Goal: Task Accomplishment & Management: Complete application form

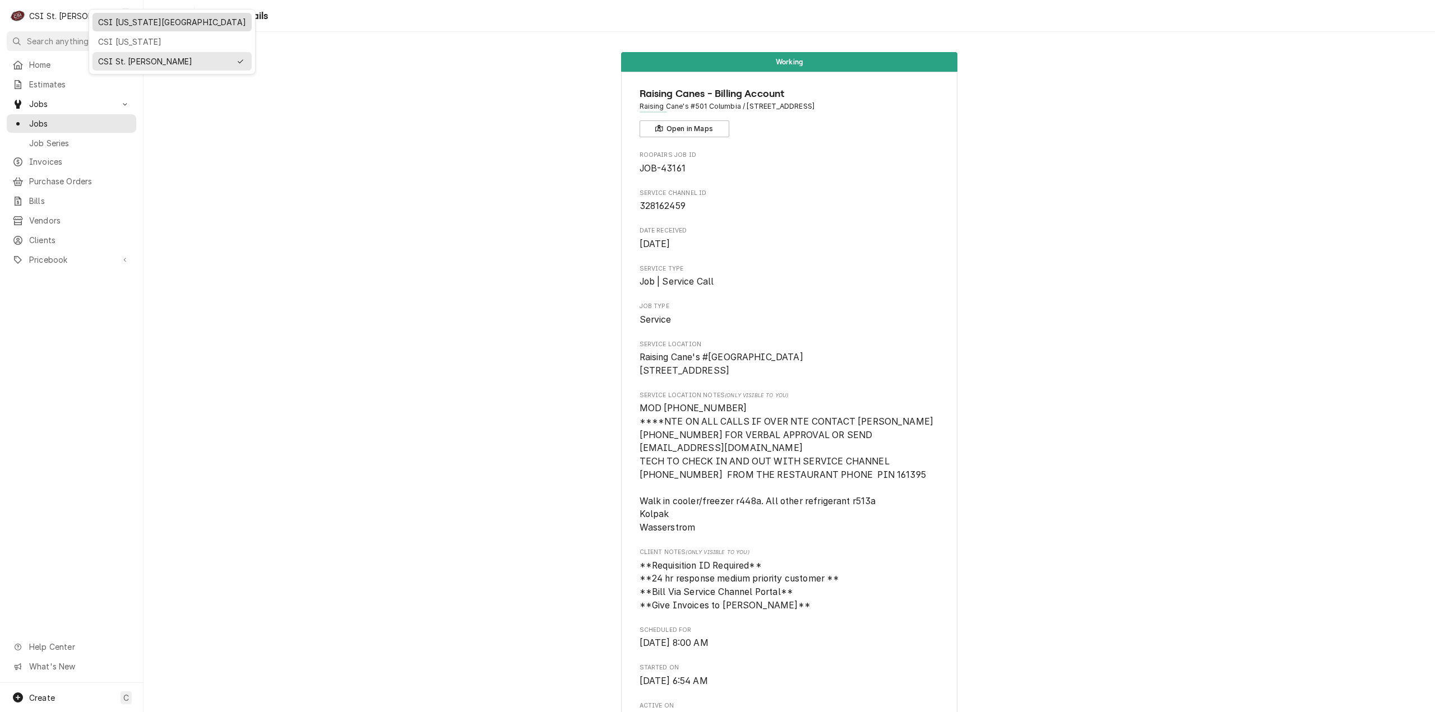
click at [122, 25] on div "CSI Kansas City" at bounding box center [172, 22] width 148 height 12
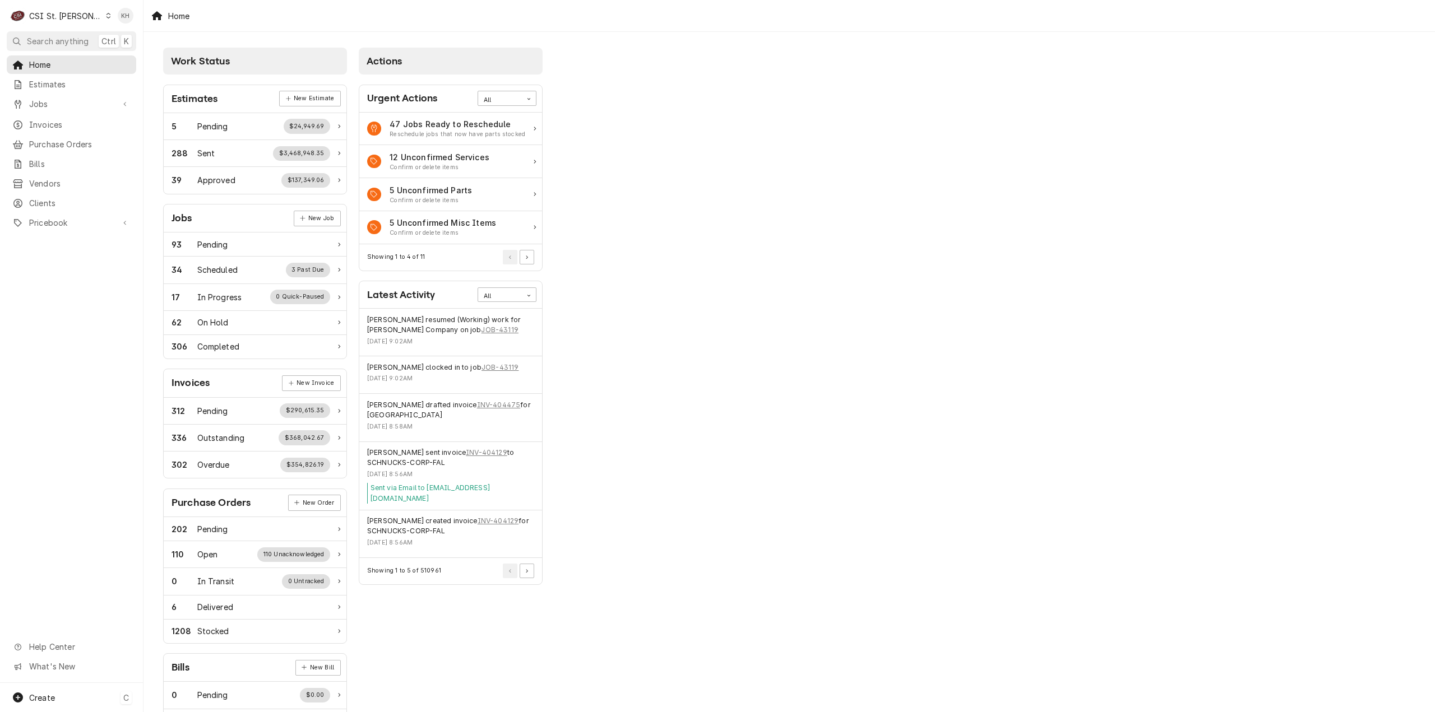
drag, startPoint x: 50, startPoint y: 703, endPoint x: 77, endPoint y: 695, distance: 28.6
click at [50, 702] on div "Create" at bounding box center [42, 698] width 26 height 12
click at [76, 696] on html "C CSI St. Louis KH Search anything Ctrl K Home Estimates Jobs Jobs Job Series I…" at bounding box center [717, 356] width 1435 height 712
click at [123, 701] on div "C" at bounding box center [126, 698] width 11 height 13
click at [176, 607] on link "Job" at bounding box center [201, 601] width 101 height 18
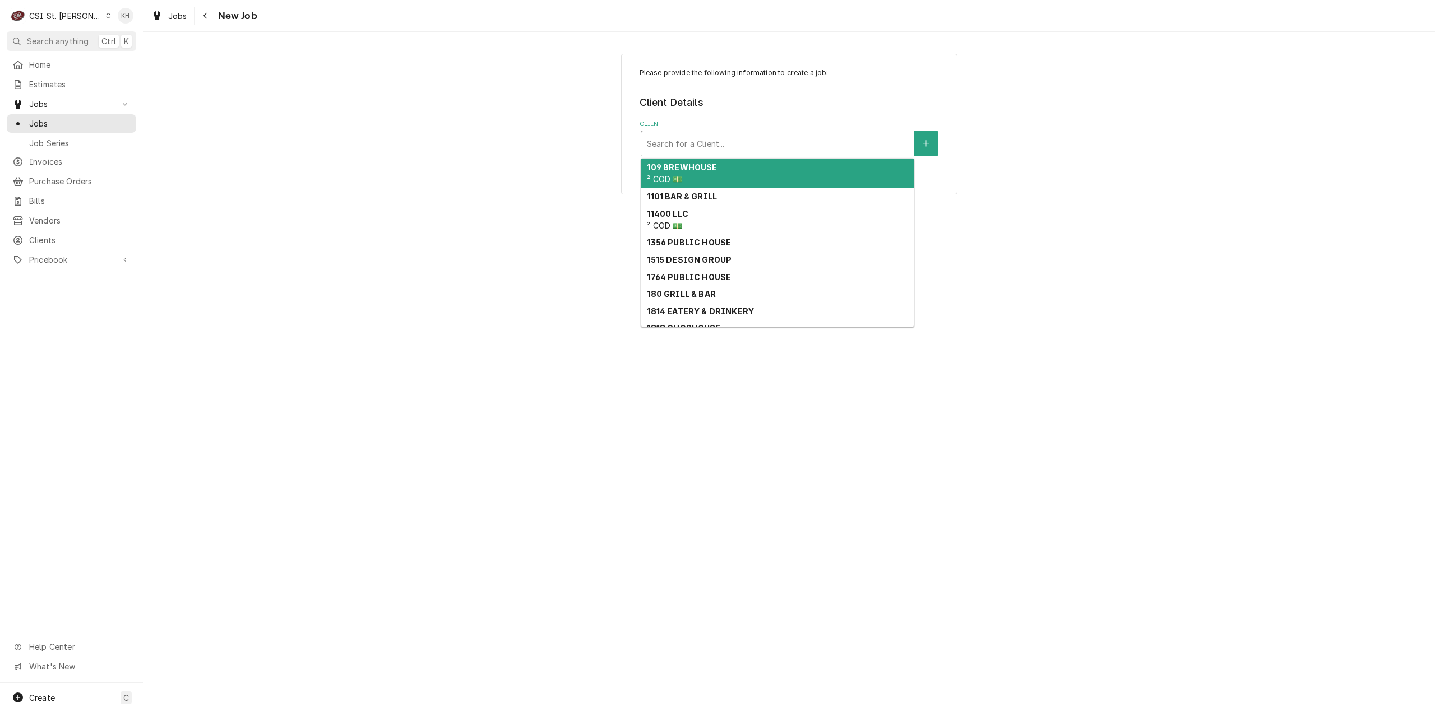
click at [760, 135] on div "Client" at bounding box center [777, 143] width 261 height 20
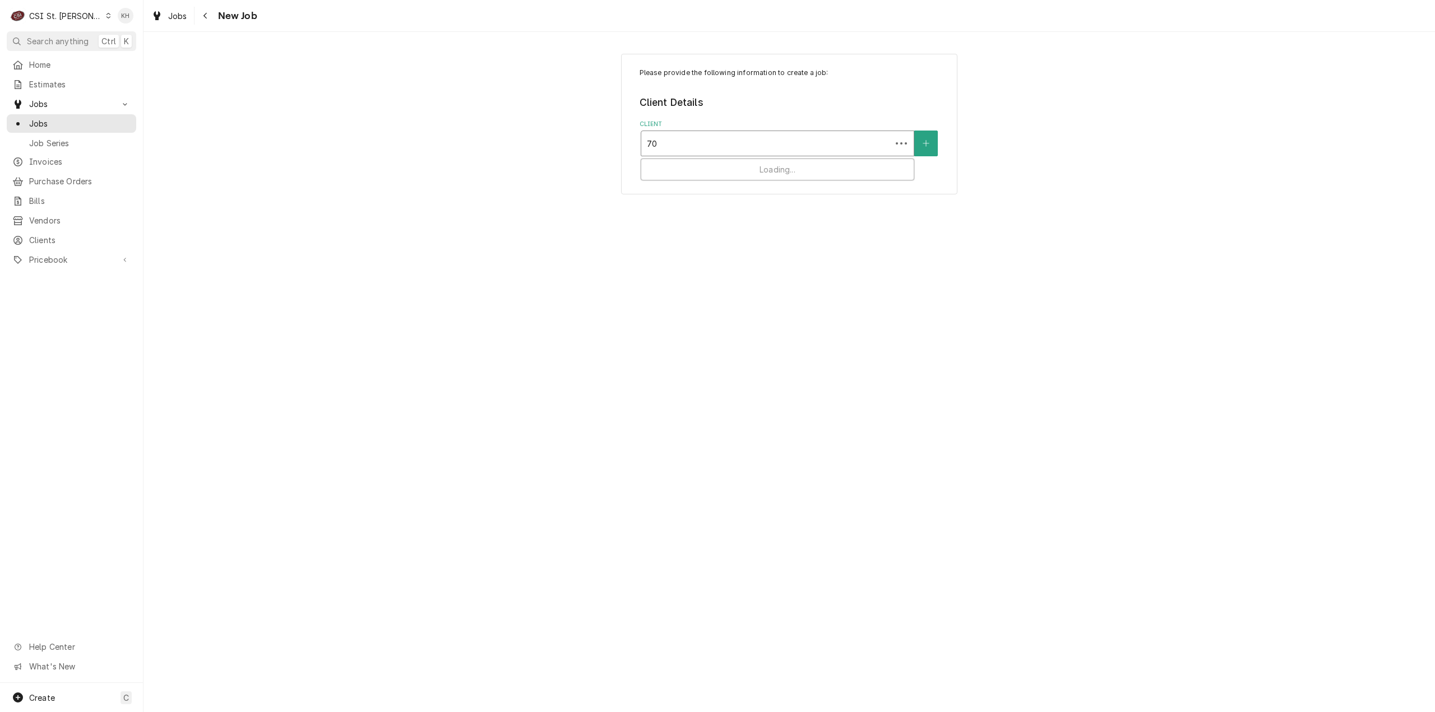
type input "7"
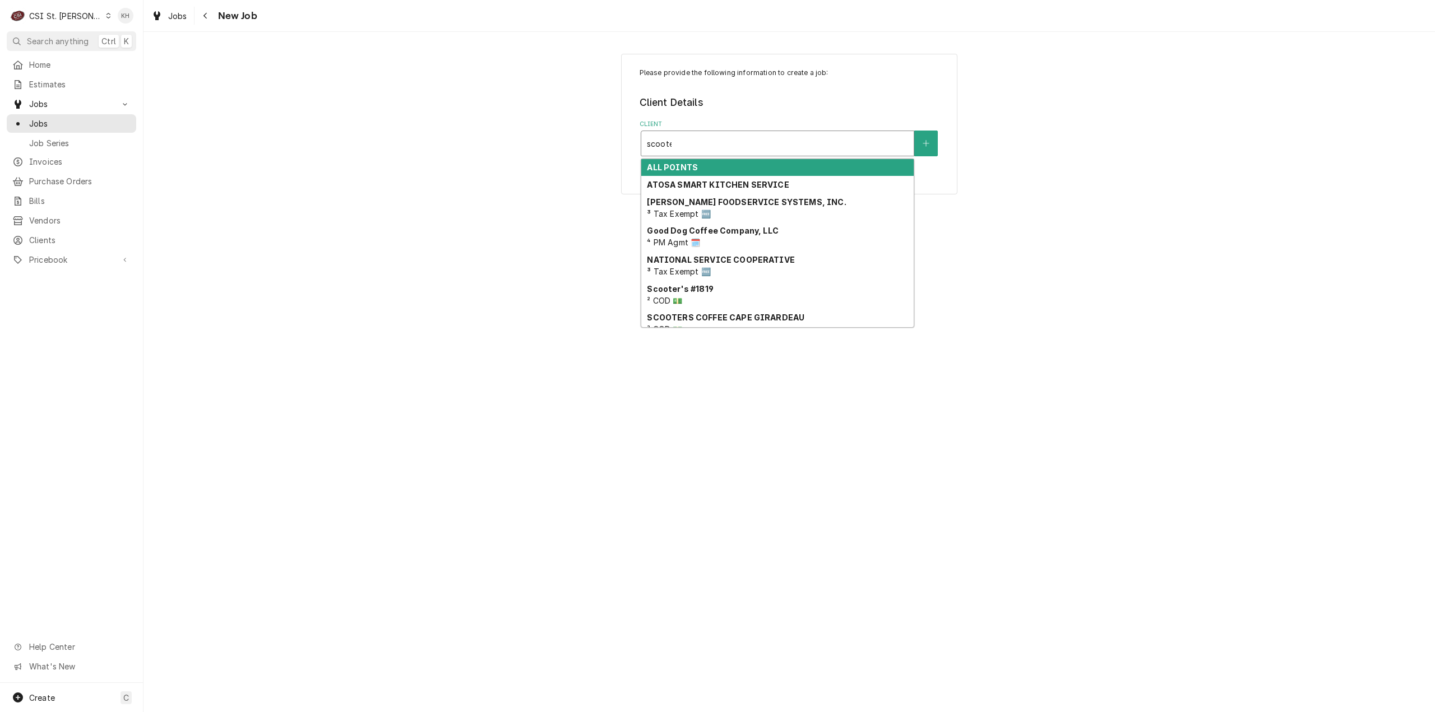
type input "scooter"
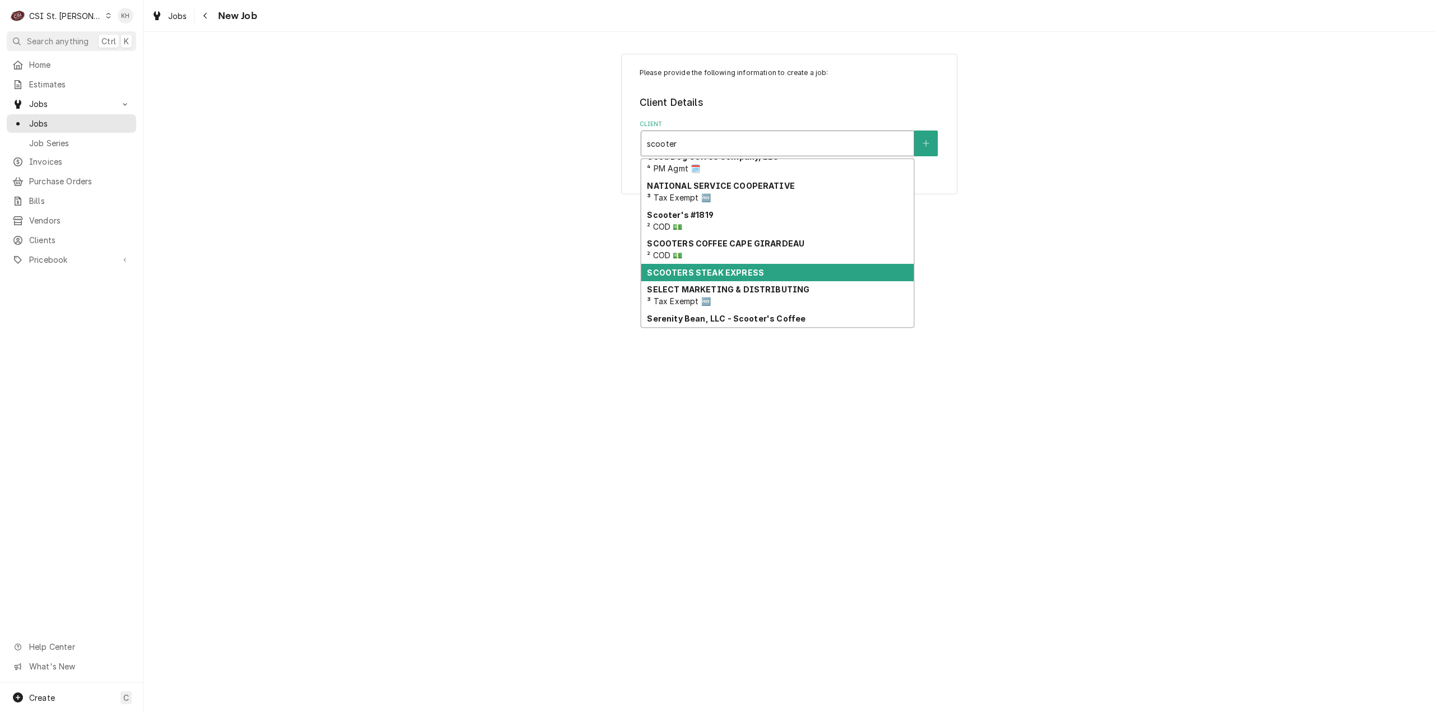
scroll to position [18, 0]
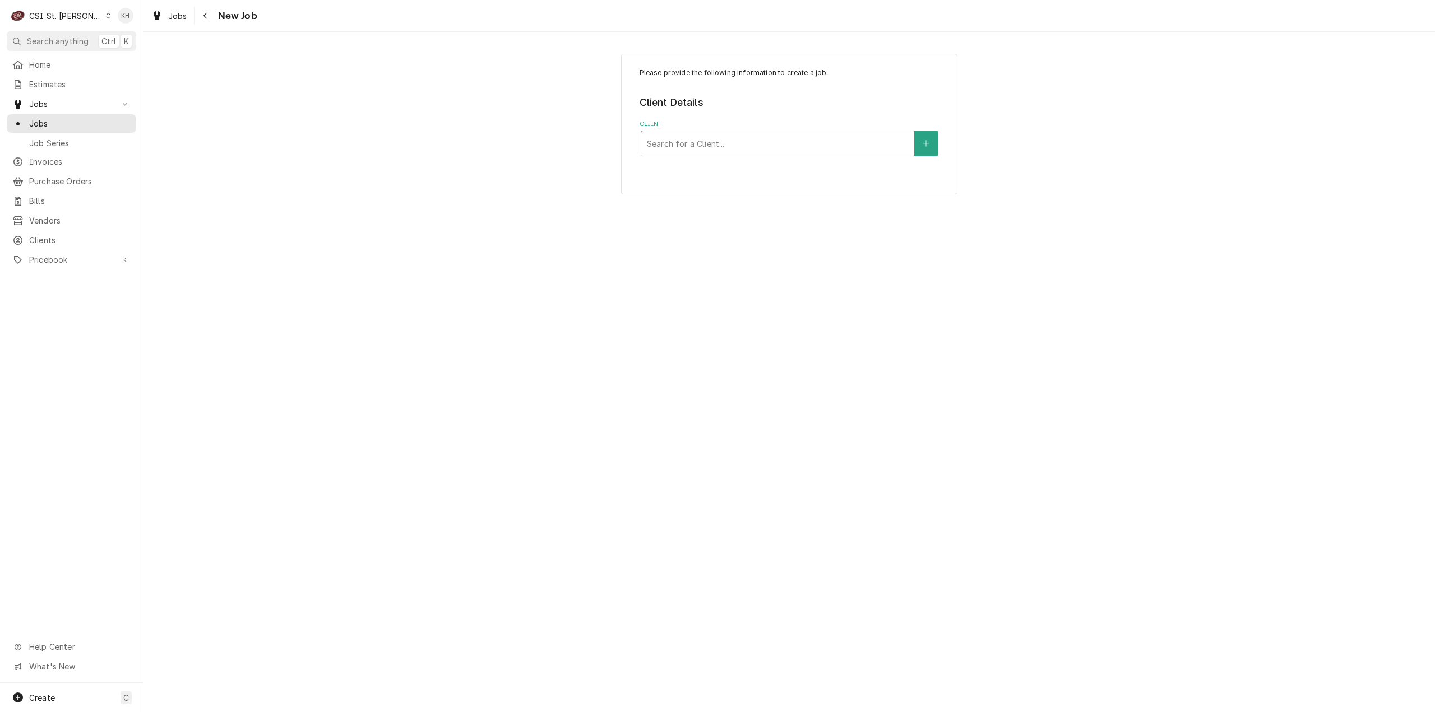
drag, startPoint x: 725, startPoint y: 136, endPoint x: 637, endPoint y: 150, distance: 89.6
click at [637, 150] on div "Please provide the following information to create a job: Client Details Client…" at bounding box center [789, 124] width 336 height 141
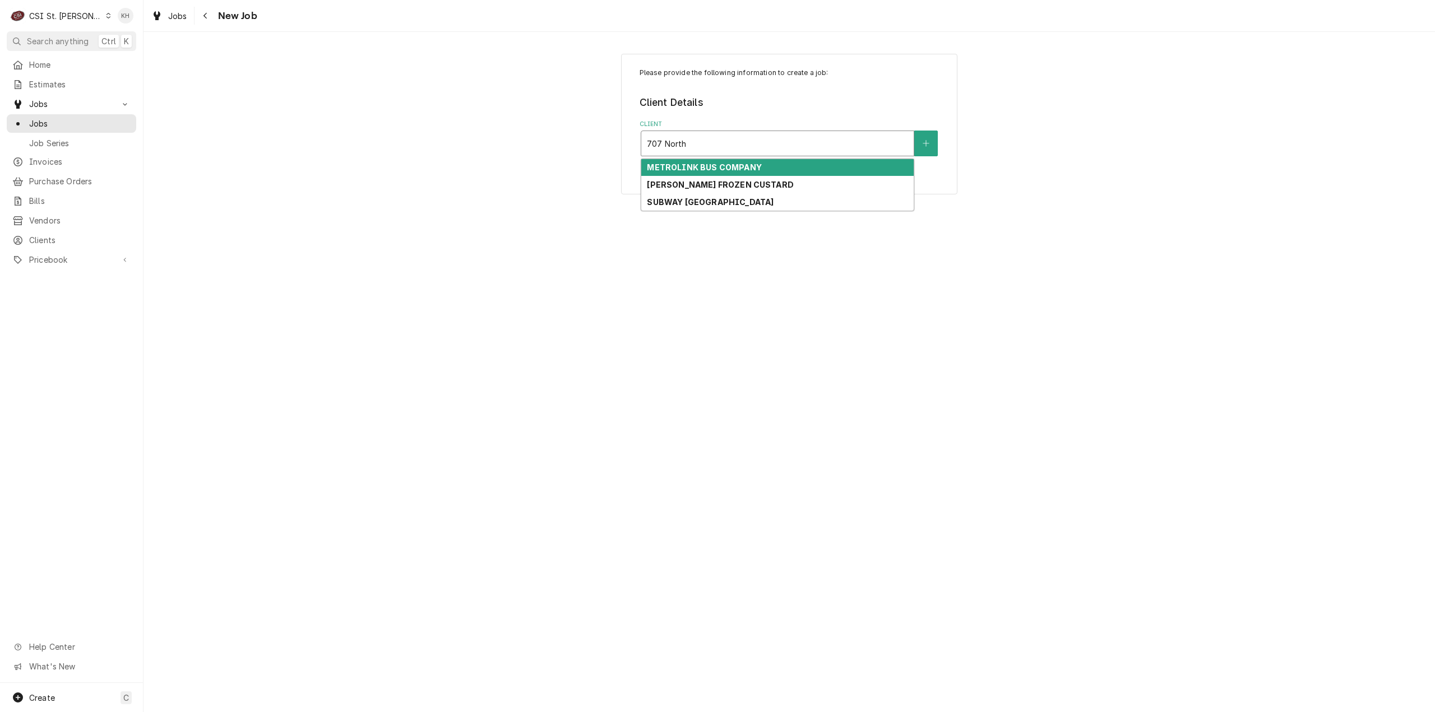
type input "707 North"
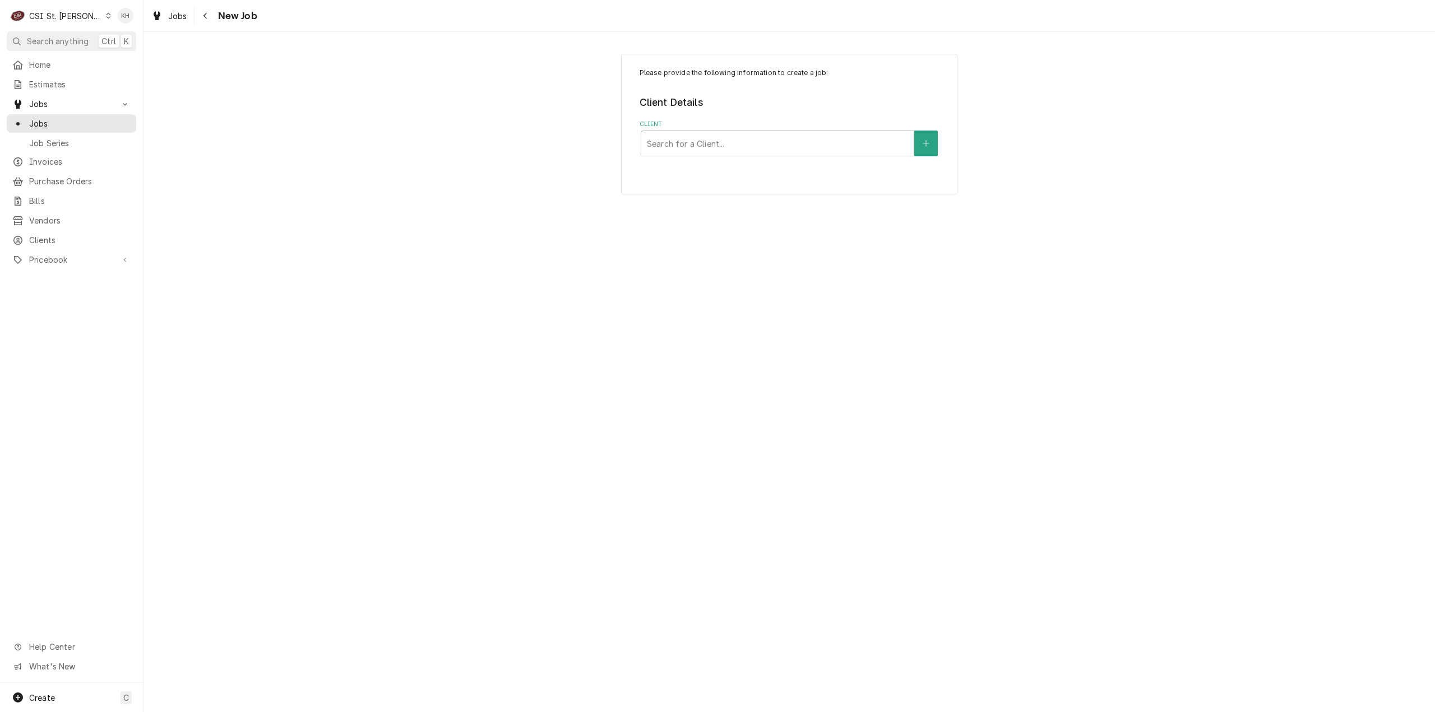
drag, startPoint x: 577, startPoint y: 218, endPoint x: 243, endPoint y: 263, distance: 337.1
click at [577, 218] on div "Please provide the following information to create a job: Client Details Client…" at bounding box center [790, 372] width 1292 height 681
click at [54, 234] on span "Clients" at bounding box center [79, 240] width 101 height 12
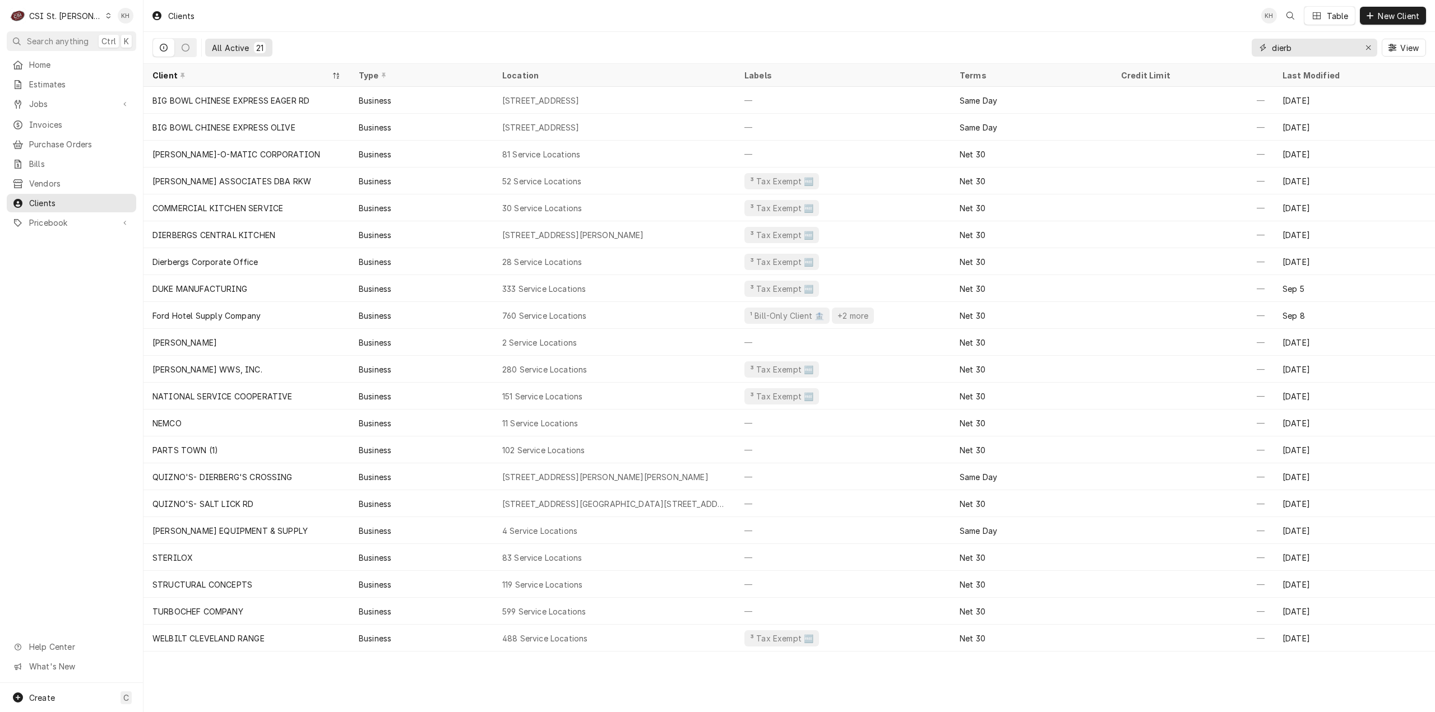
drag, startPoint x: 1315, startPoint y: 49, endPoint x: 1184, endPoint y: 58, distance: 130.9
click at [1184, 58] on div "All Active 21 dierb View" at bounding box center [789, 47] width 1274 height 31
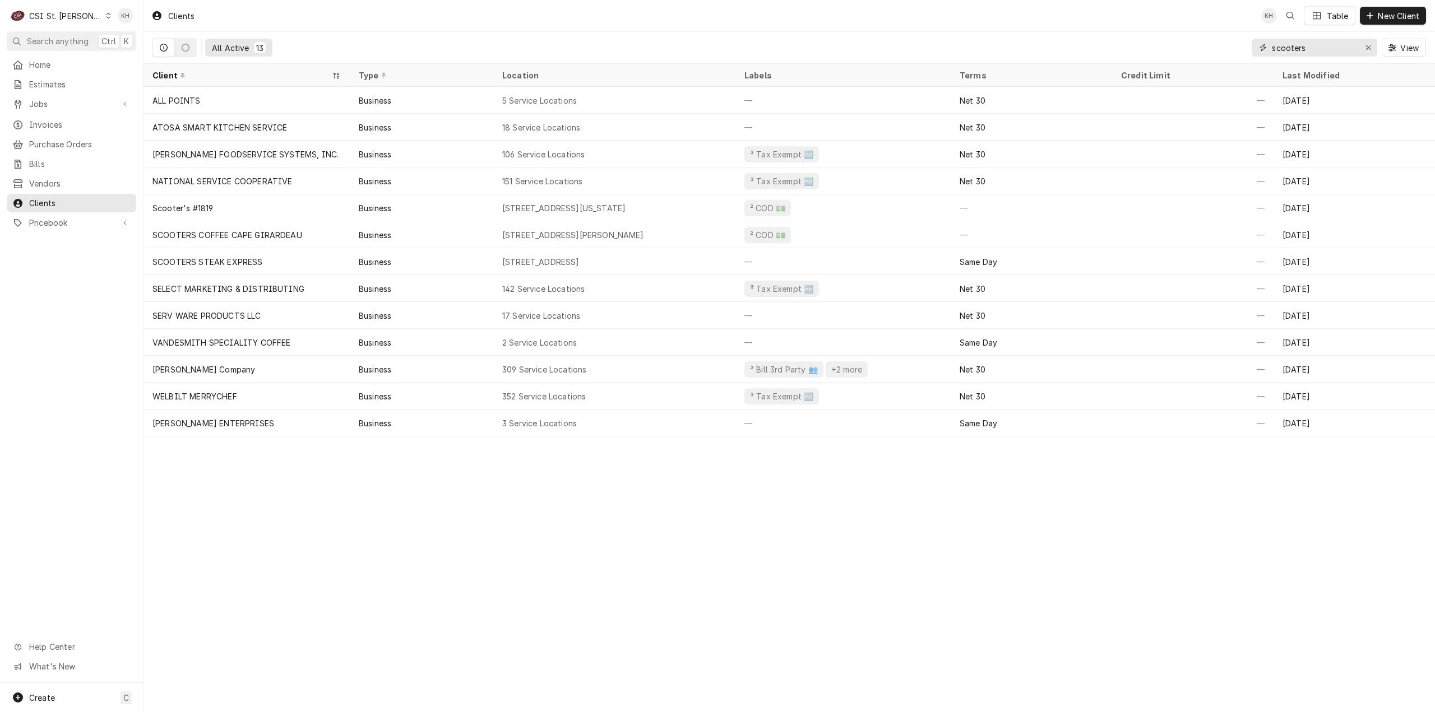
drag, startPoint x: 1307, startPoint y: 49, endPoint x: 1223, endPoint y: 53, distance: 83.6
click at [1223, 53] on div "All Active 13 scooters View" at bounding box center [789, 47] width 1274 height 31
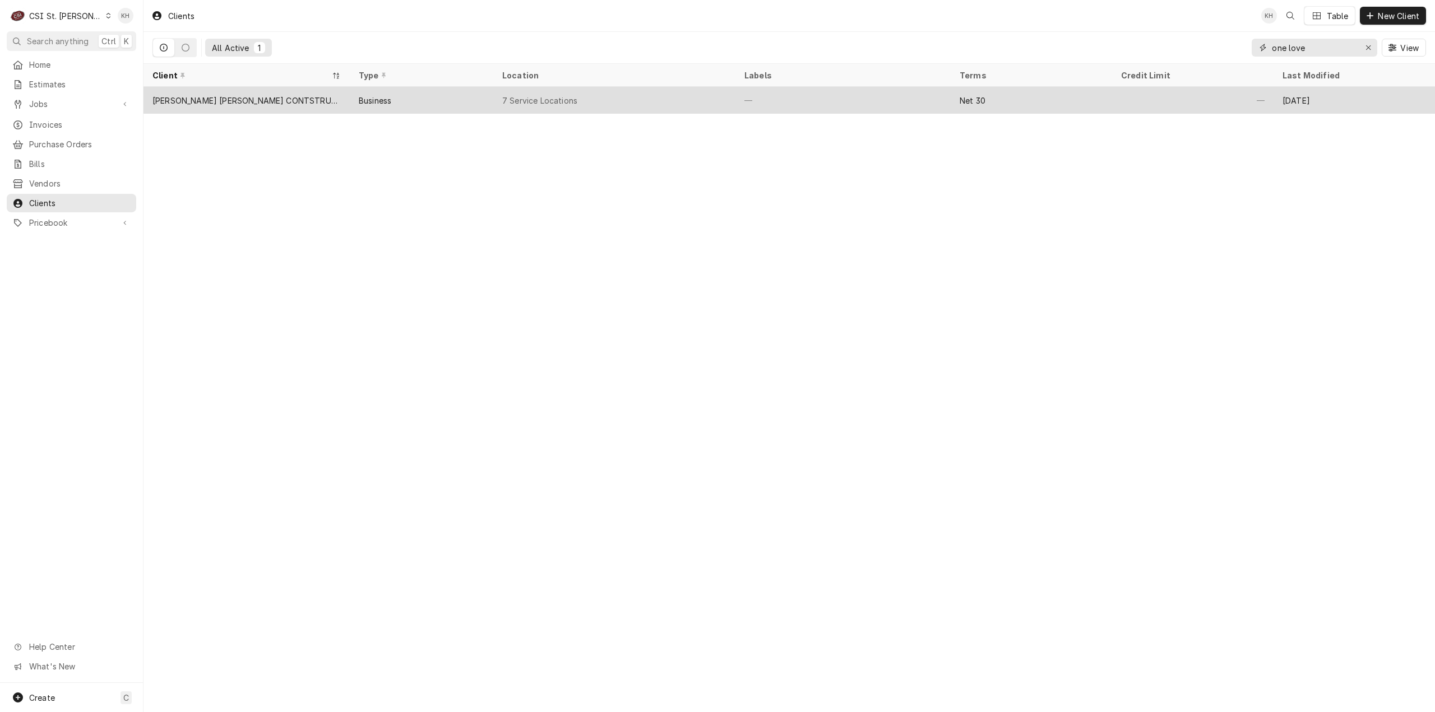
type input "one love"
click at [580, 96] on div "7 Service Locations" at bounding box center [614, 100] width 242 height 27
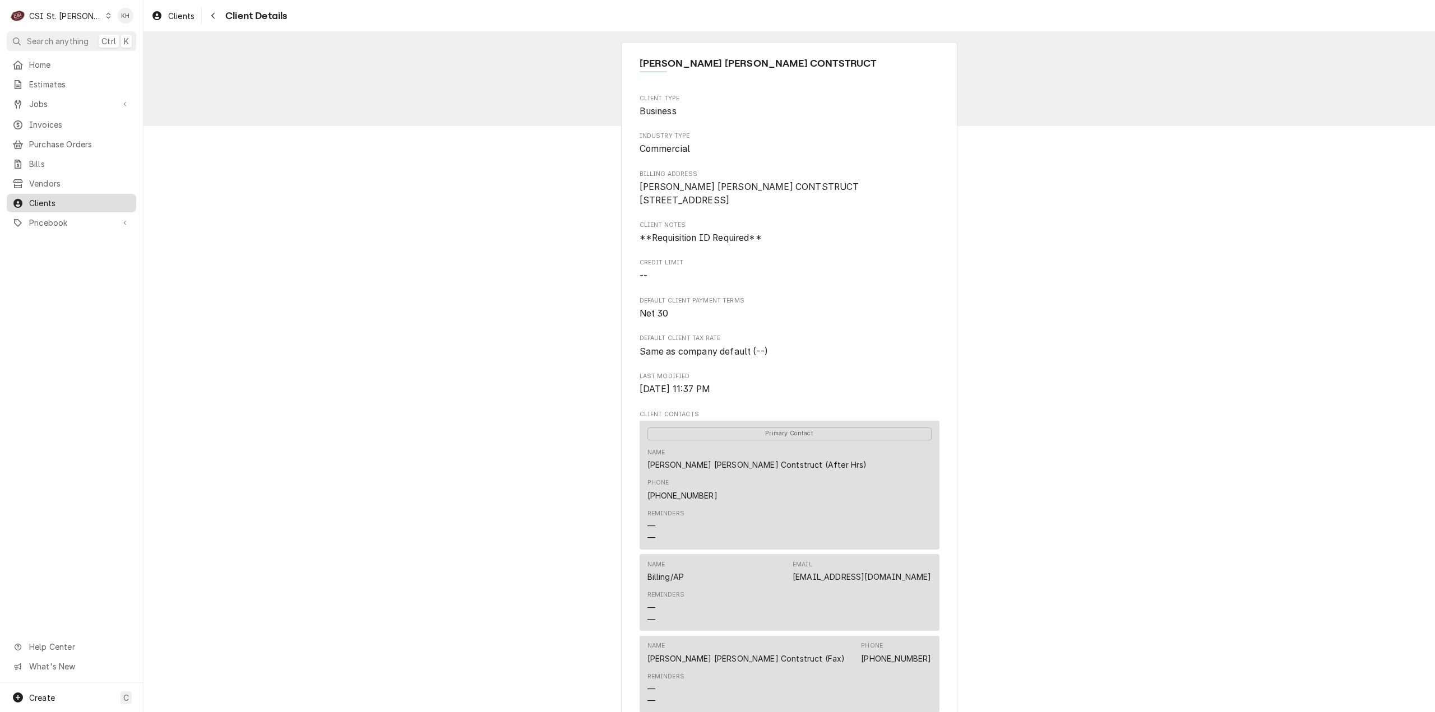
click at [82, 196] on div "Clients" at bounding box center [71, 203] width 125 height 14
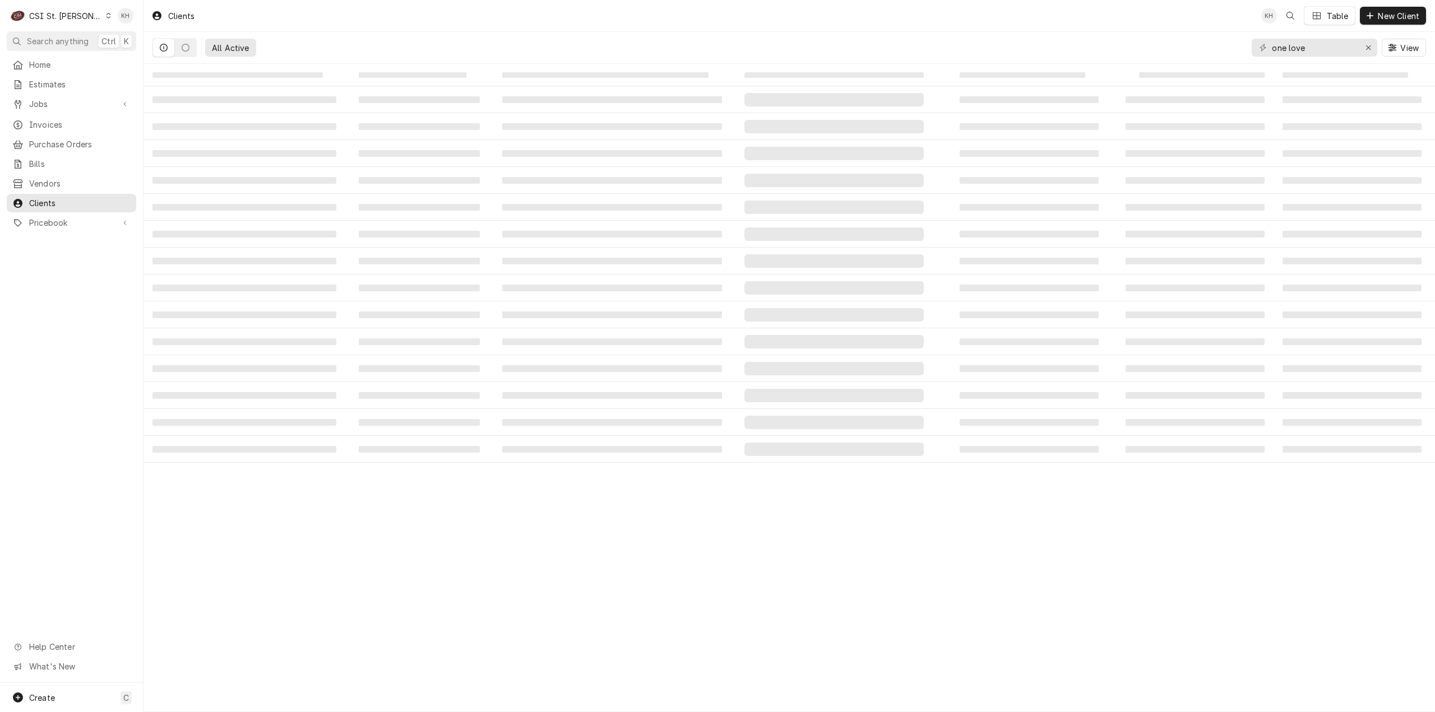
click at [69, 15] on div "CSI St. Louis" at bounding box center [65, 16] width 73 height 12
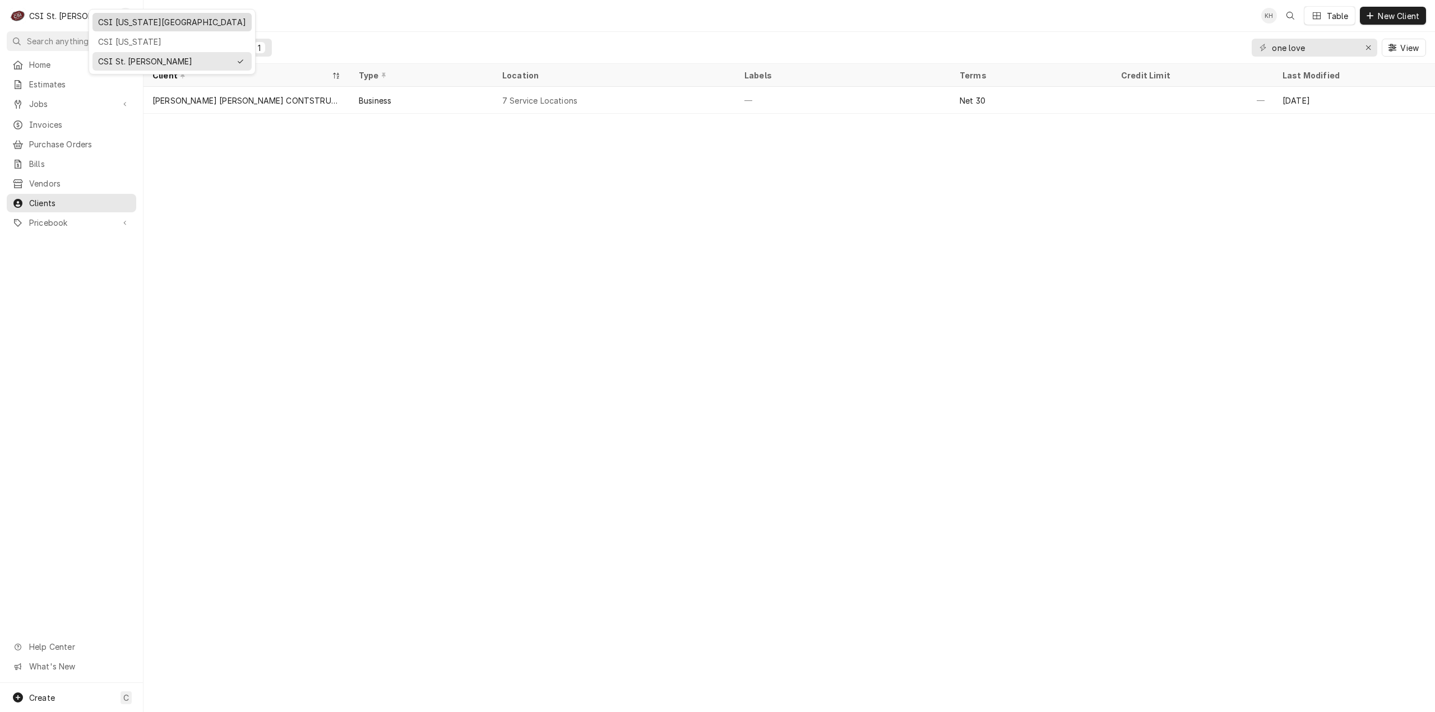
click at [112, 23] on div "CSI [US_STATE][GEOGRAPHIC_DATA]" at bounding box center [172, 22] width 148 height 12
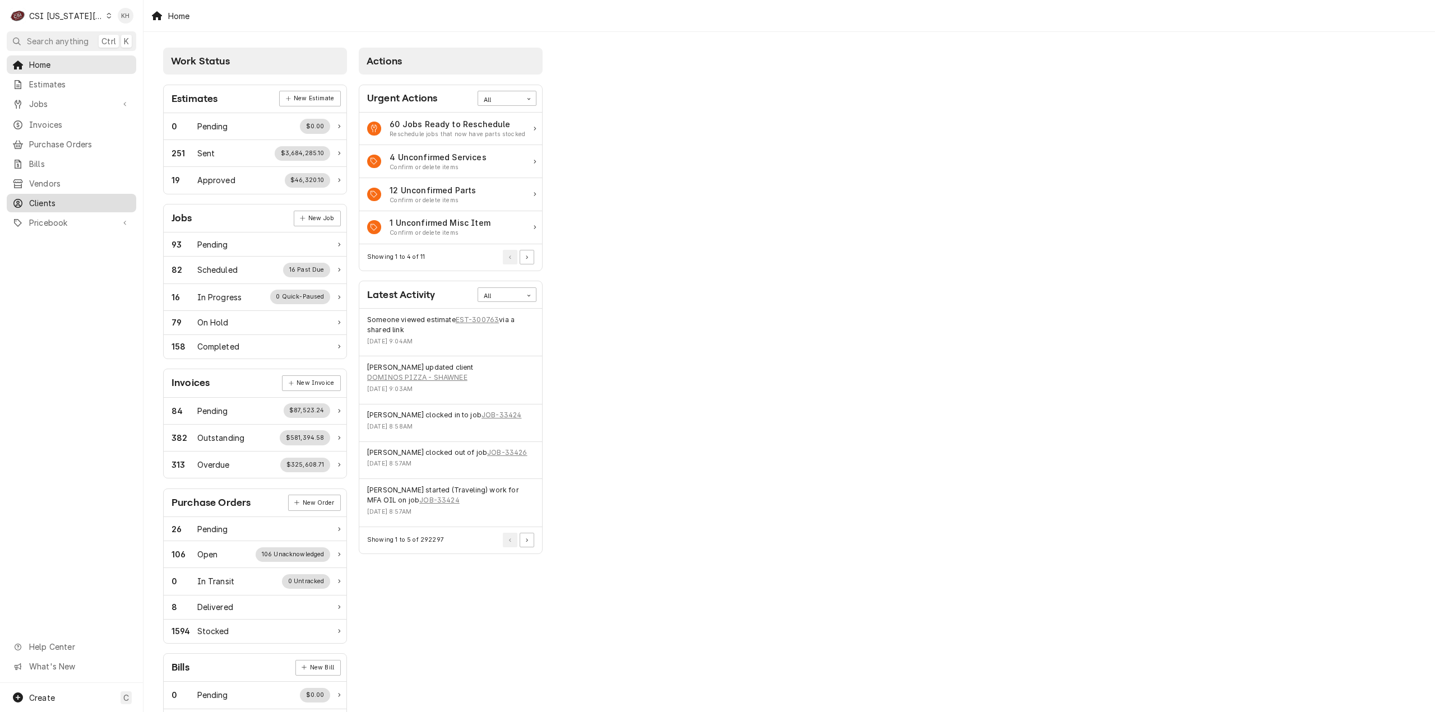
click at [49, 198] on span "Clients" at bounding box center [79, 203] width 101 height 12
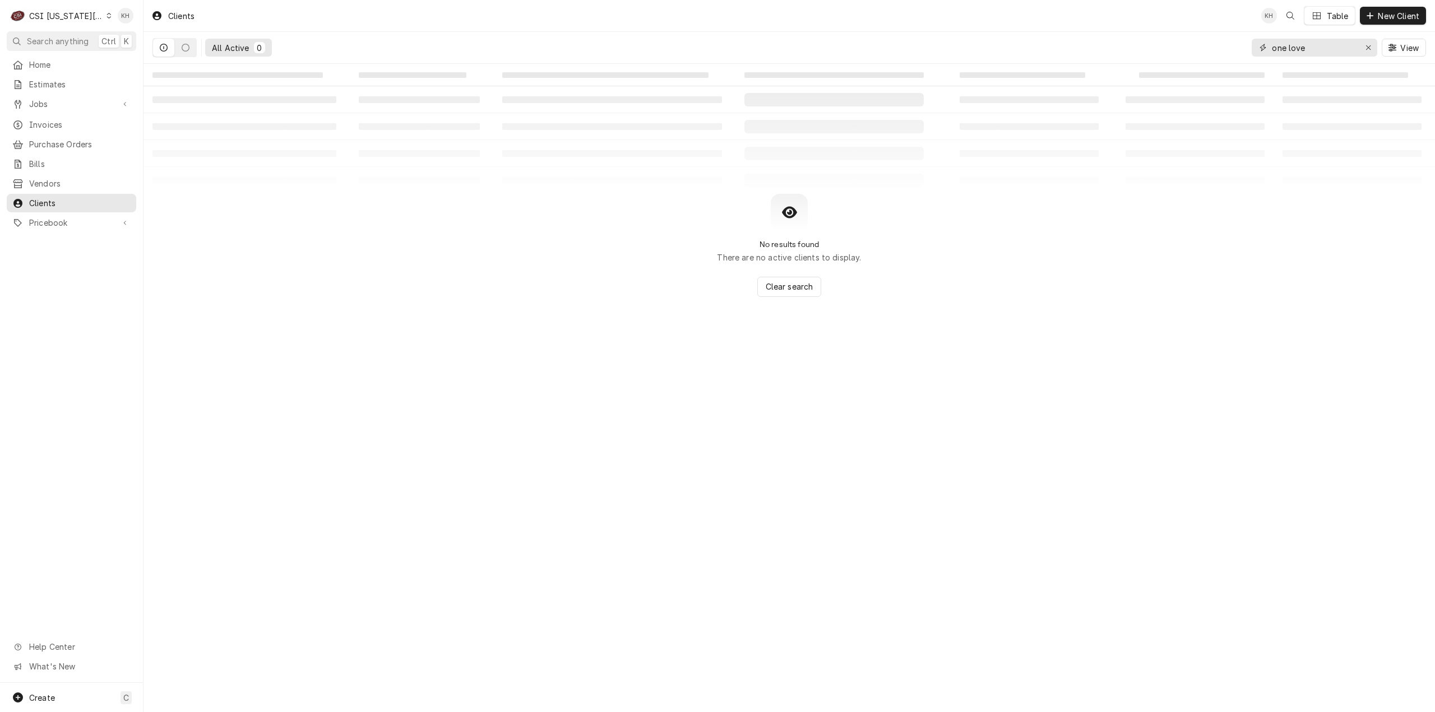
drag, startPoint x: 1316, startPoint y: 53, endPoint x: 1170, endPoint y: 58, distance: 145.3
click at [1170, 58] on div "All Active 0 one love View" at bounding box center [789, 47] width 1274 height 31
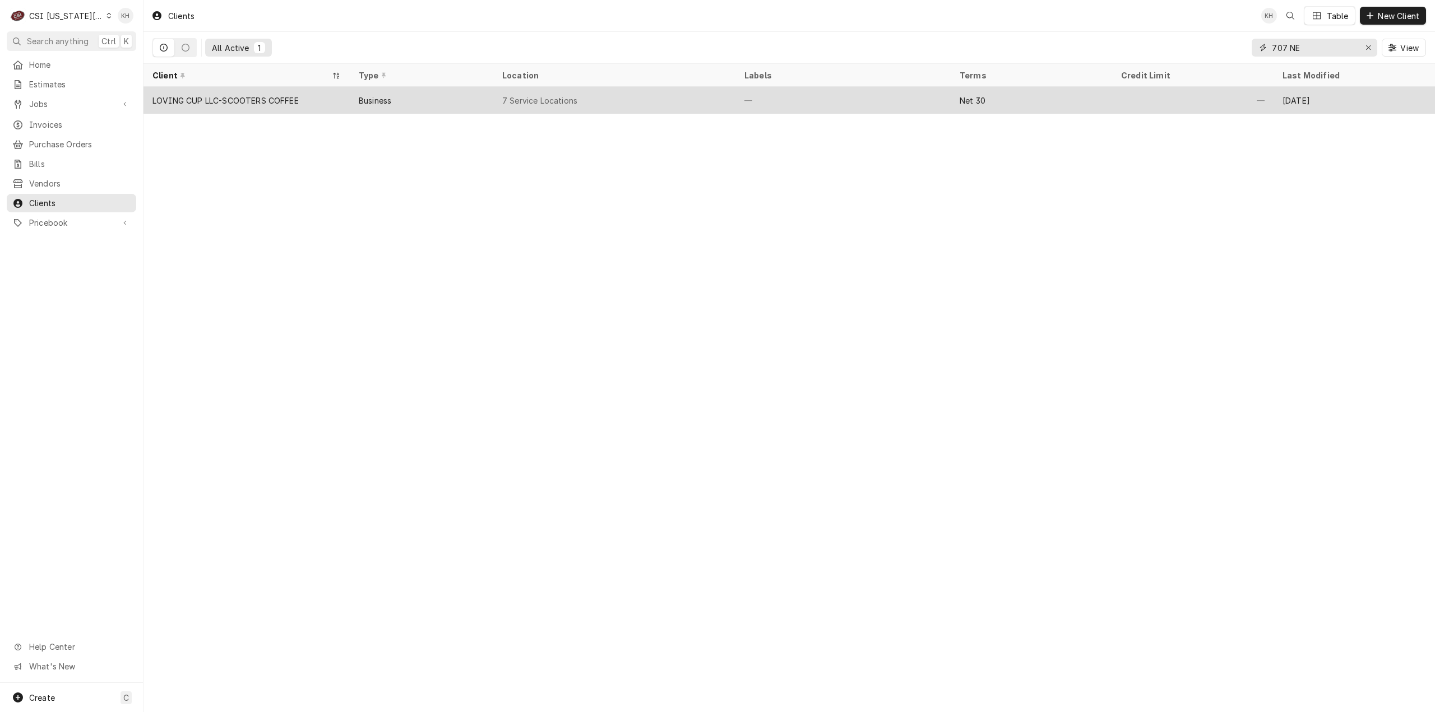
type input "707 NE"
click at [614, 97] on div "7 Service Locations" at bounding box center [614, 100] width 242 height 27
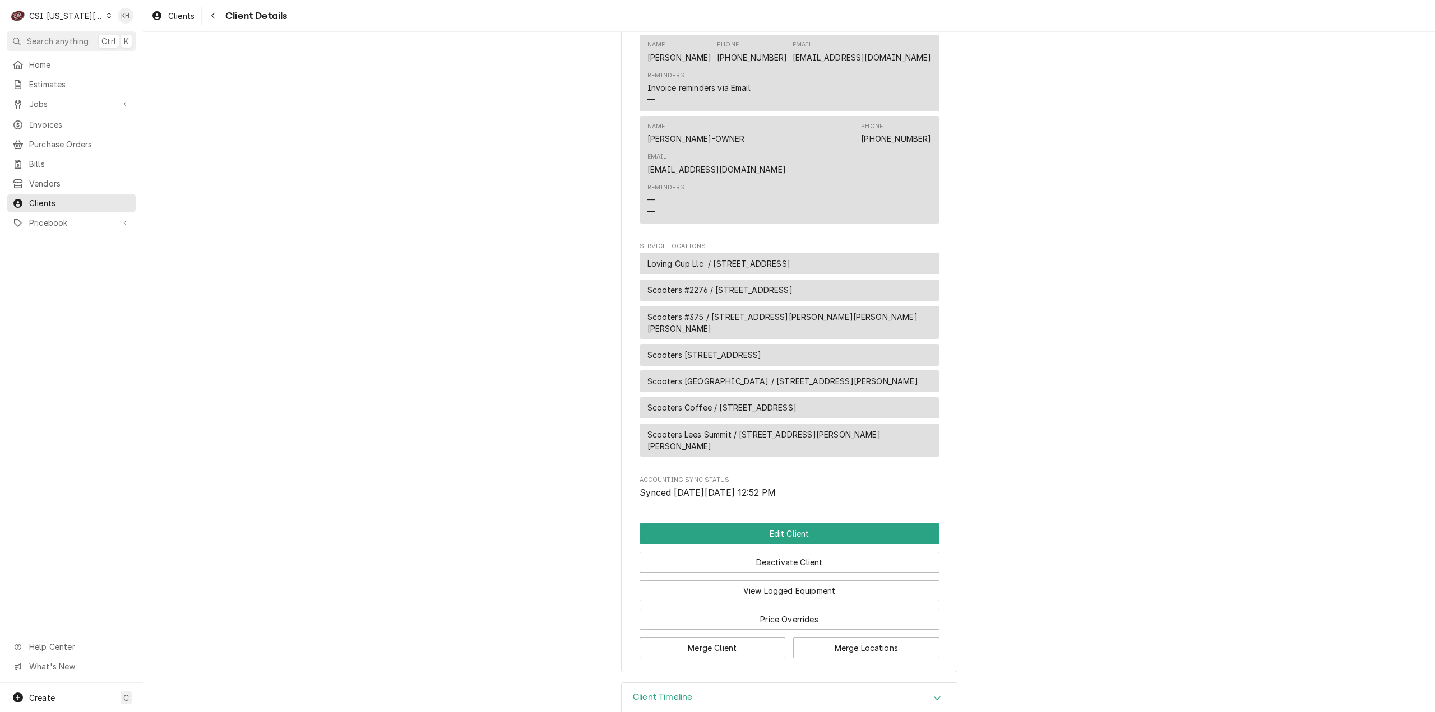
scroll to position [540, 0]
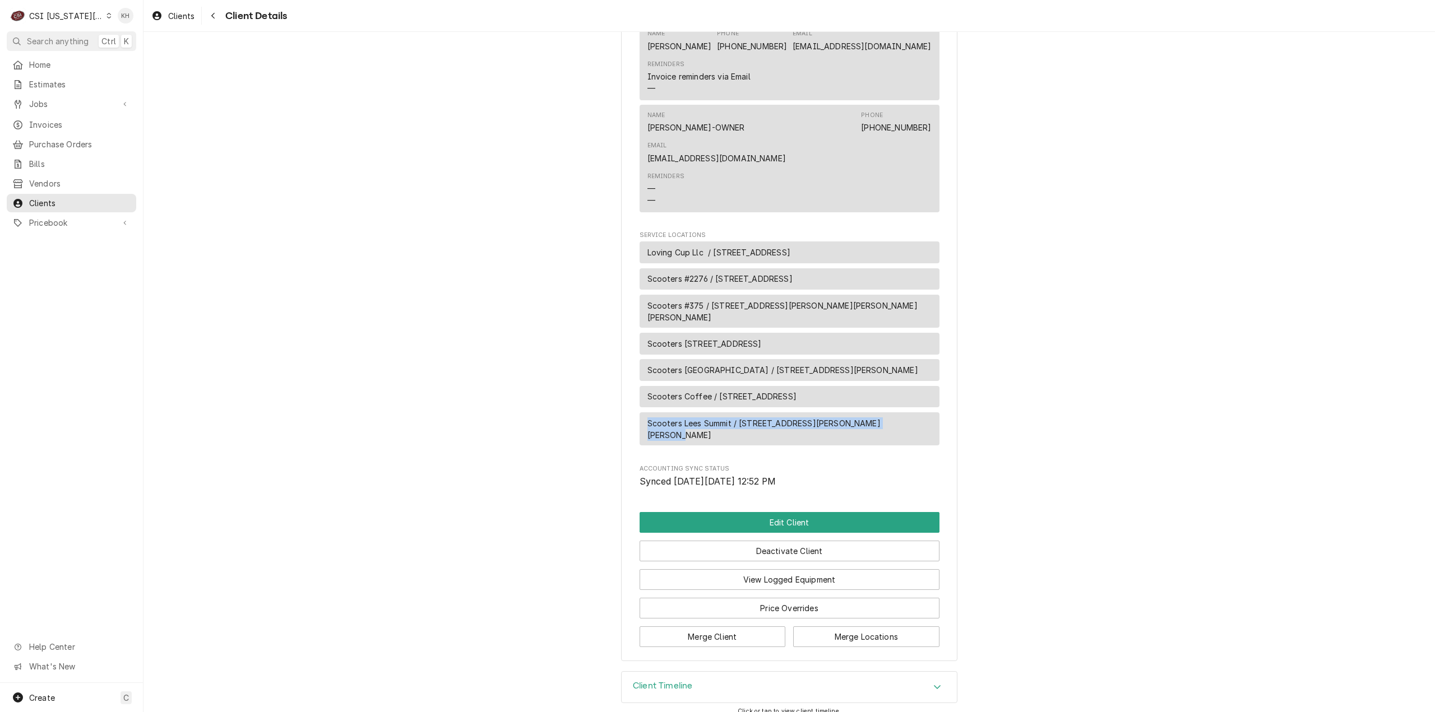
drag, startPoint x: 895, startPoint y: 420, endPoint x: 617, endPoint y: 434, distance: 278.4
click at [621, 434] on div "LOVING CUP LLC-SCOOTERS COFFEE Client Type Business Industry Type Commercial Bi…" at bounding box center [789, 82] width 336 height 1160
click at [417, 373] on div "LOVING CUP LLC-SCOOTERS COFFEE Client Type Business Industry Type Commercial Bi…" at bounding box center [790, 82] width 1292 height 1180
click at [101, 695] on div "Create C" at bounding box center [71, 697] width 143 height 29
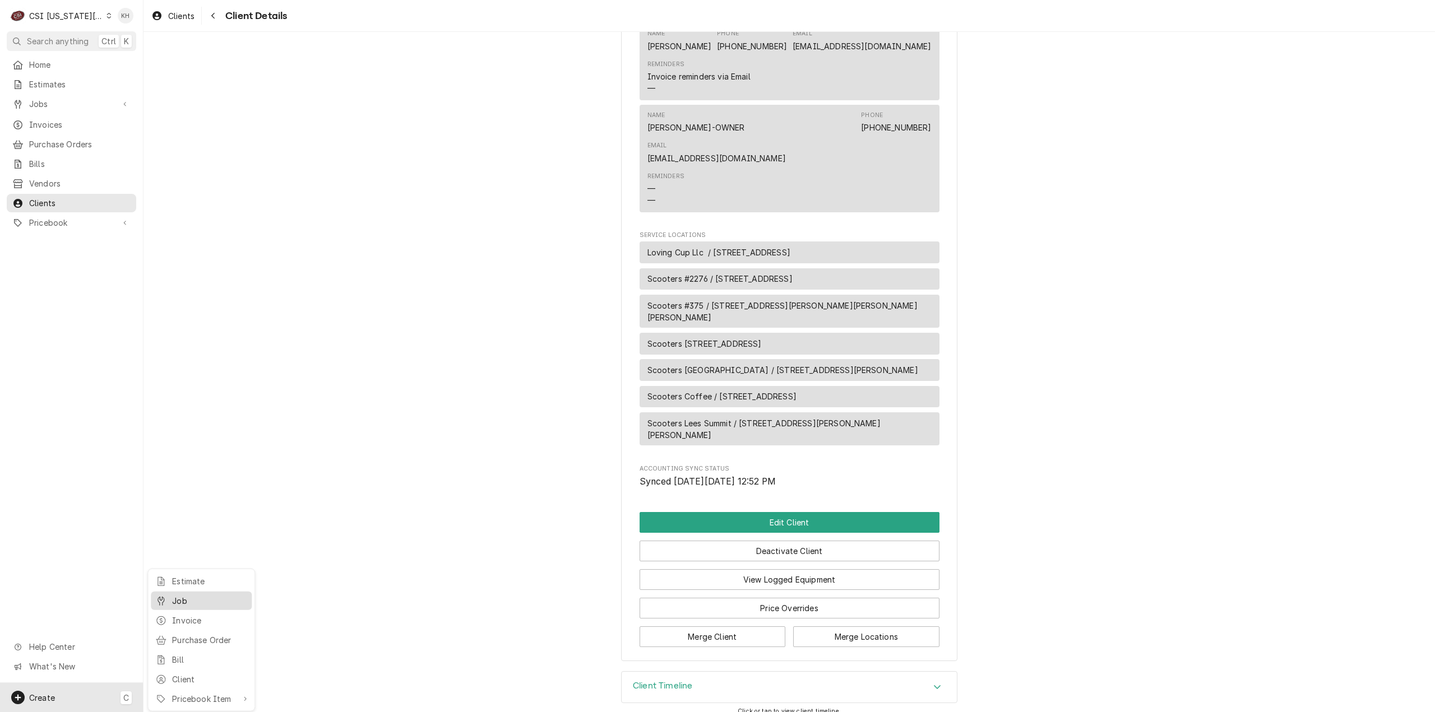
click at [177, 595] on div "Job" at bounding box center [209, 601] width 75 height 12
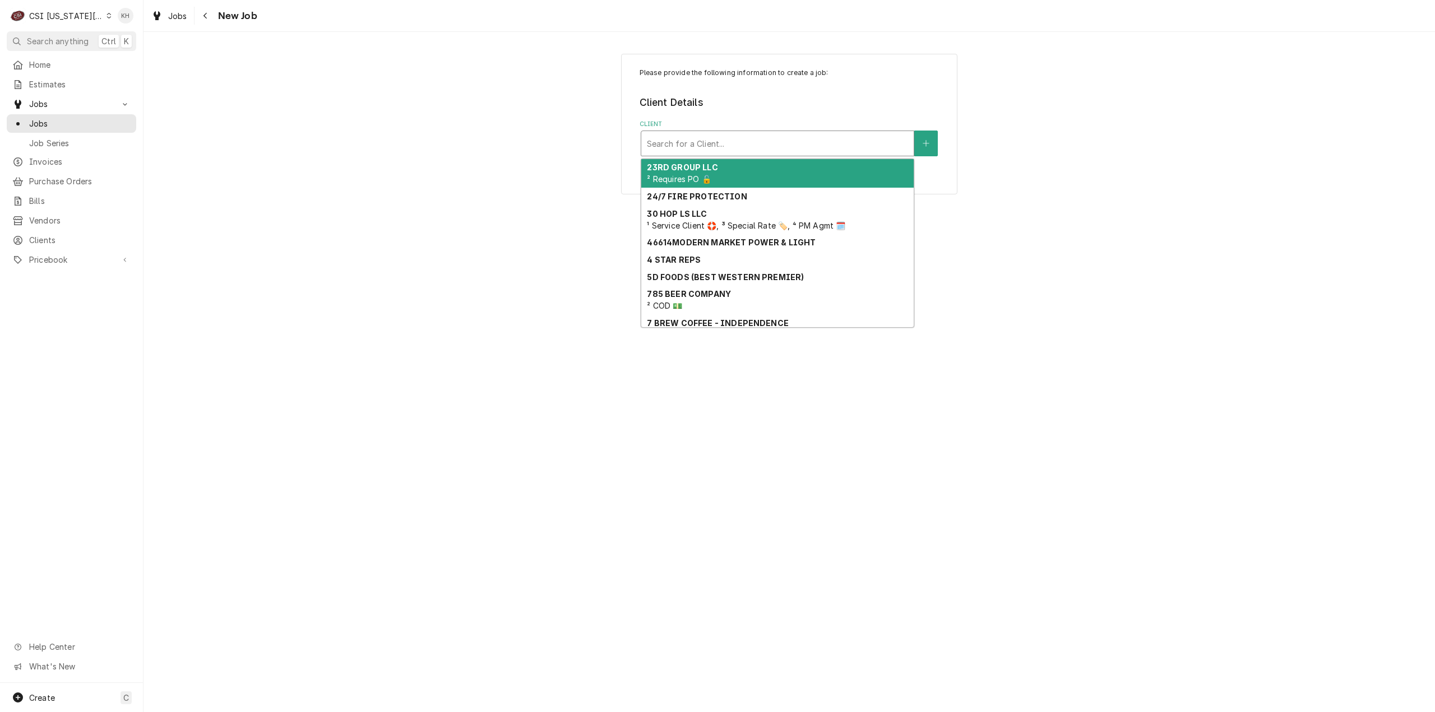
click at [771, 148] on div "Client" at bounding box center [777, 143] width 261 height 20
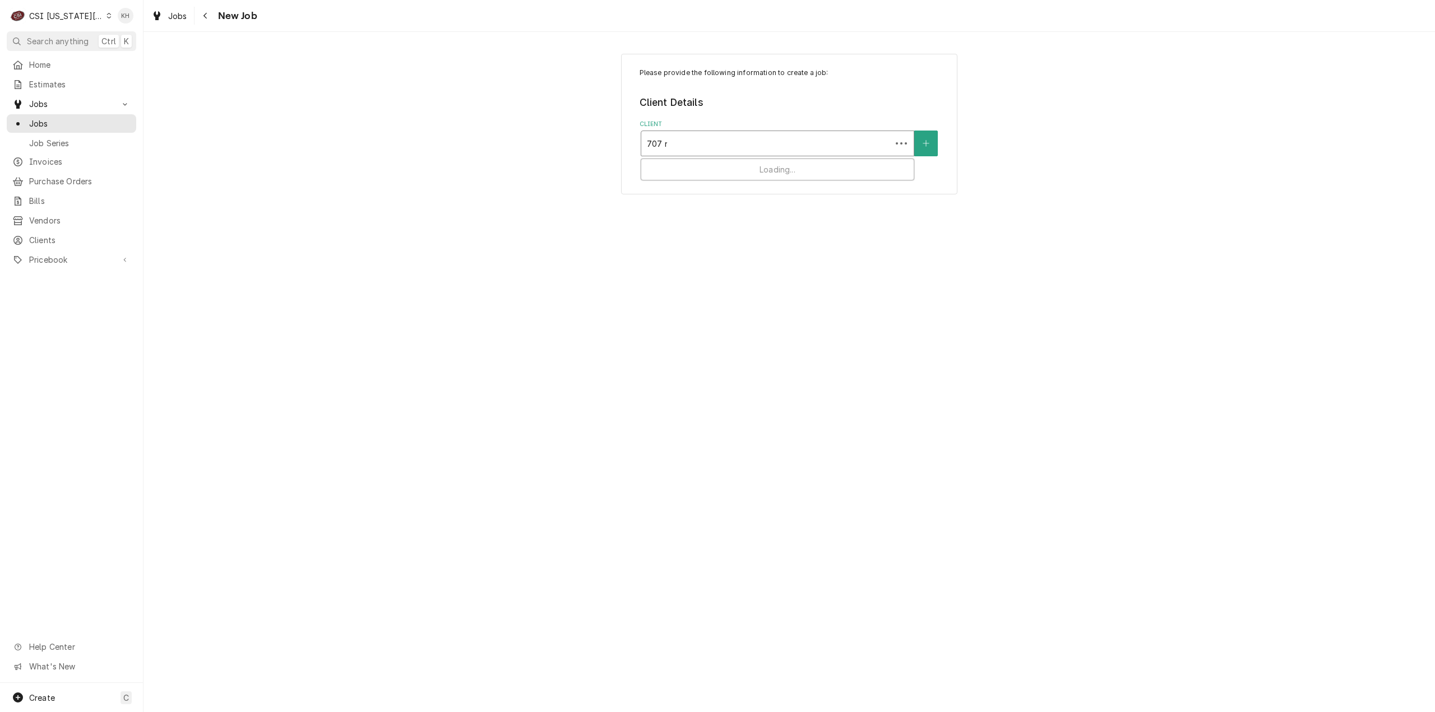
type input "707 ne"
click at [768, 172] on strong "LOVING CUP LLC-SCOOTERS COFFEE" at bounding box center [724, 168] width 154 height 10
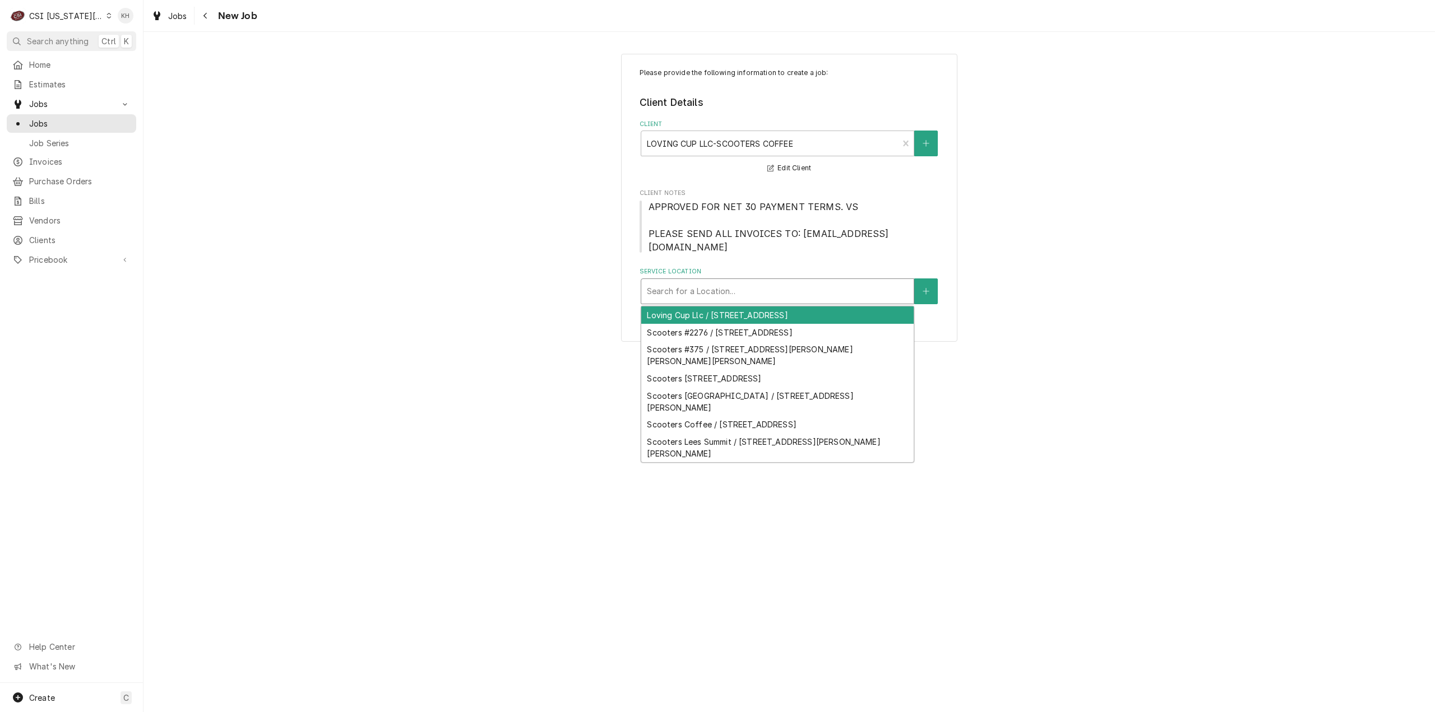
click at [758, 284] on div "Service Location" at bounding box center [777, 291] width 261 height 20
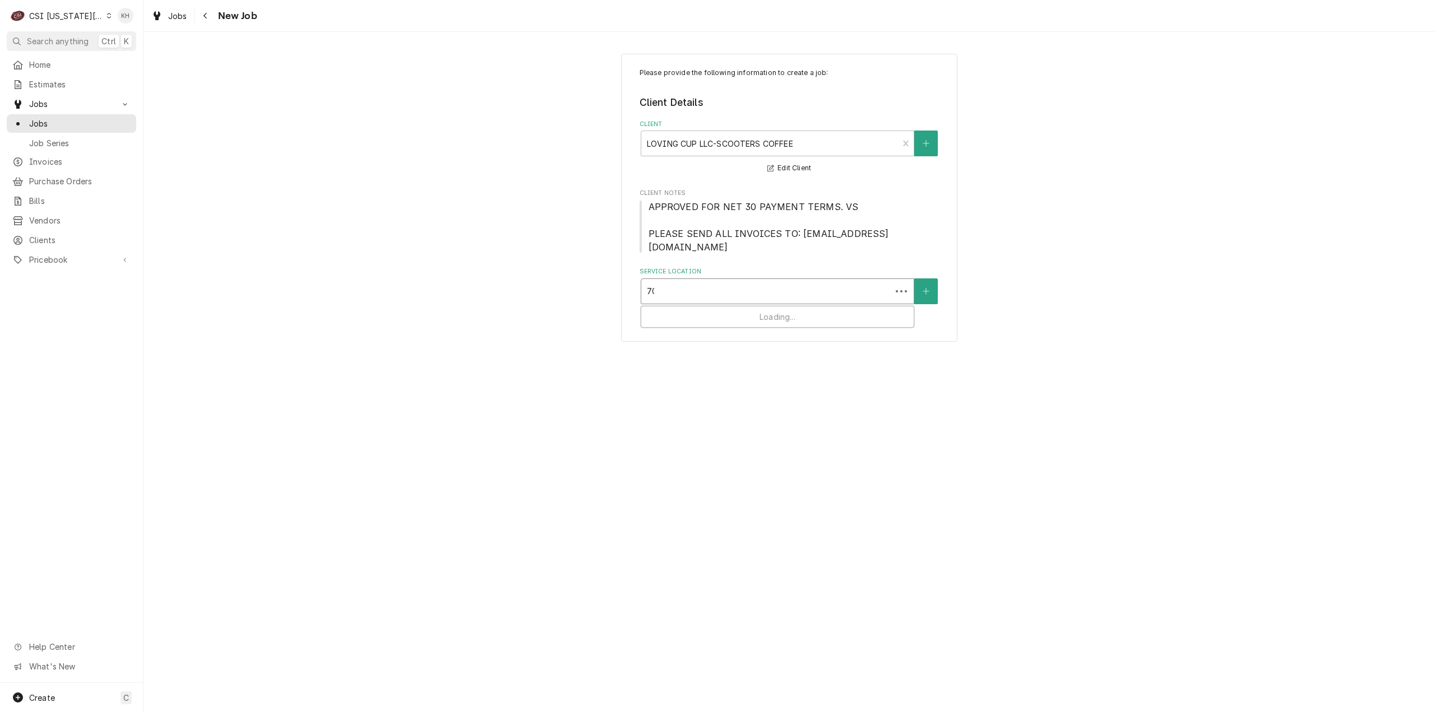
type input "707"
click at [766, 307] on div "Scooters Lees Summit / 707 Ne Rice Rd, Lees Summit, MO 64064" at bounding box center [777, 321] width 272 height 29
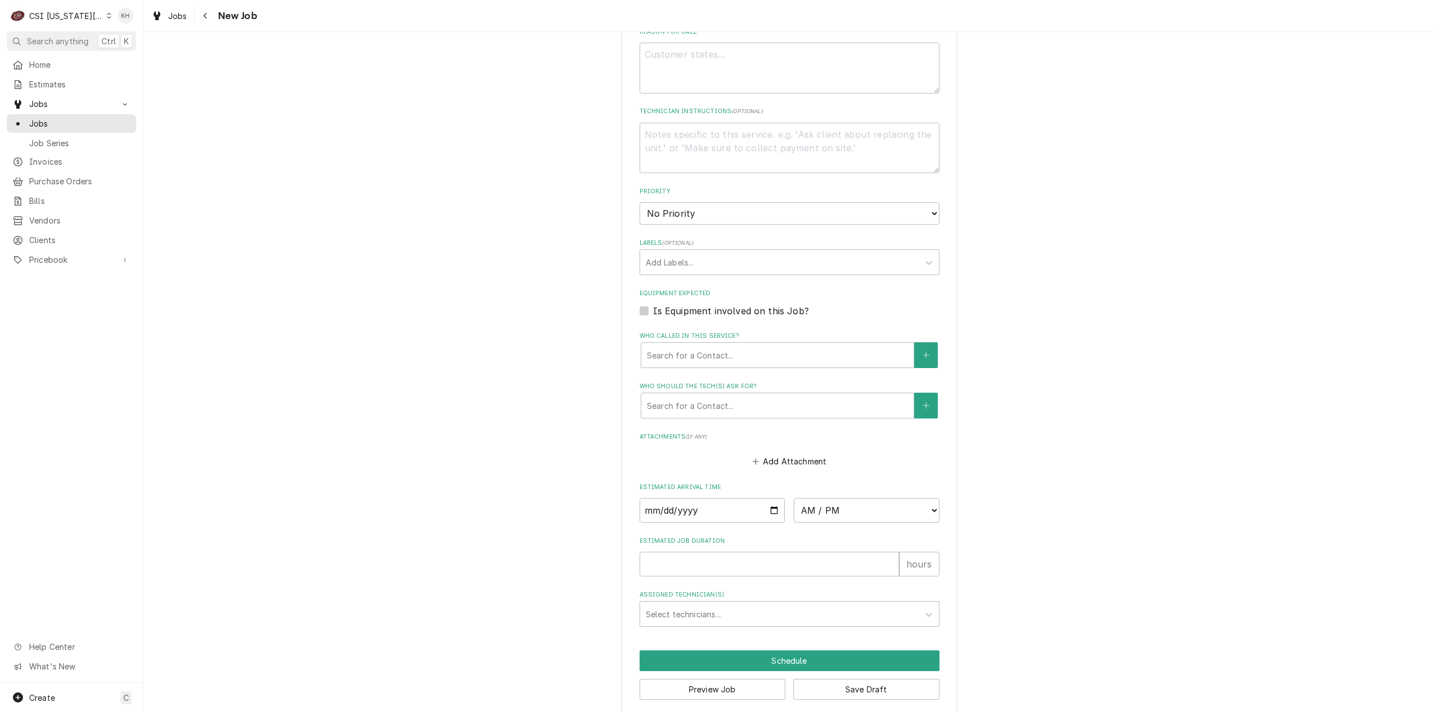
scroll to position [273, 0]
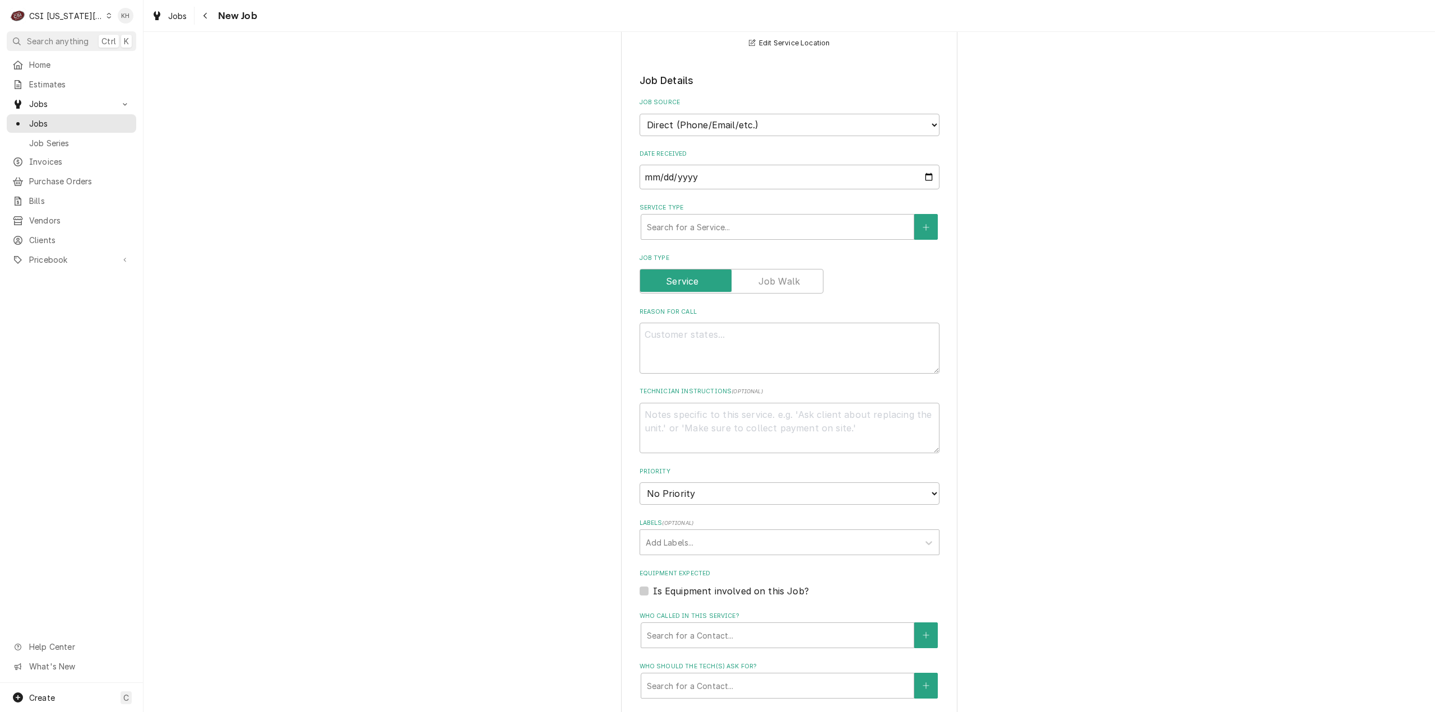
click at [653, 585] on label "Is Equipment involved on this Job?" at bounding box center [731, 591] width 156 height 13
click at [653, 585] on input "Equipment Expected" at bounding box center [803, 597] width 300 height 25
checkbox input "true"
click at [684, 626] on div "Equipment" at bounding box center [777, 636] width 261 height 20
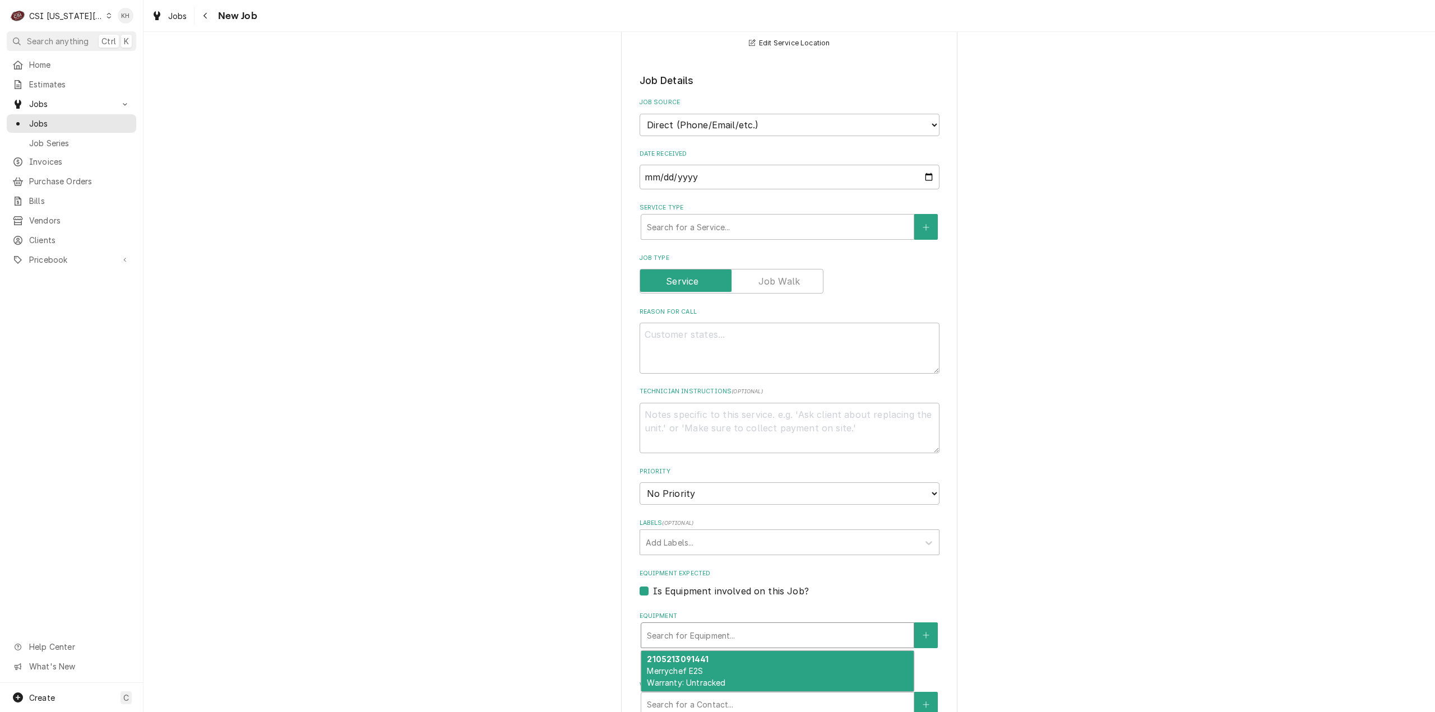
type textarea "x"
type input "m"
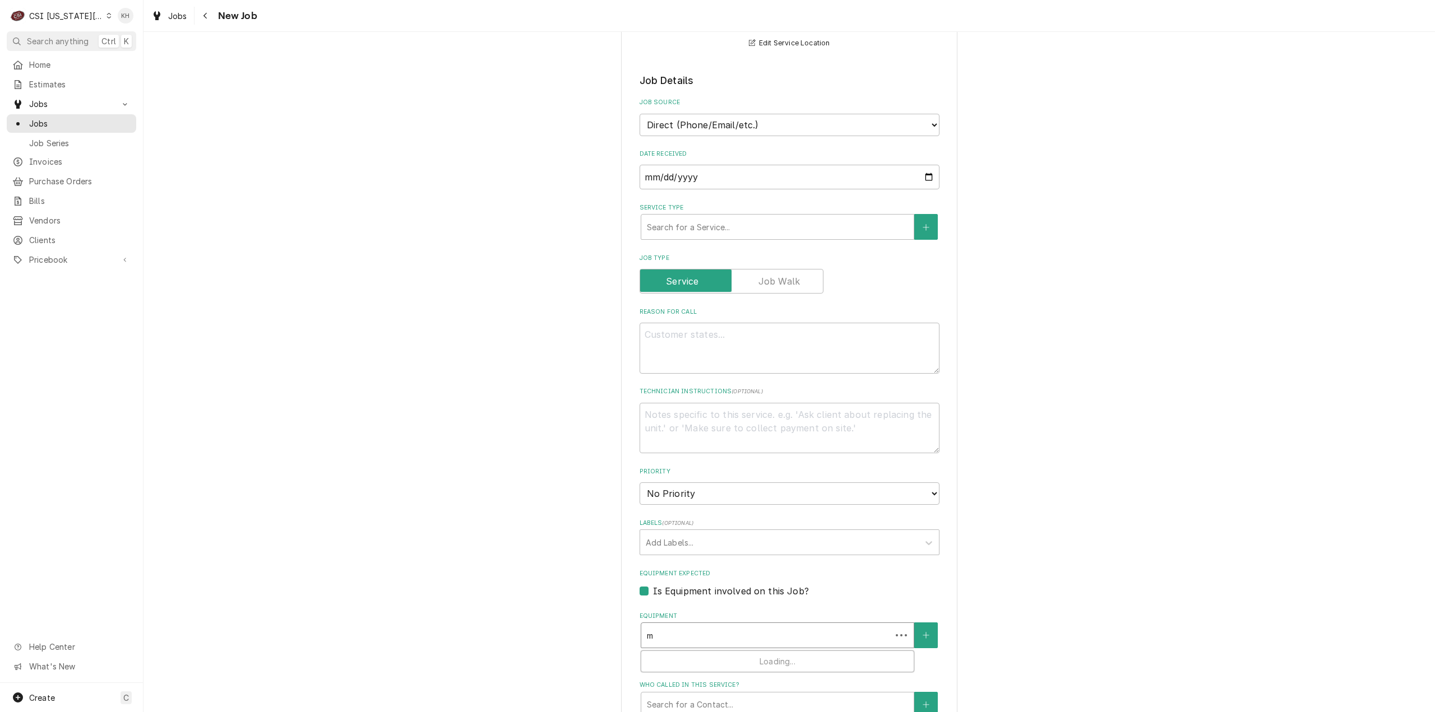
type textarea "x"
type input "me"
type textarea "x"
type input "mer"
type textarea "x"
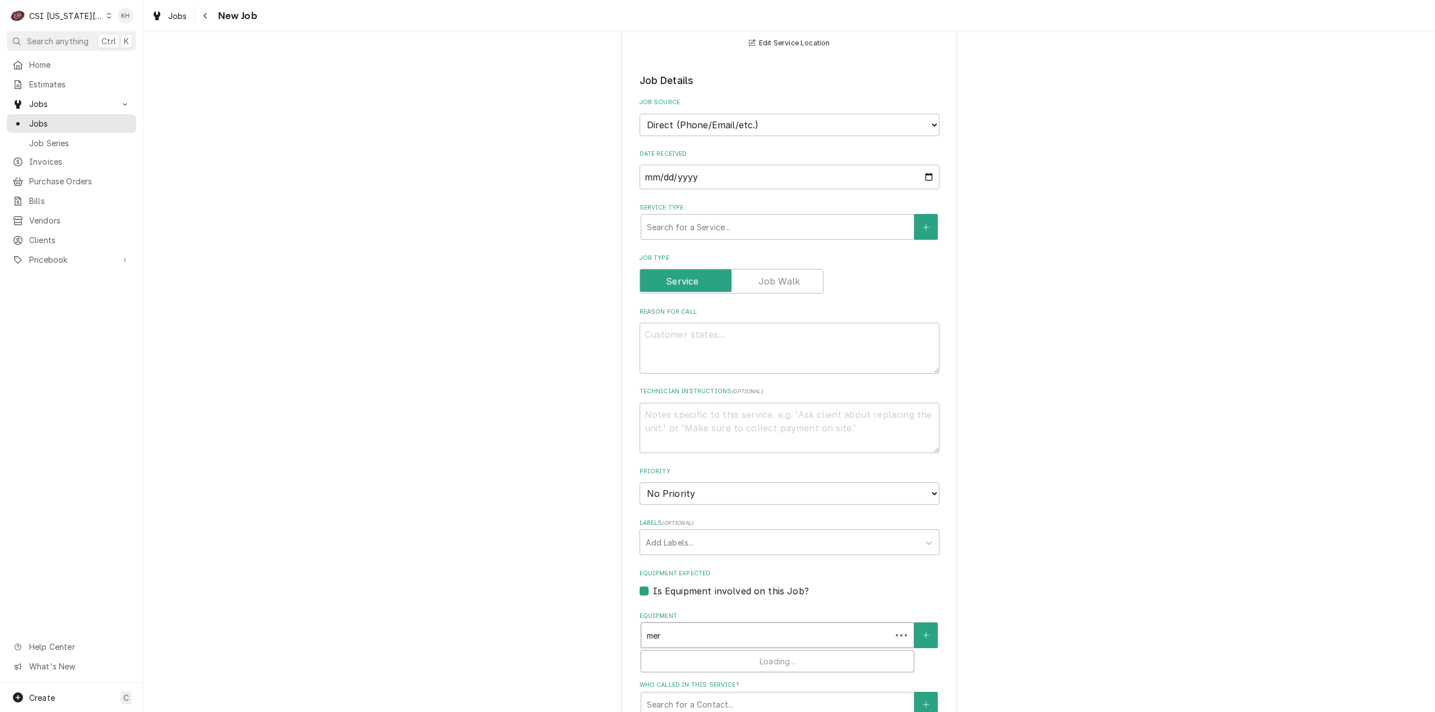
type input "merr"
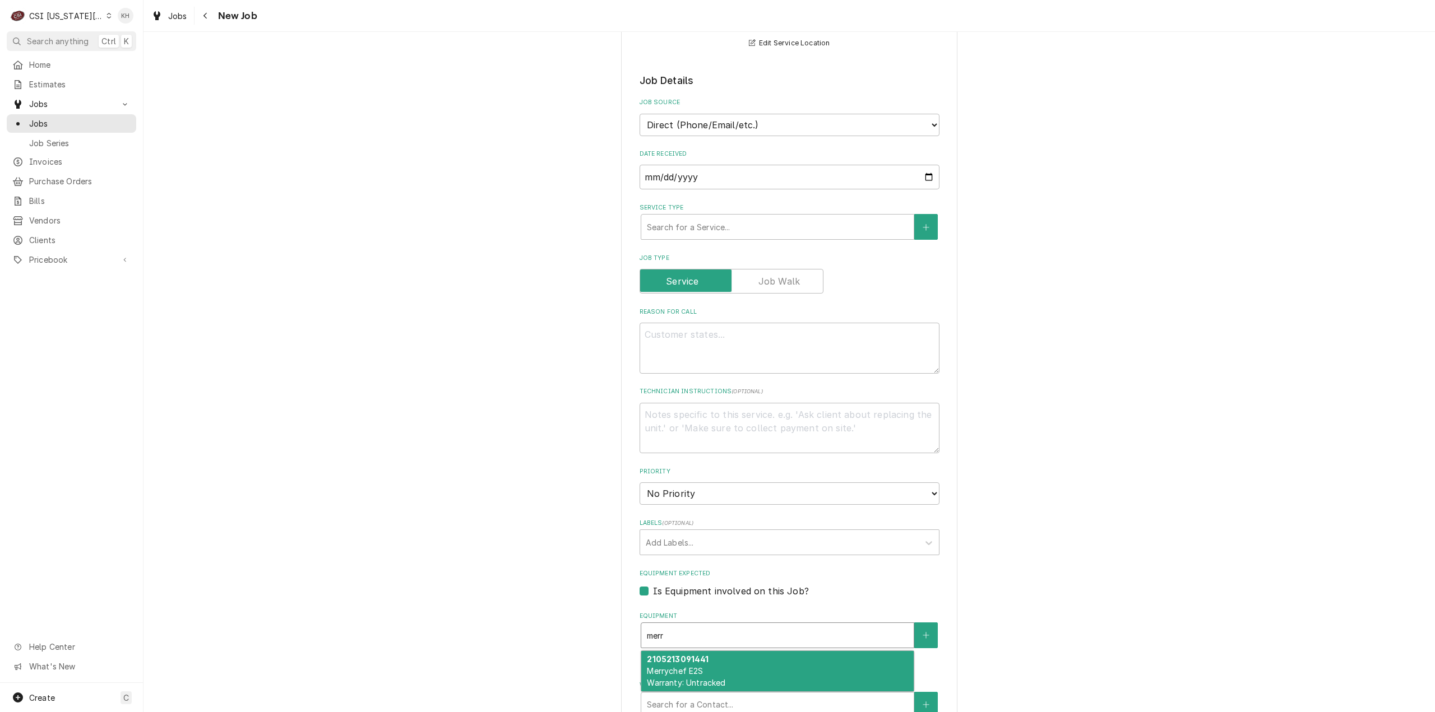
click at [712, 660] on div "2105213091441 Merrychef E2S Warranty: Untracked" at bounding box center [777, 671] width 272 height 41
type textarea "x"
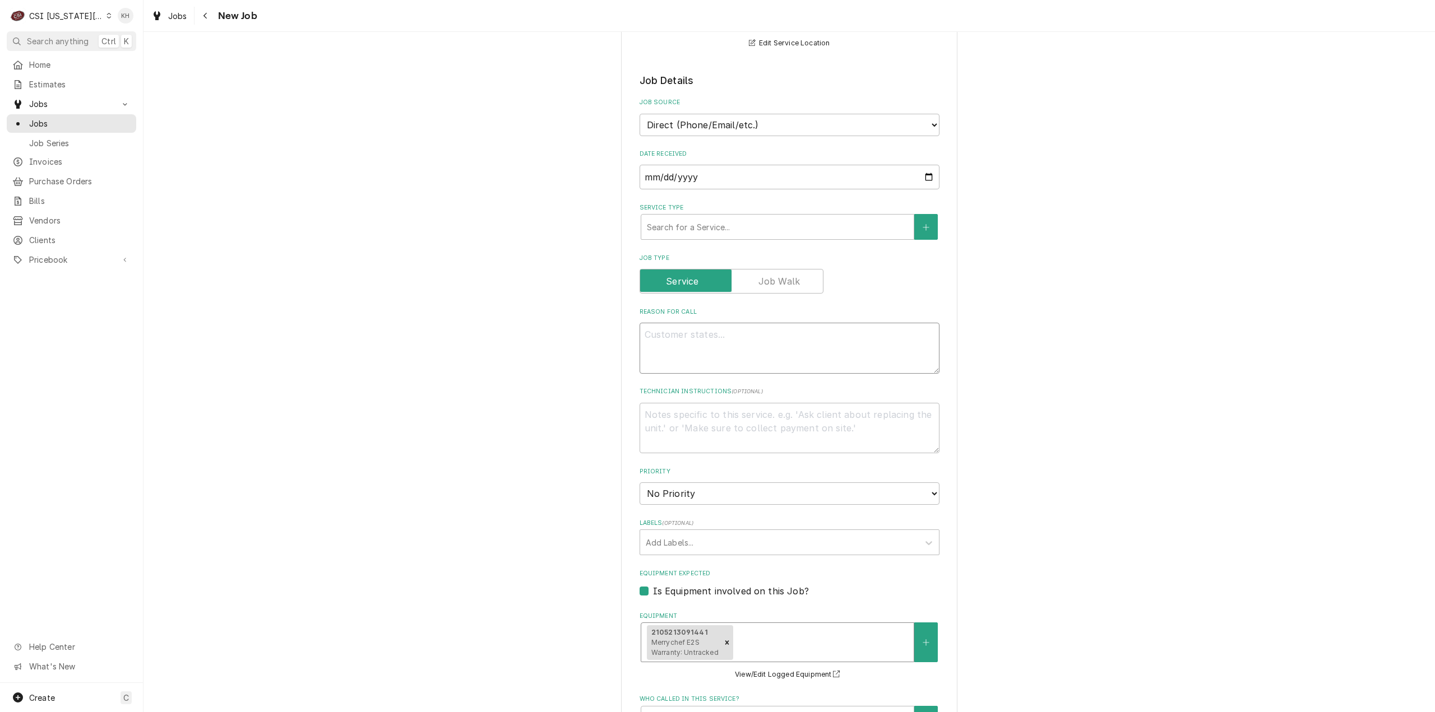
click at [713, 342] on textarea "Reason For Call" at bounding box center [790, 348] width 300 height 51
type textarea "x"
type textarea "M"
type textarea "x"
type textarea "Me"
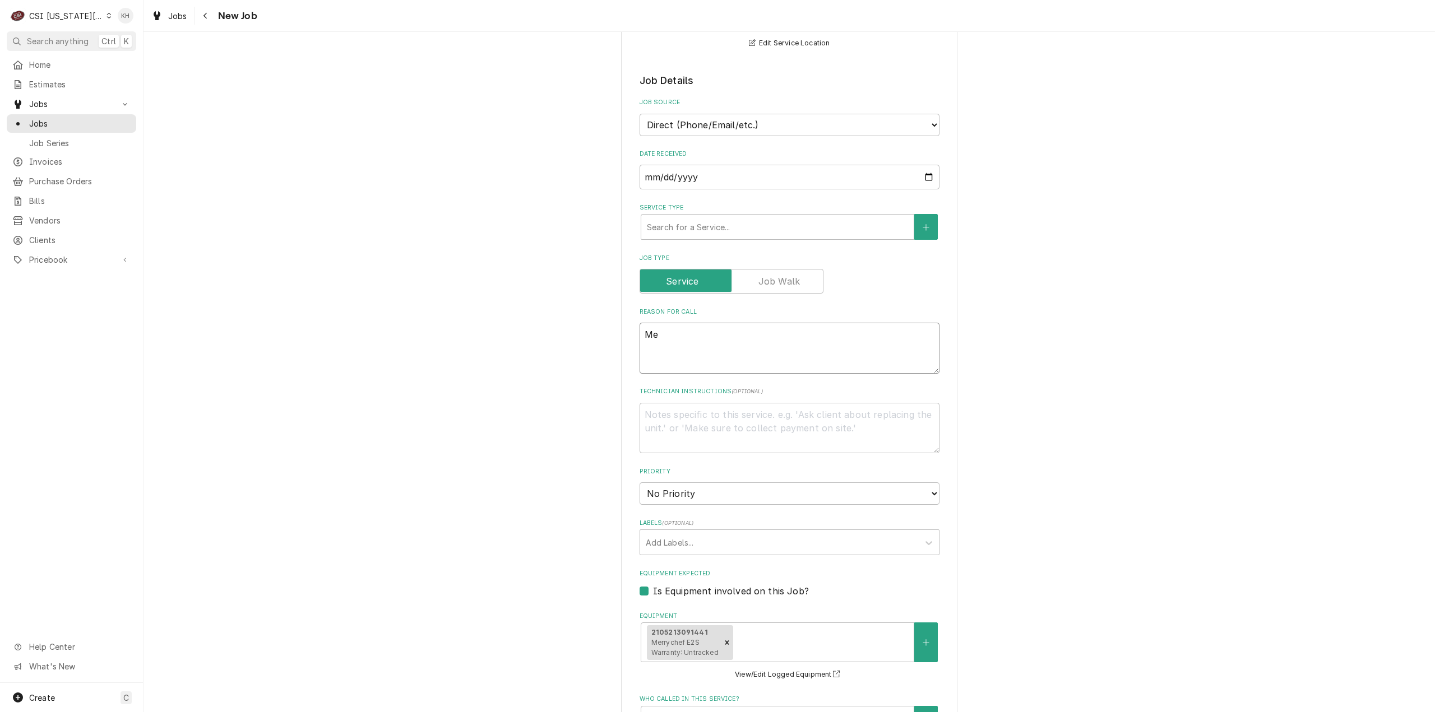
type textarea "x"
type textarea "Mer"
type textarea "x"
type textarea "Merr"
type textarea "x"
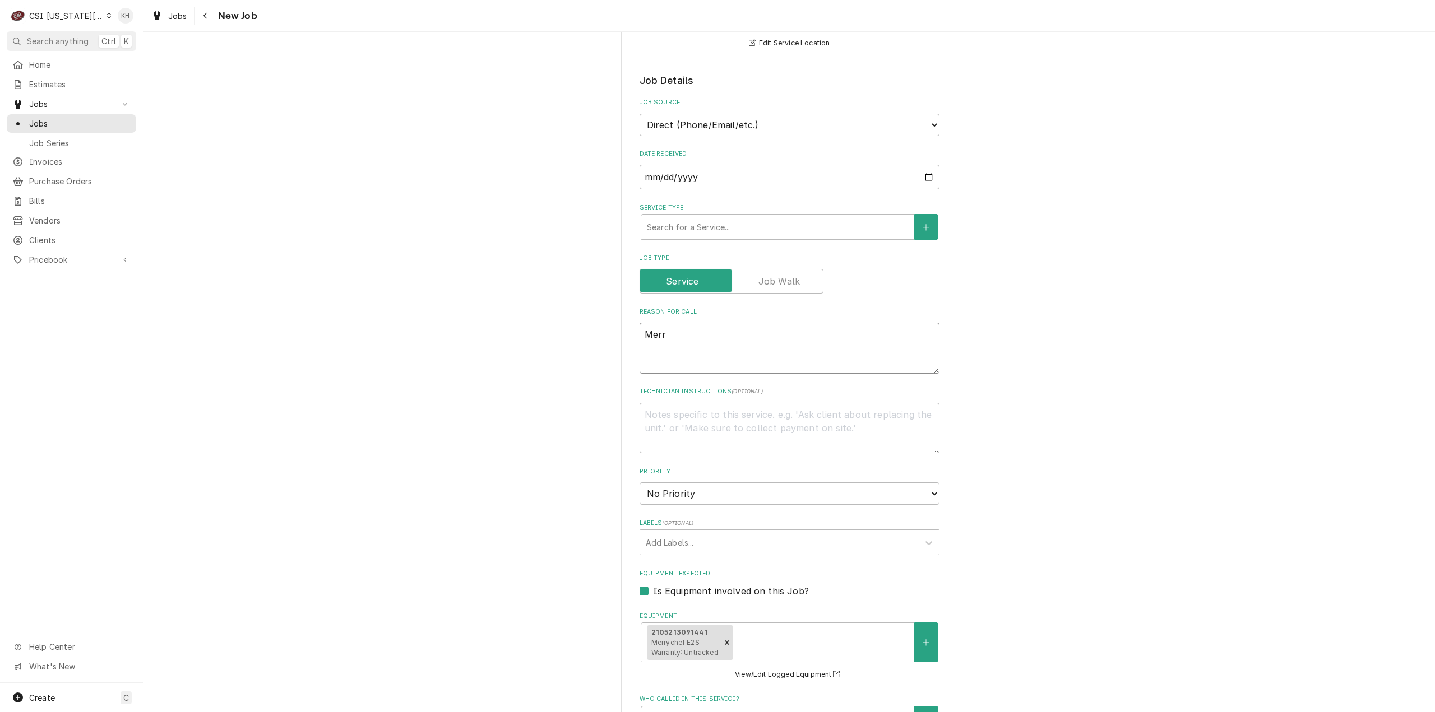
type textarea "Merry"
type textarea "x"
type textarea "Merryc"
type textarea "x"
type textarea "Merrych"
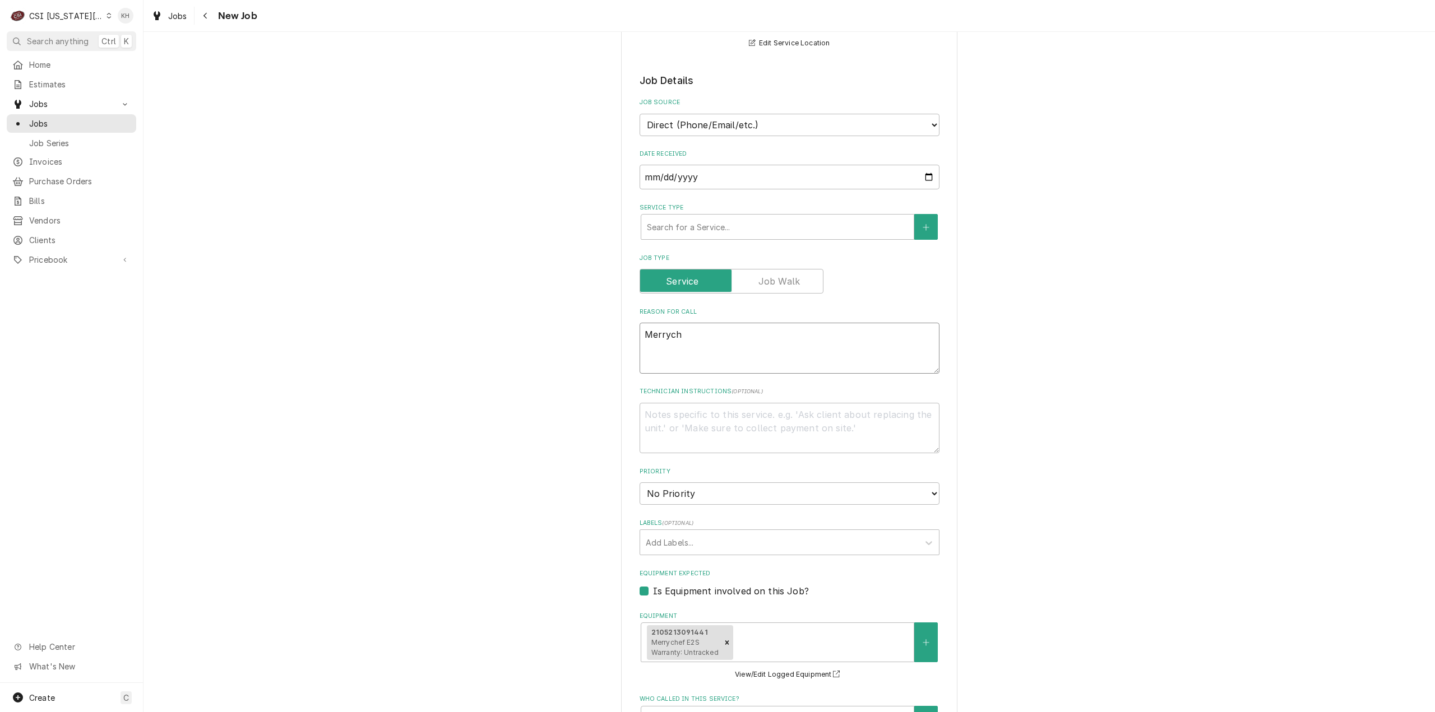
type textarea "x"
type textarea "Merryche"
type textarea "x"
type textarea "Merrychef"
type textarea "x"
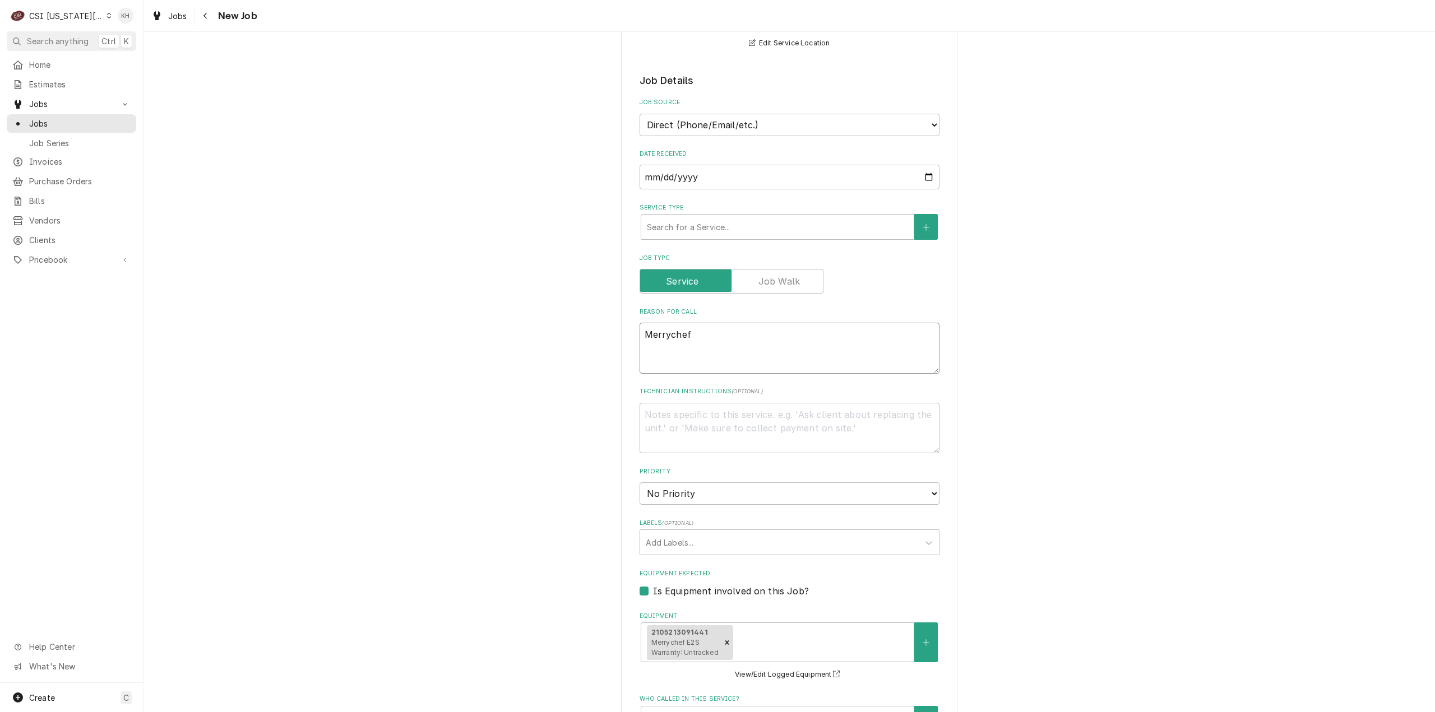
type textarea "Merrychef"
type textarea "x"
type textarea "Merrychef"
type textarea "x"
type textarea "Merrychef"
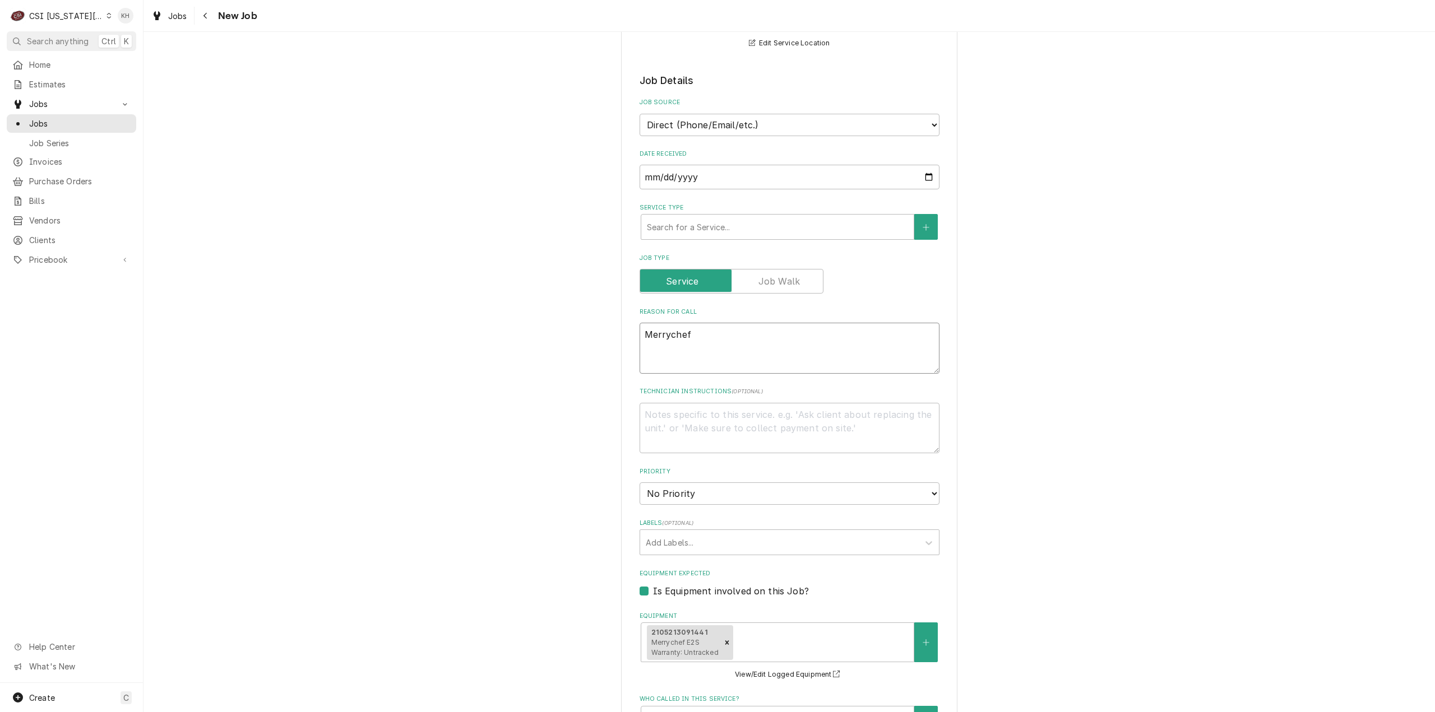
type textarea "x"
type textarea "Merrychef o"
type textarea "x"
type textarea "Merrychef"
type textarea "x"
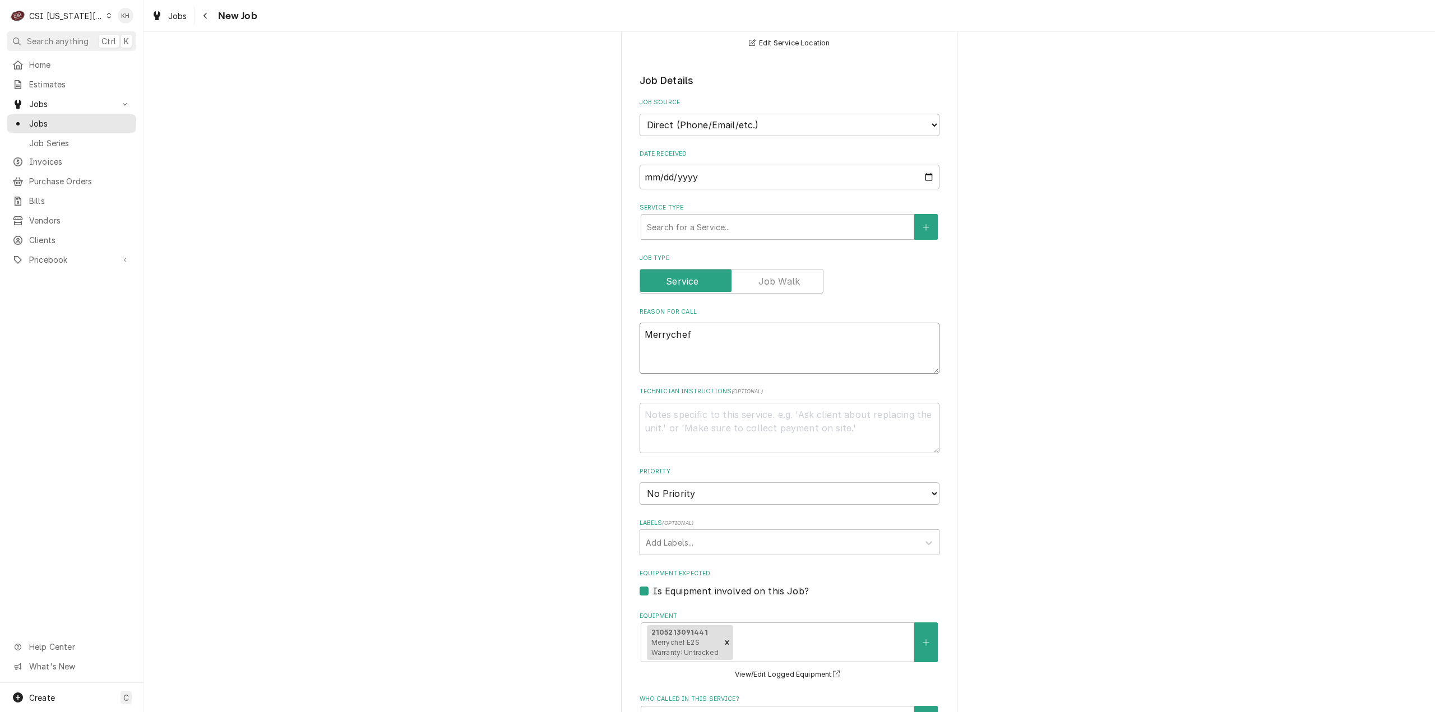
type textarea "Merrychef"
type textarea "x"
type textarea "Merrychef o"
type textarea "x"
type textarea "Merrychef ov"
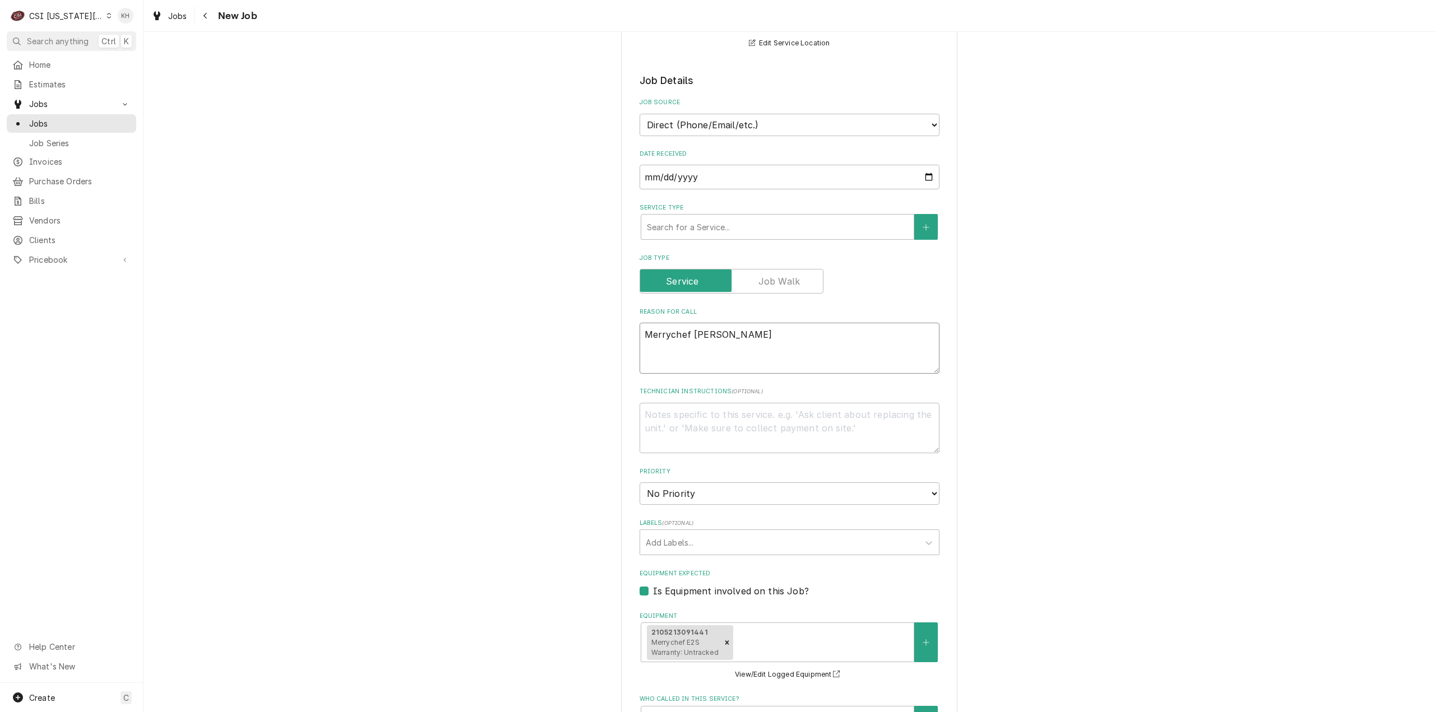
type textarea "x"
type textarea "Merrychef ove"
type textarea "x"
type textarea "Merrychef oven"
type textarea "x"
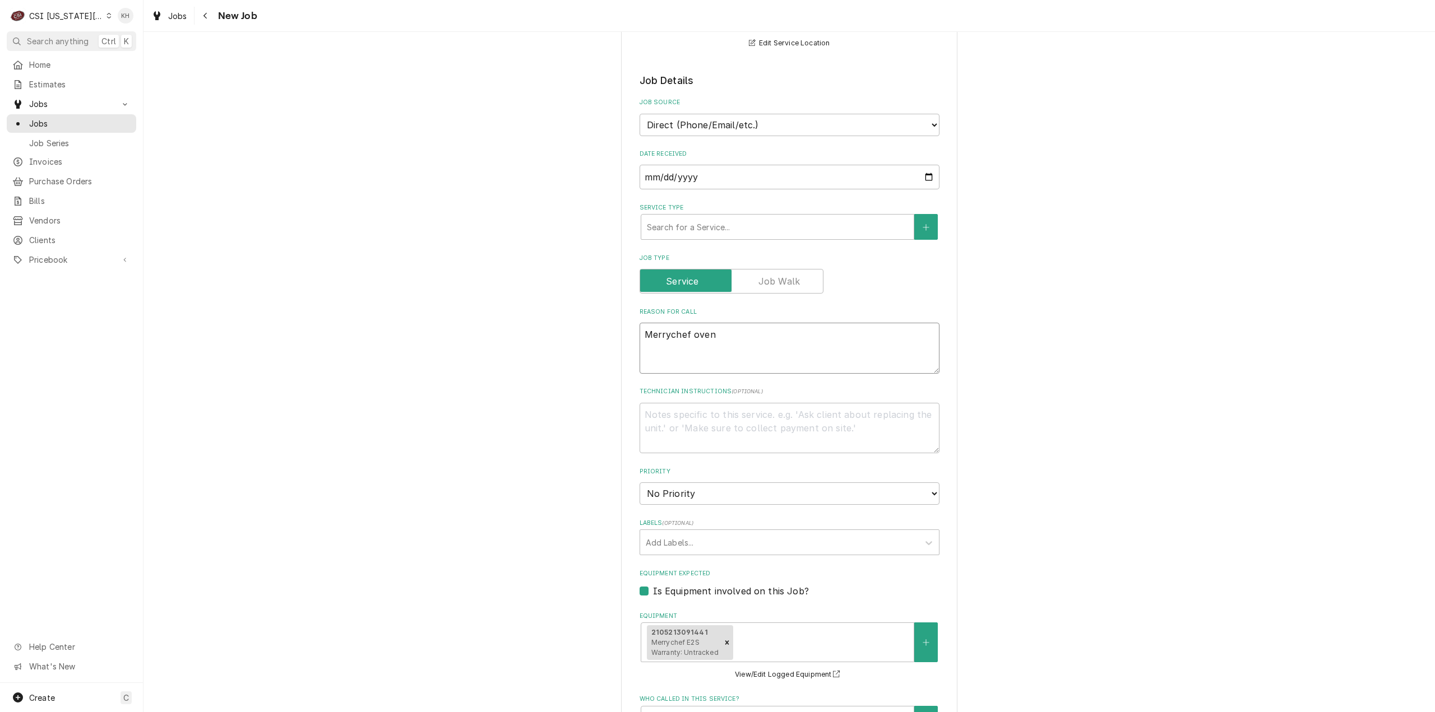
type textarea "Merrychef oven g"
type textarea "x"
type textarea "Merrychef oven giv"
type textarea "x"
type textarea "Merrychef oven givb"
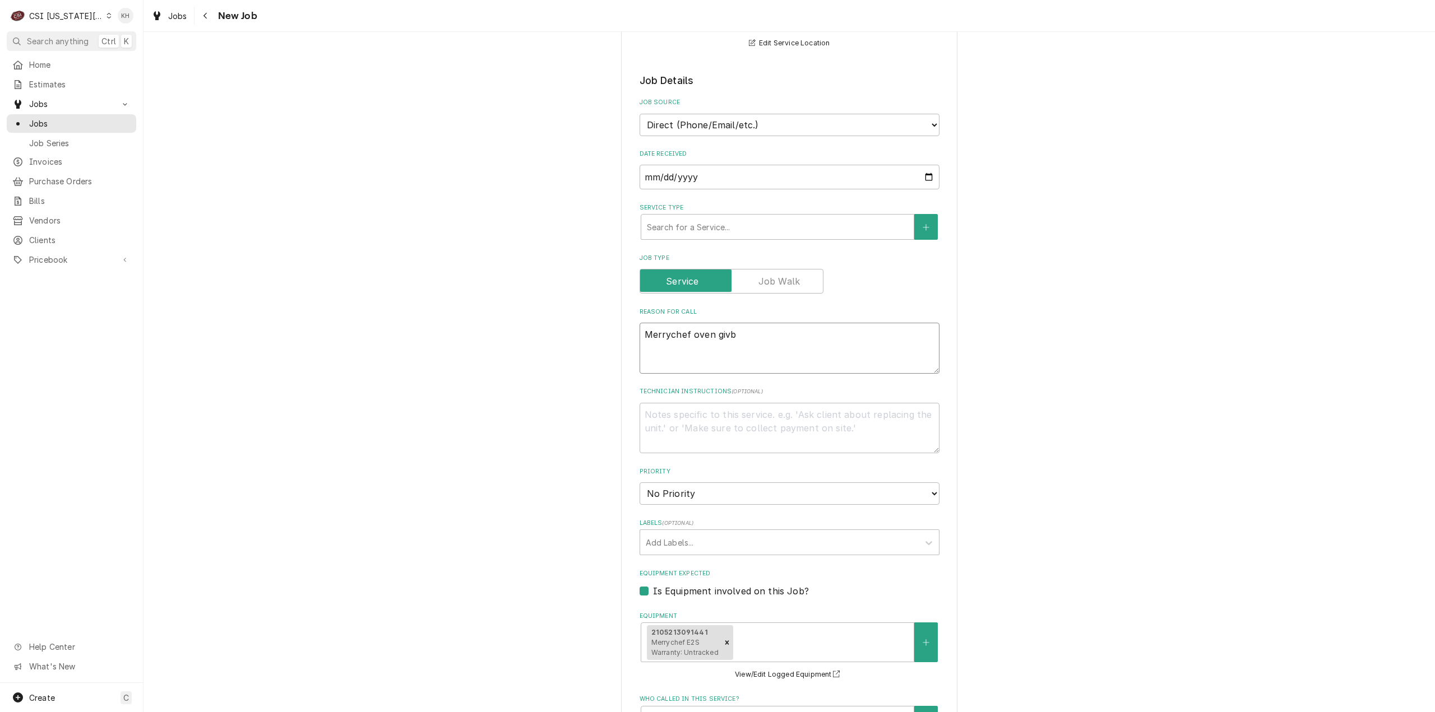
type textarea "x"
type textarea "Merrychef oven givbin"
type textarea "x"
type textarea "Merrychef oven givbine"
type textarea "x"
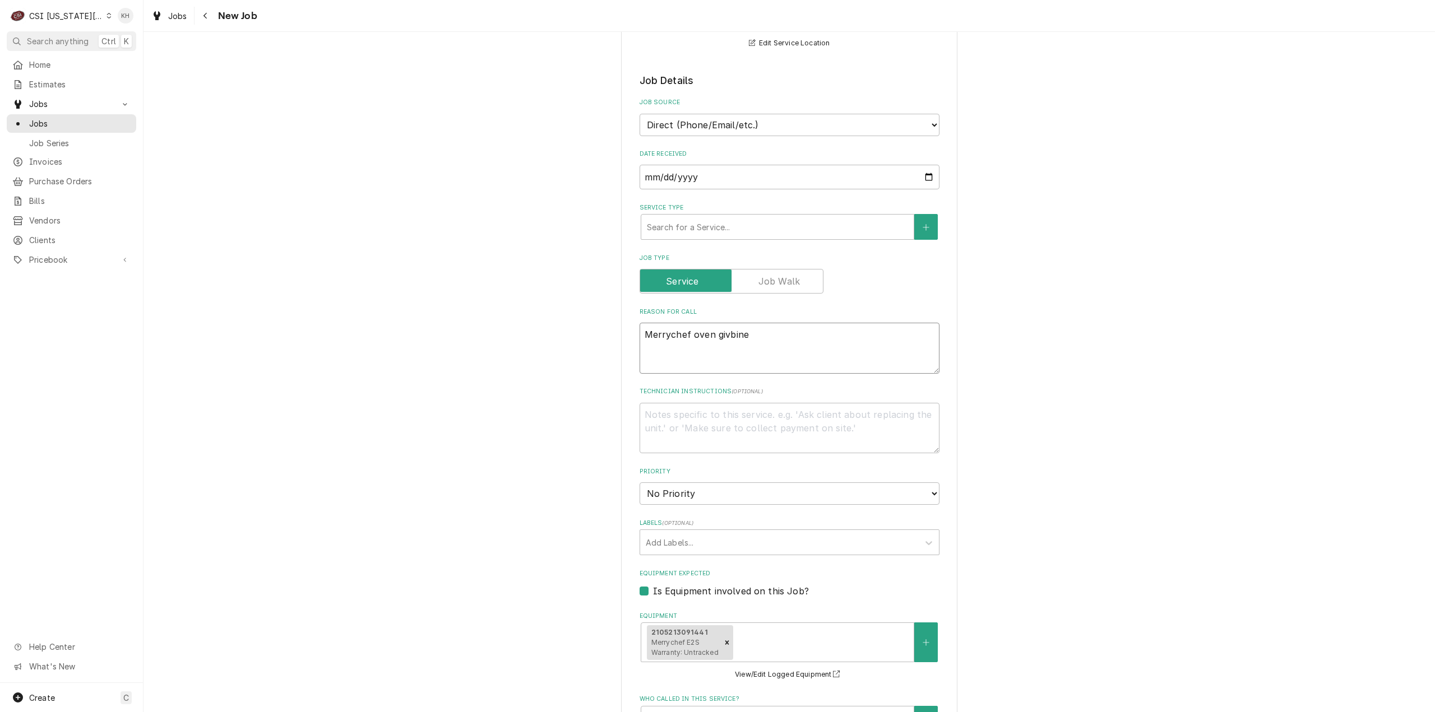
type textarea "Merrychef oven givbin"
type textarea "x"
type textarea "Merrychef oven givbi"
type textarea "x"
type textarea "Merrychef oven givb"
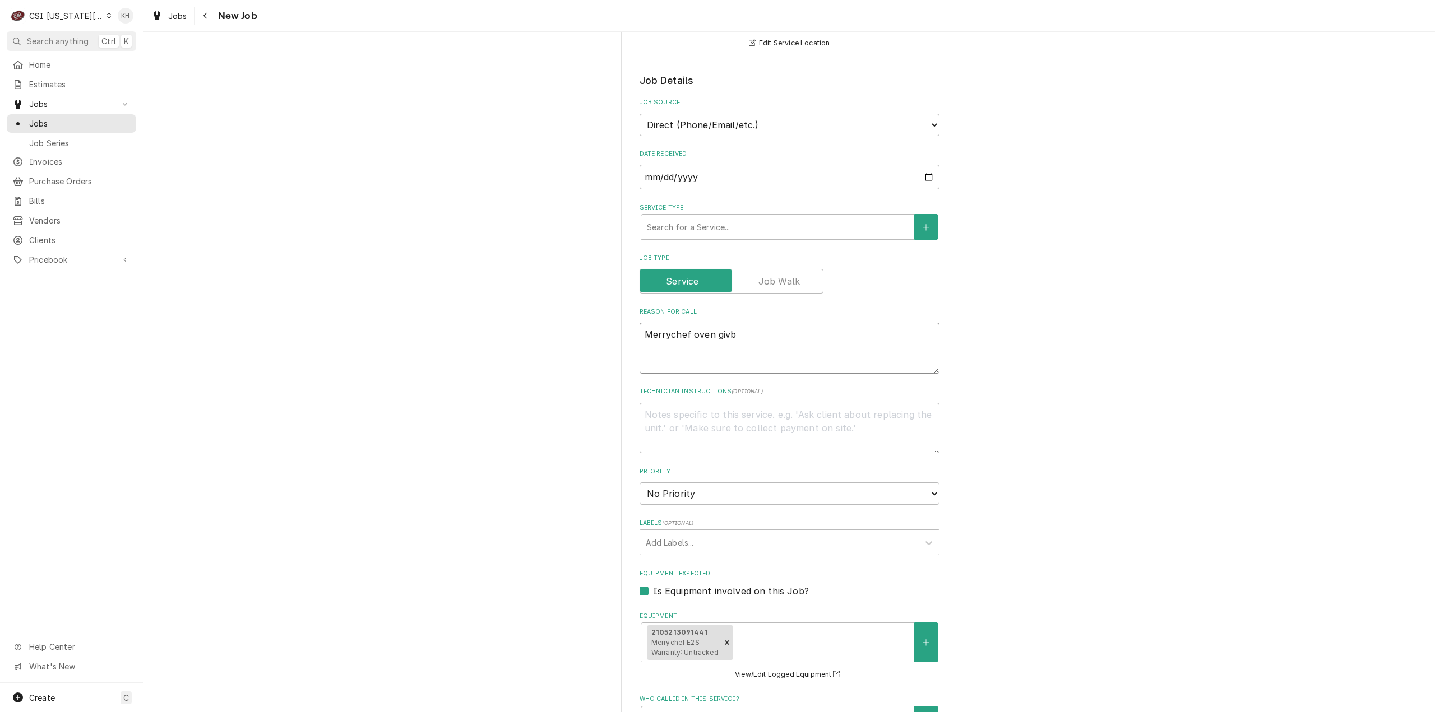
type textarea "x"
type textarea "Merrychef oven giv"
type textarea "x"
type textarea "Merrychef oven givi"
type textarea "x"
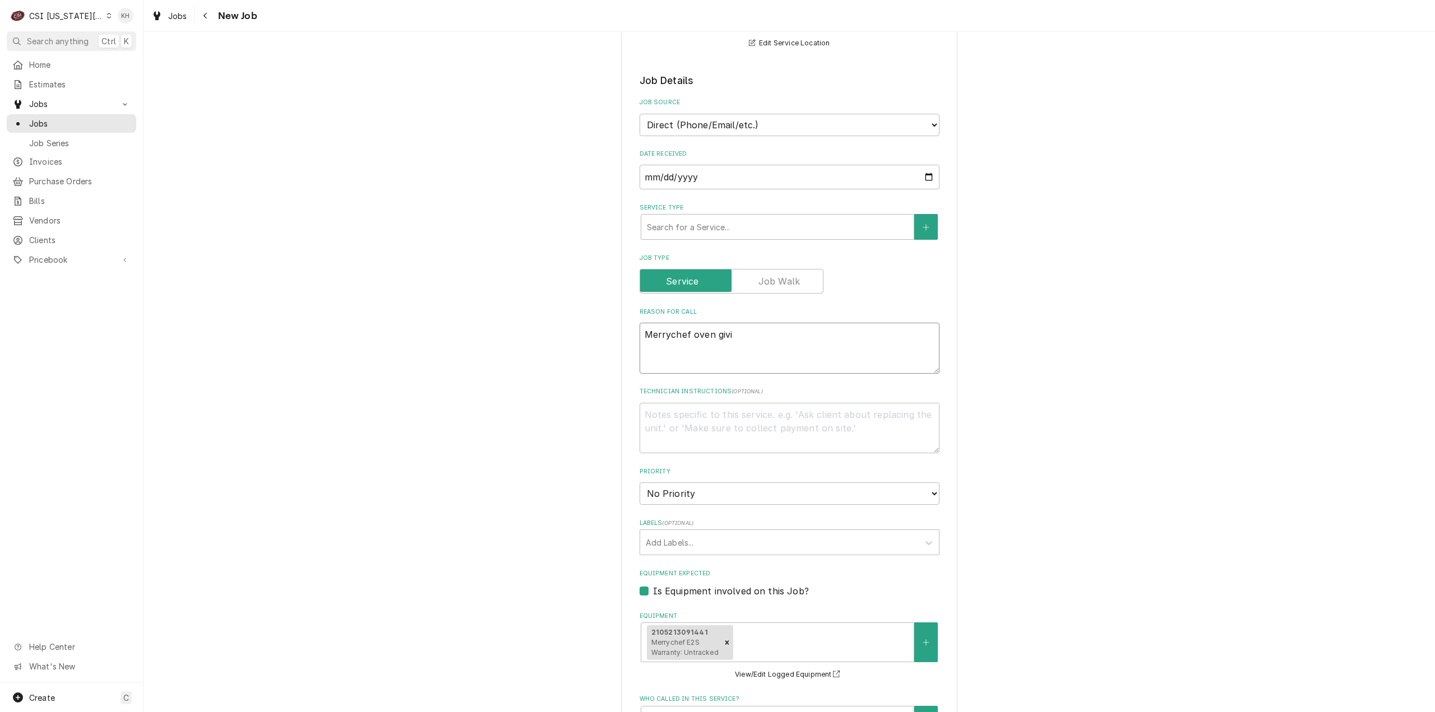
type textarea "Merrychef oven givin"
type textarea "x"
type textarea "Merrychef oven giving"
type textarea "x"
type textarea "Merrychef oven giving"
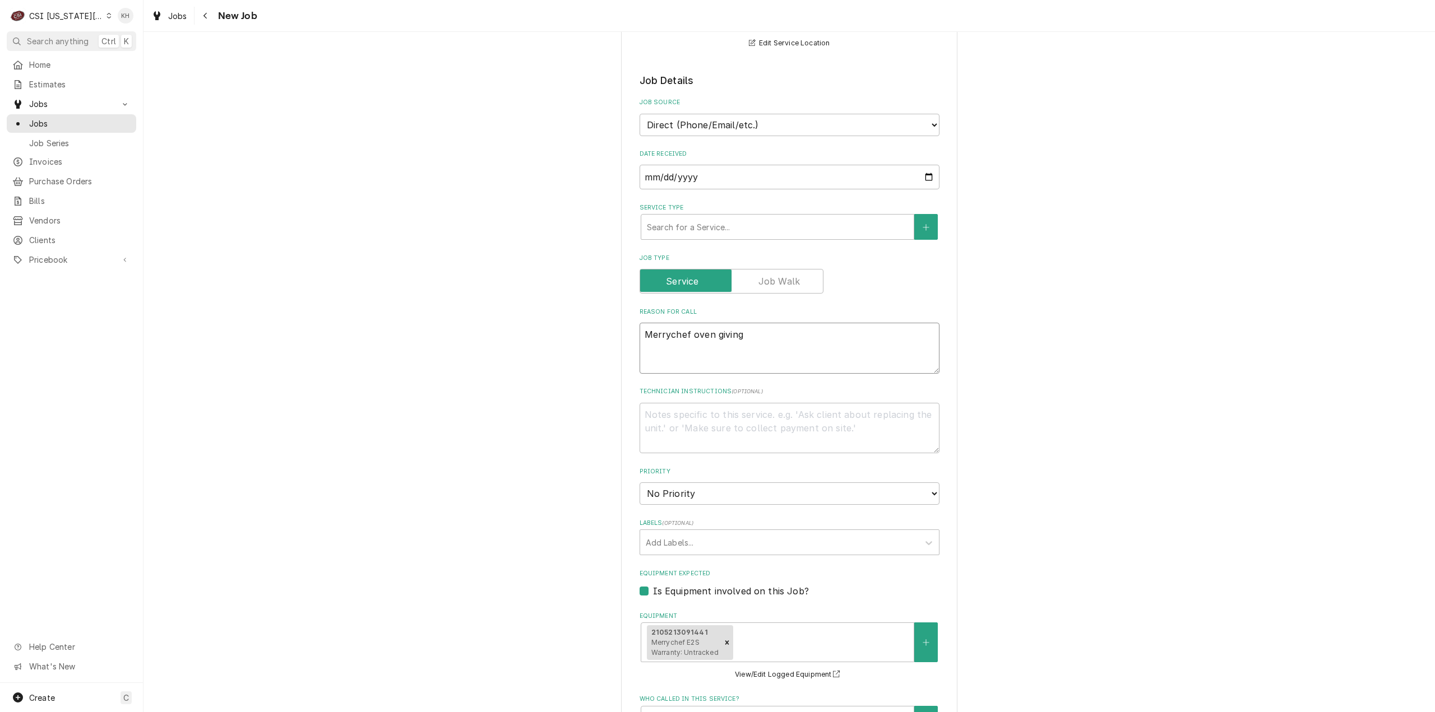
type textarea "x"
type textarea "Merrychef oven giving M"
type textarea "x"
type textarea "Merrychef oven giving Me"
type textarea "x"
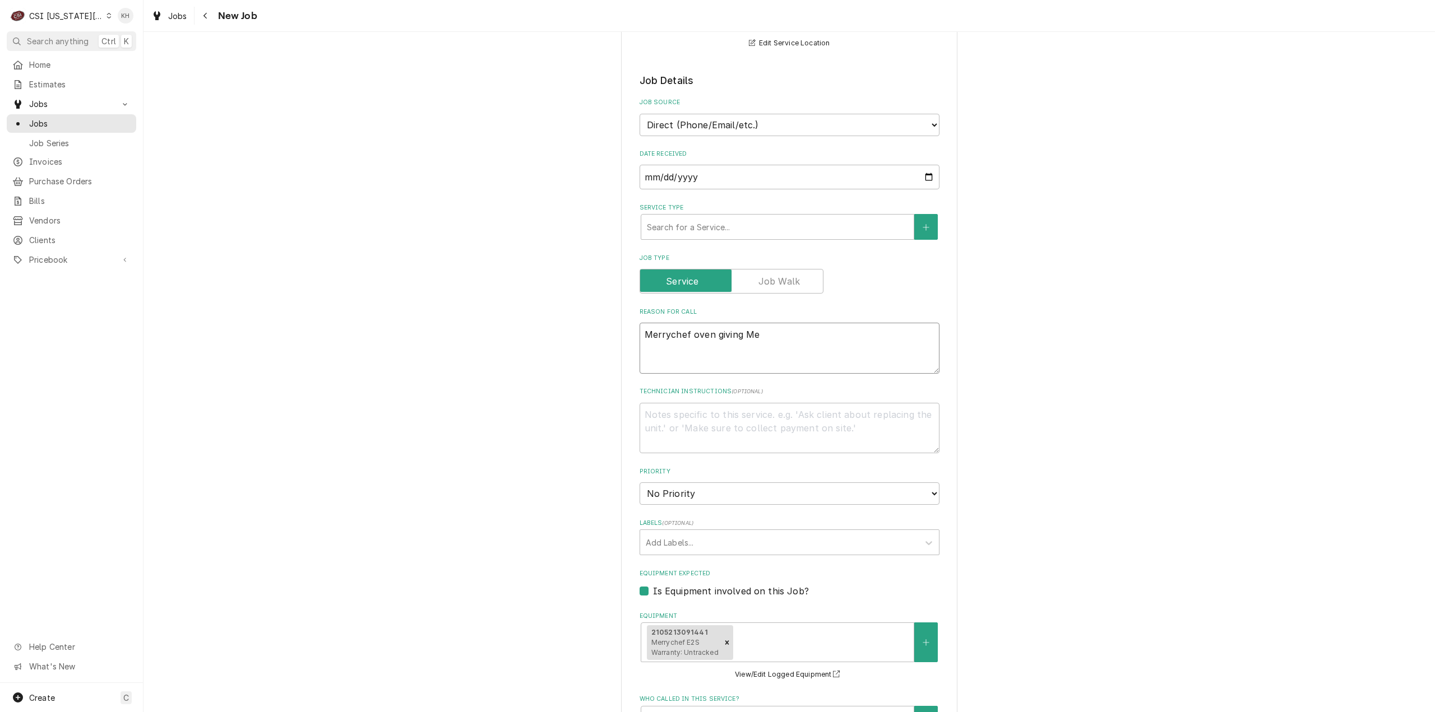
type textarea "Merrychef oven giving Meg"
type textarea "x"
type textarea "Merrychef oven giving Mega"
type textarea "x"
type textarea "Merrychef oven giving Megat"
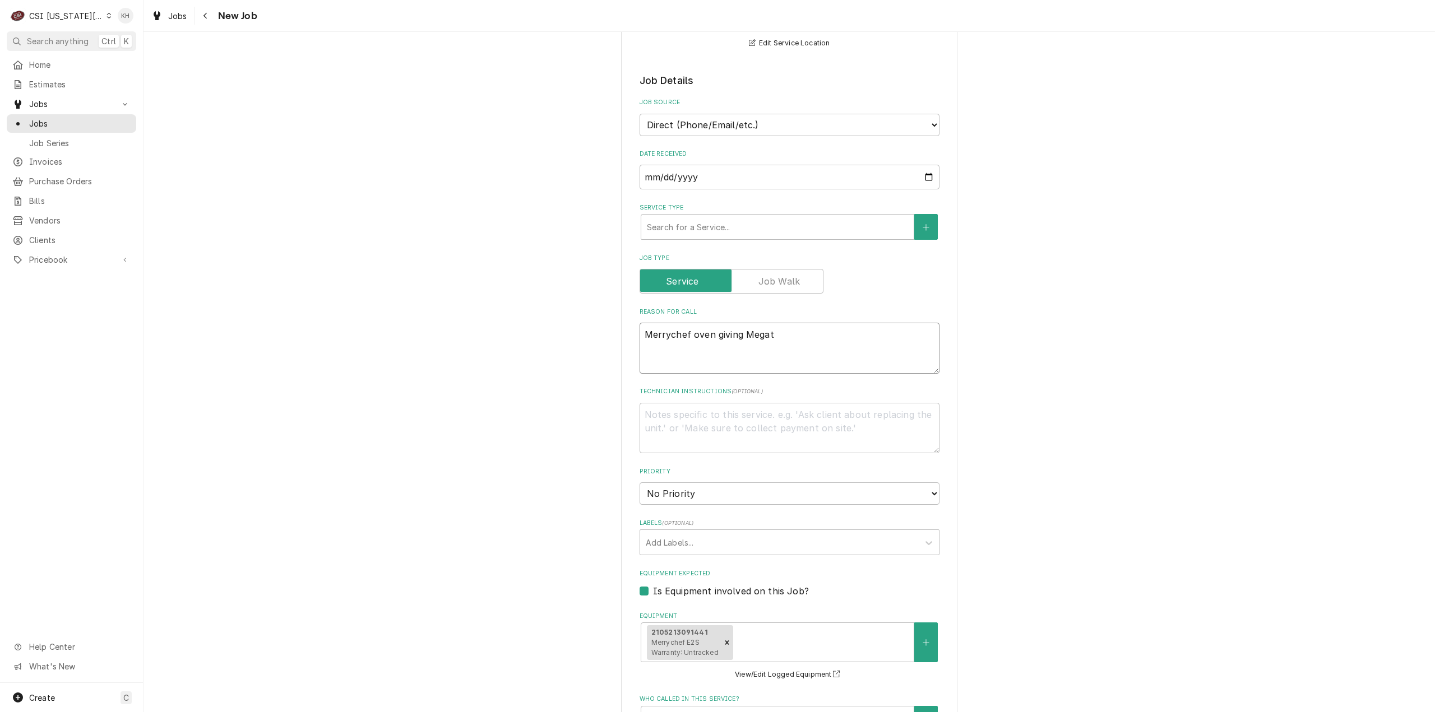
type textarea "x"
type textarea "Merrychef oven giving Megatr"
type textarea "x"
type textarea "Merrychef oven giving Megatro"
type textarea "x"
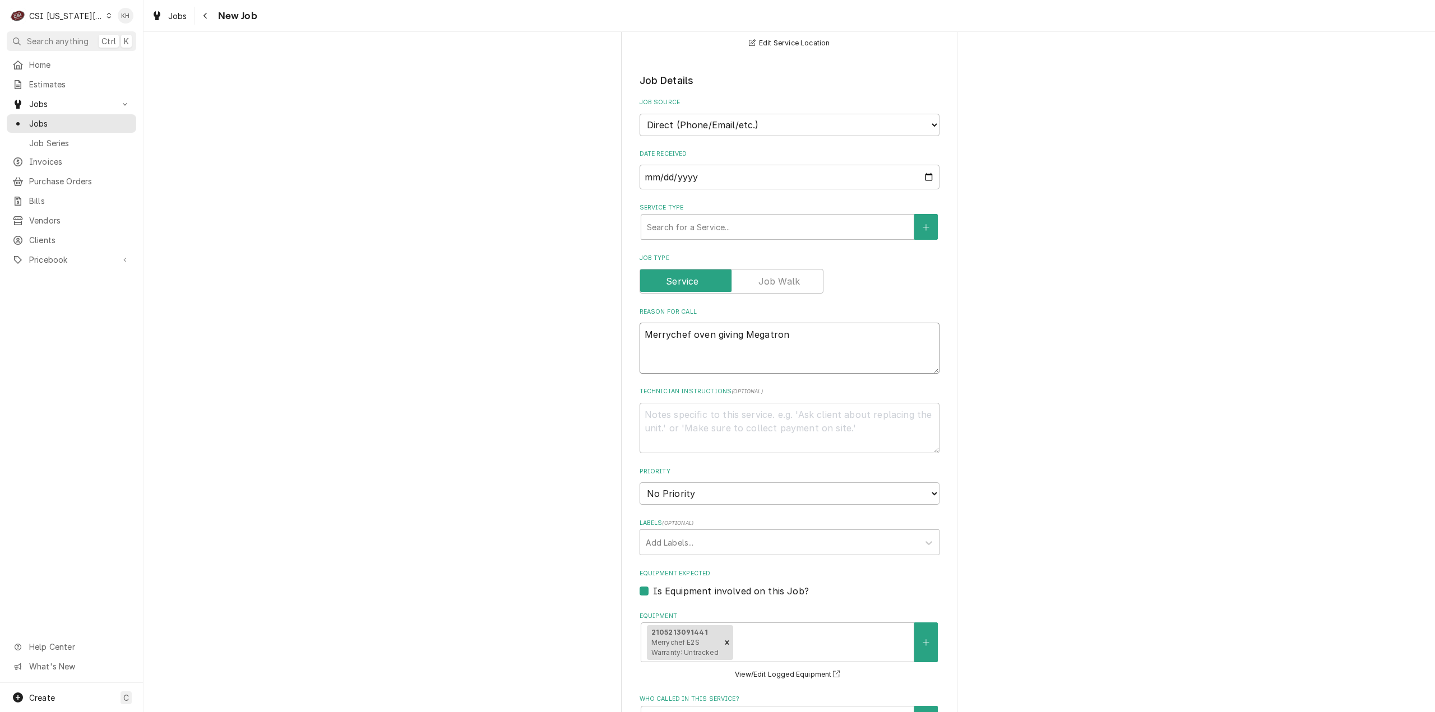
type textarea "Merrychef oven giving Megatron"
type textarea "x"
type textarea "Merrychef oven giving Megatron e"
type textarea "x"
type textarea "Merrychef oven giving Megatron er"
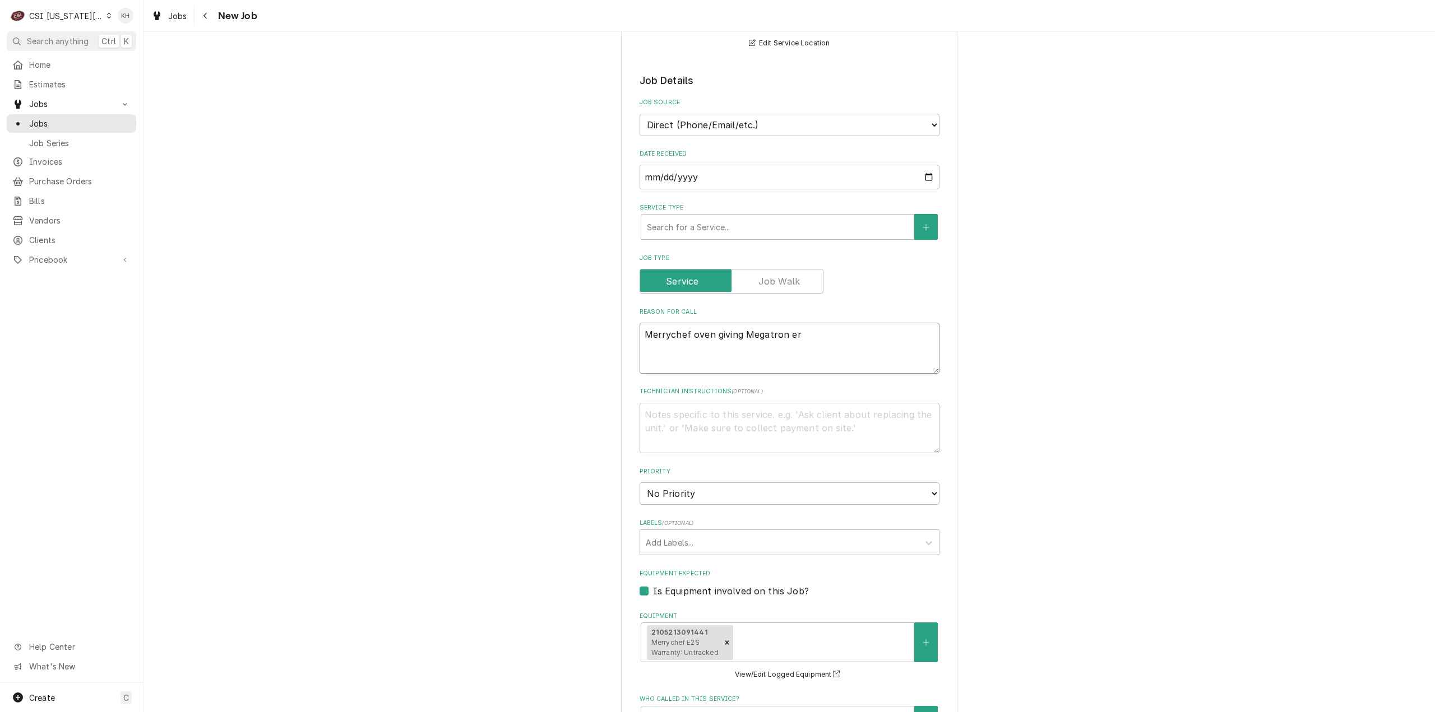
type textarea "x"
type textarea "Merrychef oven giving Megatron err"
type textarea "x"
type textarea "Merrychef oven giving Megatron erro"
type textarea "x"
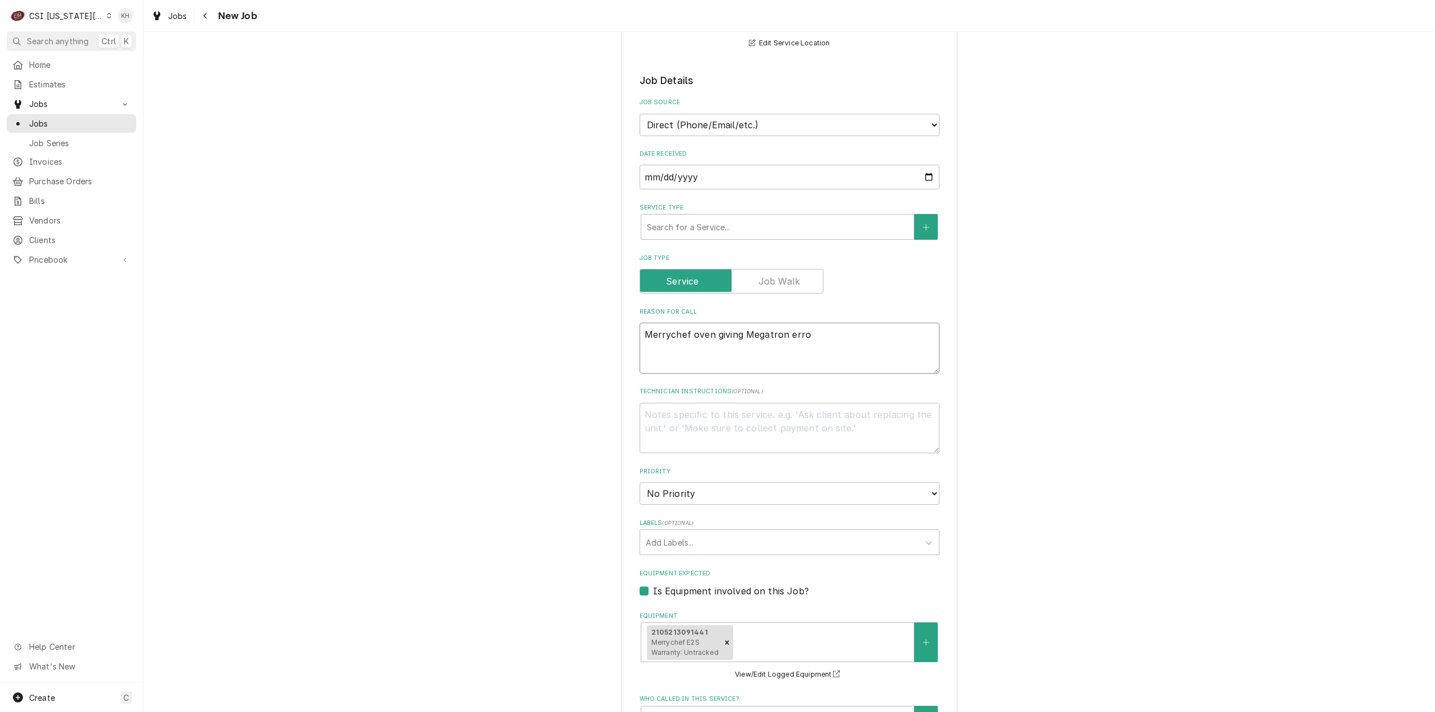
type textarea "Merrychef oven giving Megatron error"
type textarea "x"
type textarea "Merrychef oven giving Megatron error"
click at [760, 327] on textarea "Merrychef oven giving Megatron error" at bounding box center [790, 348] width 300 height 51
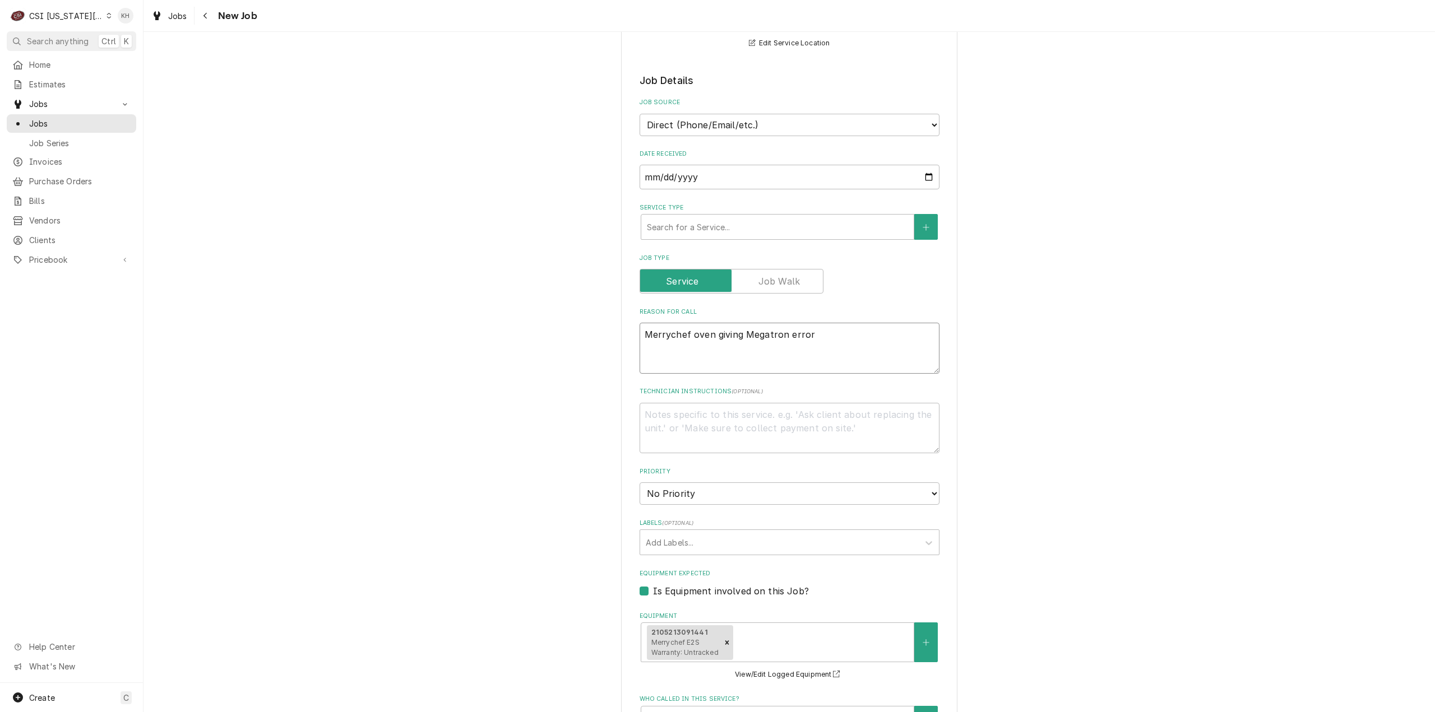
type textarea "x"
type textarea "Merrychef oven giving Merror"
type textarea "x"
type textarea "Merrychef oven giving Maerror"
type textarea "x"
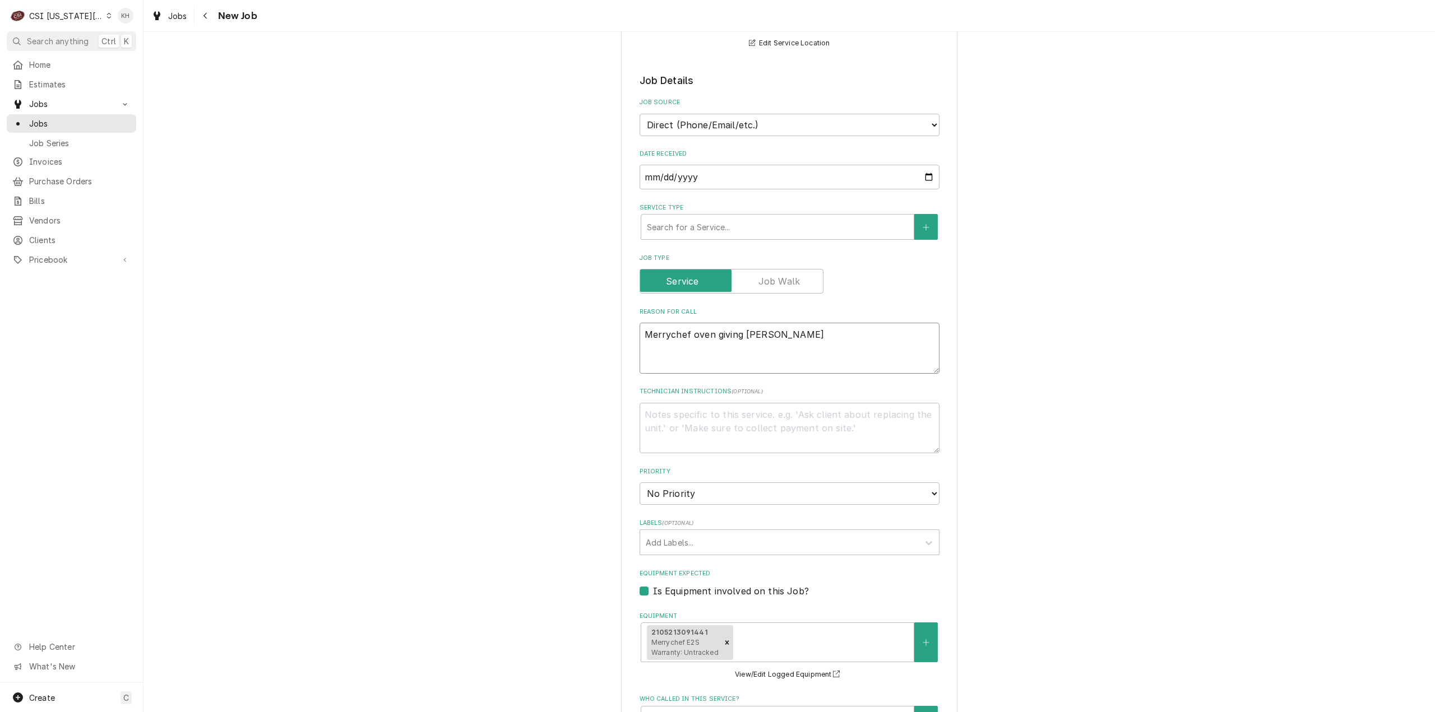
type textarea "Merrychef oven giving Magerror"
type textarea "x"
type textarea "Merrychef oven giving Magnerror"
type textarea "x"
type textarea "Merrychef oven giving Magnaerror"
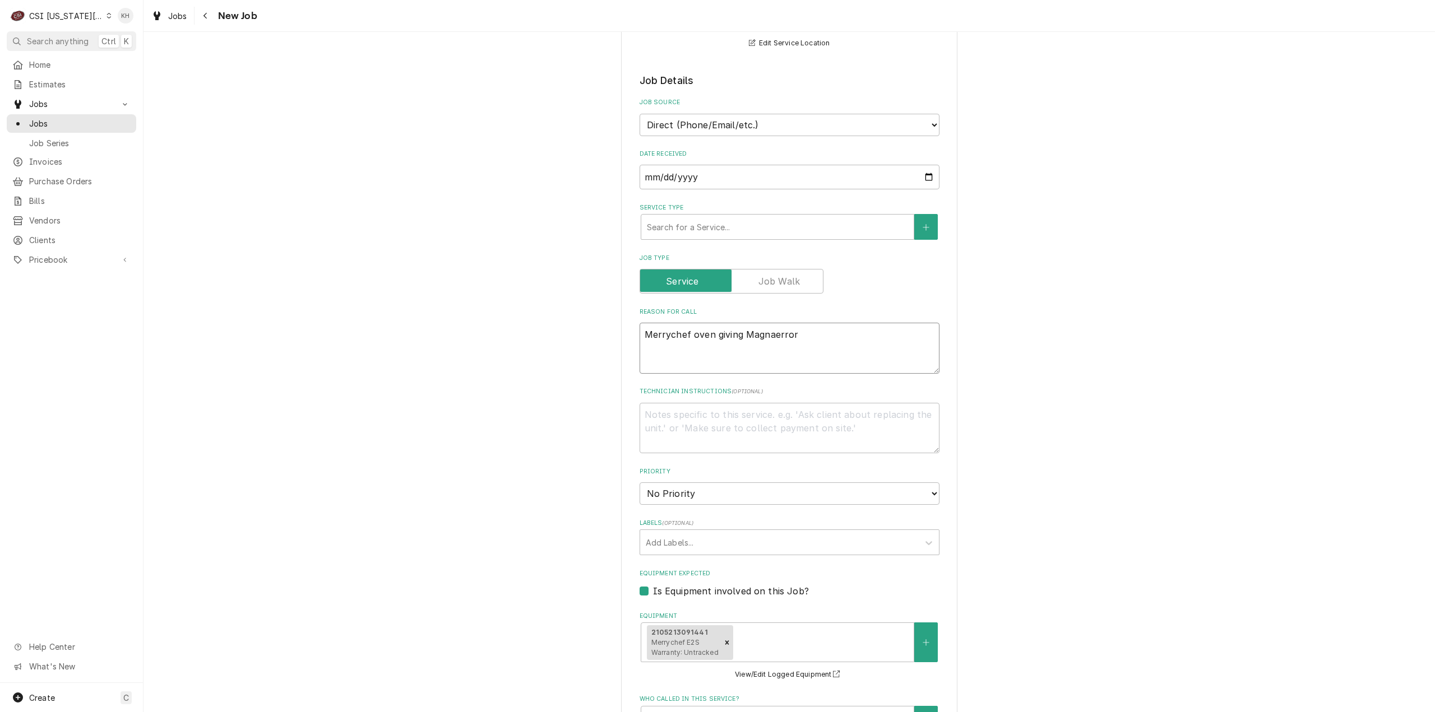
type textarea "x"
type textarea "Merrychef oven giving Magnaterror"
type textarea "x"
type textarea "Merrychef oven giving Magnatrerror"
type textarea "x"
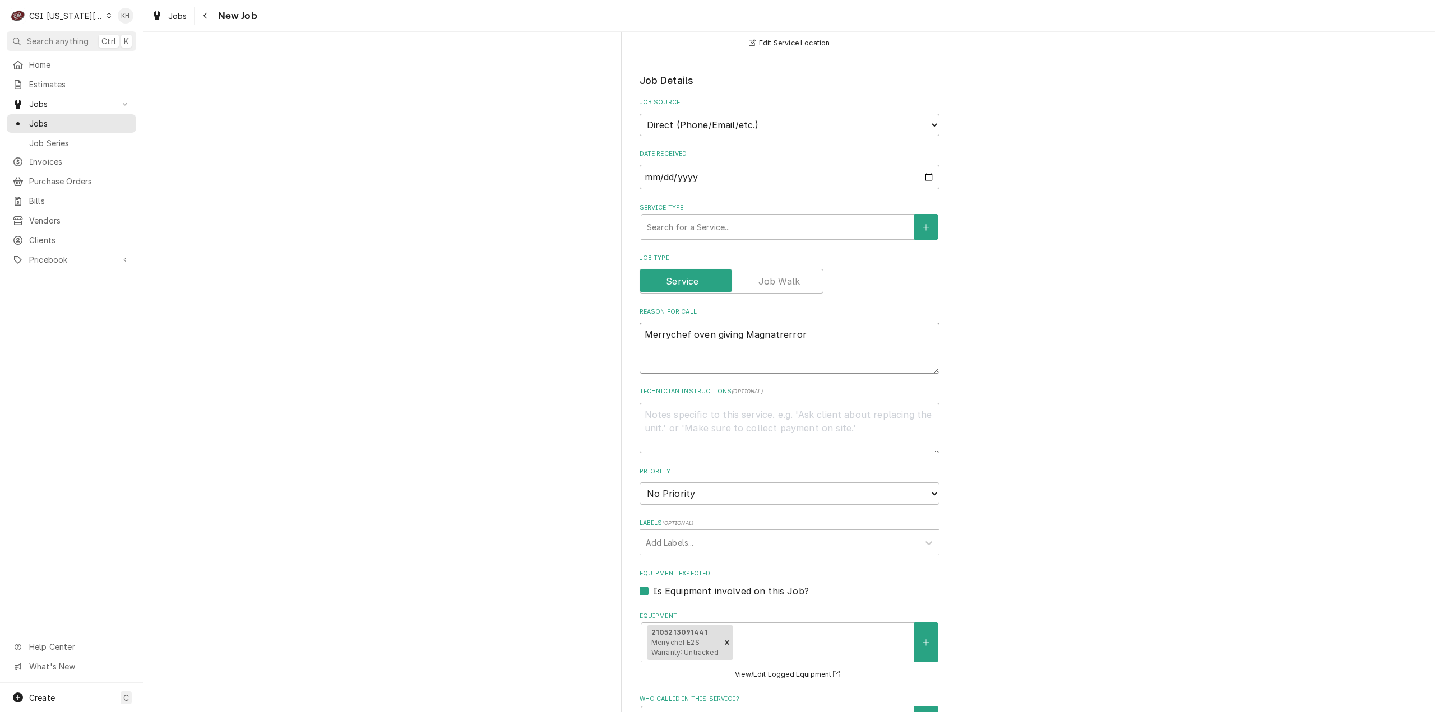
type textarea "Merrychef oven giving Magnatroerror"
type textarea "x"
type textarea "Merrychef oven giving Magnatronerror"
type textarea "x"
type textarea "Merrychef oven giving Magnatron error"
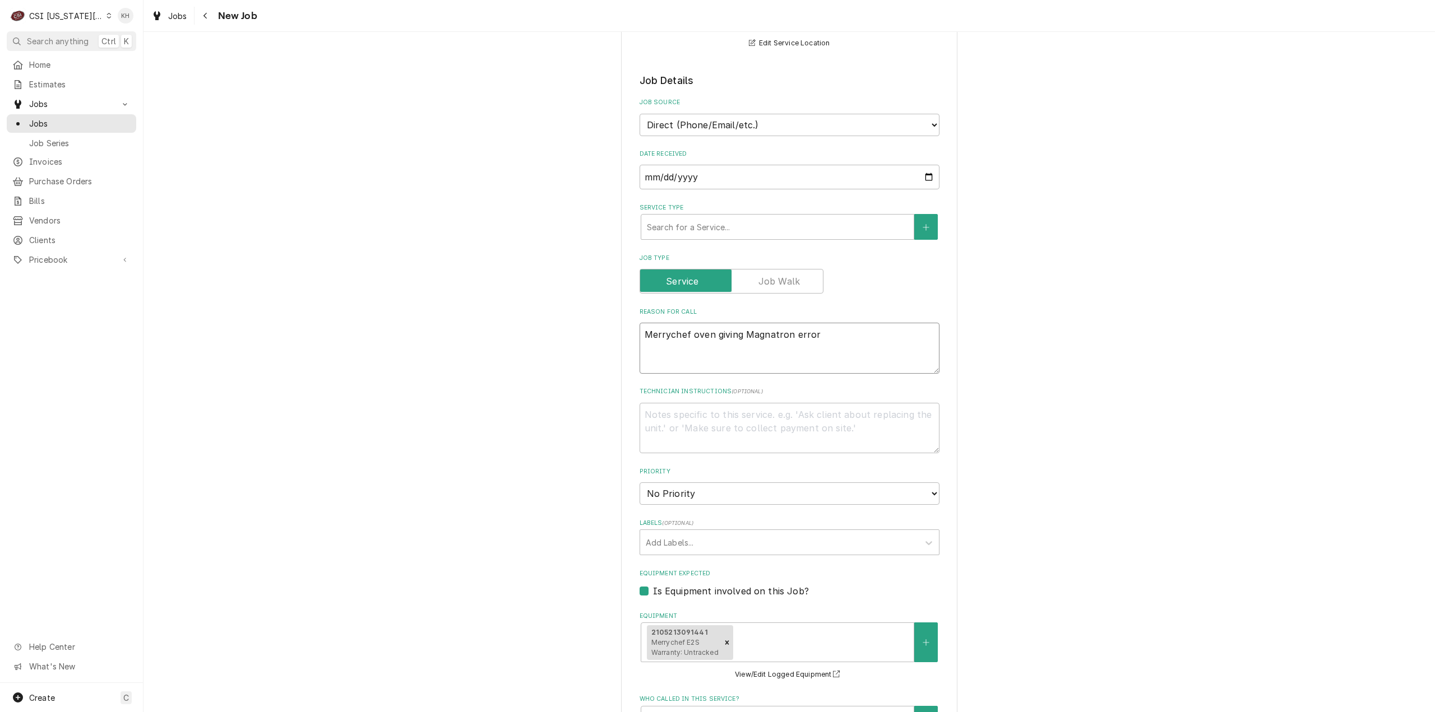
type textarea "x"
type textarea "Merrychef oven giving Magnatron error"
drag, startPoint x: 788, startPoint y: 408, endPoint x: 777, endPoint y: 420, distance: 17.1
click at [789, 408] on textarea "Technician Instructions ( optional )" at bounding box center [790, 428] width 300 height 51
click at [777, 323] on textarea "Merrychef oven giving Magnatron error" at bounding box center [790, 348] width 300 height 51
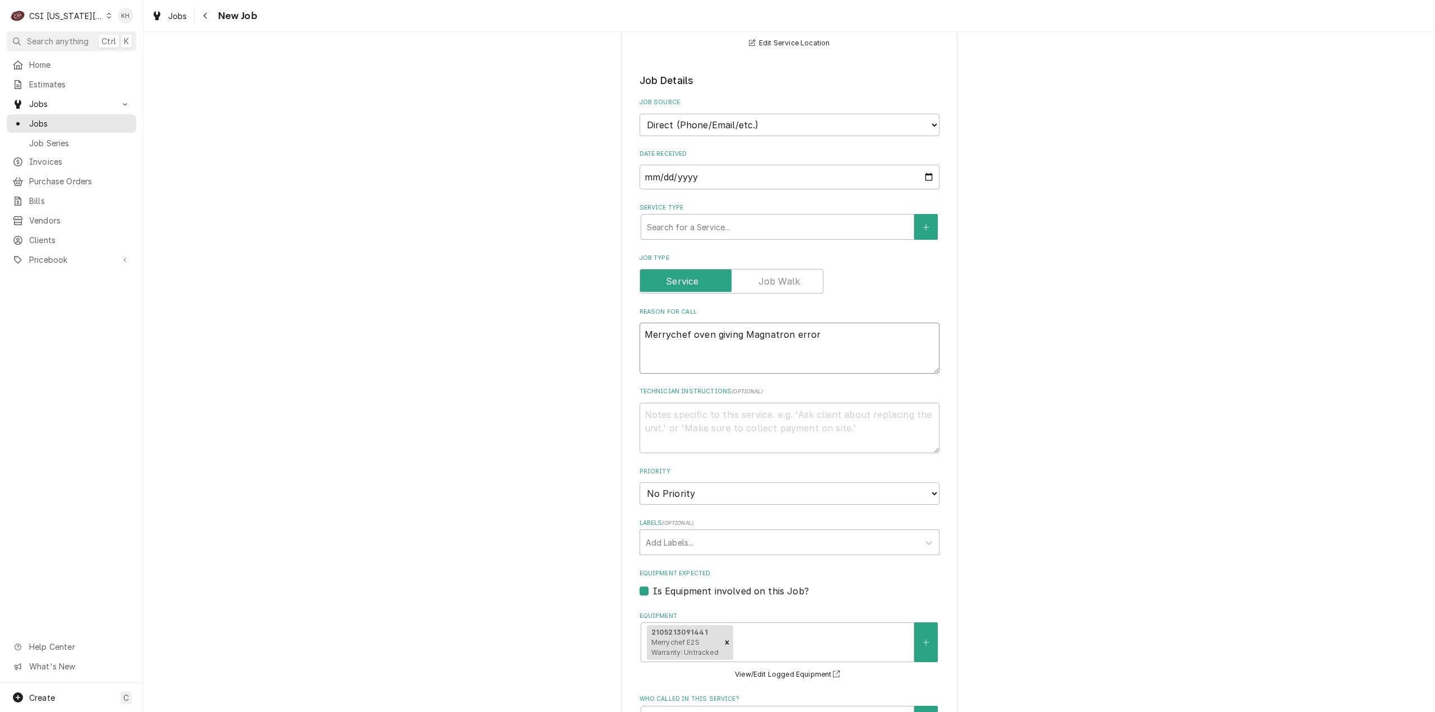
type textarea "x"
type textarea "Merrychef oven giving Magnetron error"
type textarea "x"
type textarea "Merrychef oven giving Magnetron error"
click at [808, 413] on textarea "Technician Instructions ( optional )" at bounding box center [790, 428] width 300 height 51
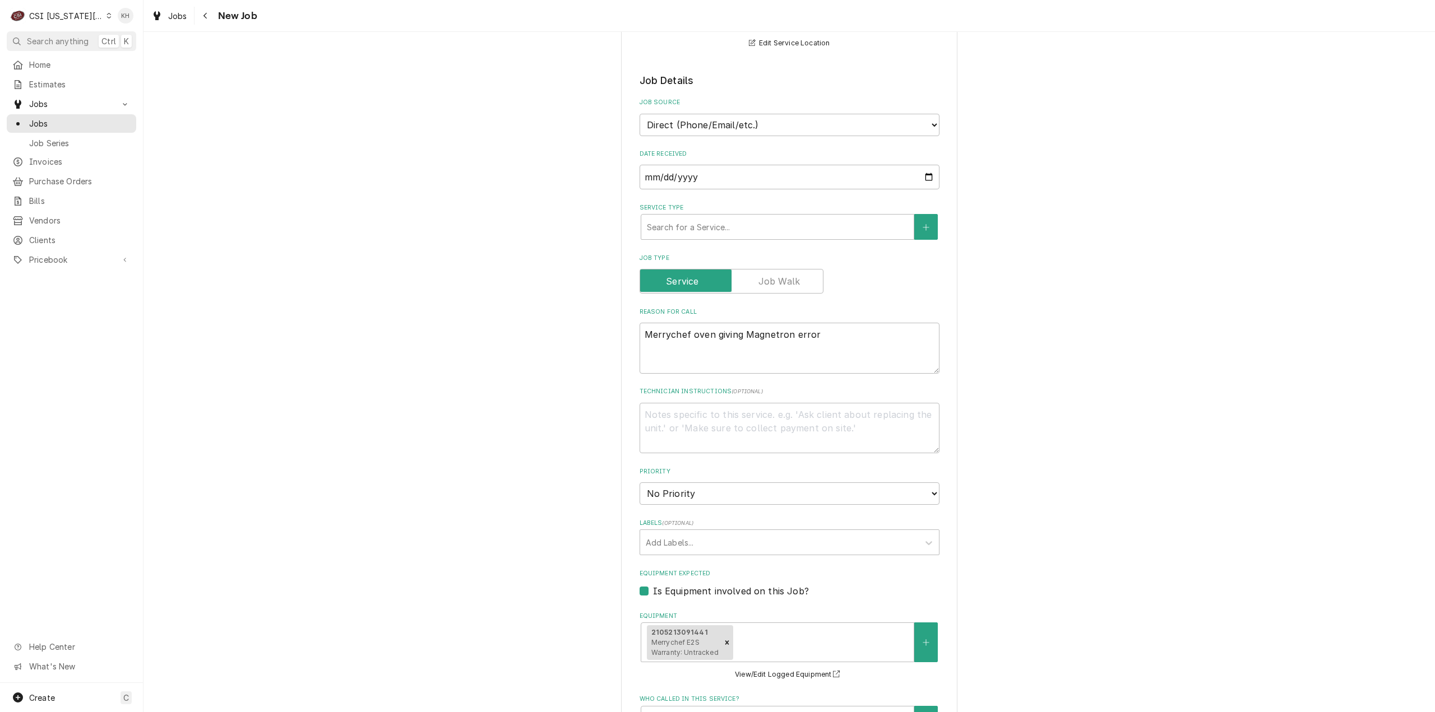
click at [770, 387] on label "Technician Instructions ( optional )" at bounding box center [790, 391] width 300 height 9
click at [770, 403] on textarea "Technician Instructions ( optional )" at bounding box center [790, 428] width 300 height 51
click at [771, 407] on textarea "Technician Instructions ( optional )" at bounding box center [790, 428] width 300 height 51
paste textarea "Jason Anderson – 816-506-0242"
type textarea "x"
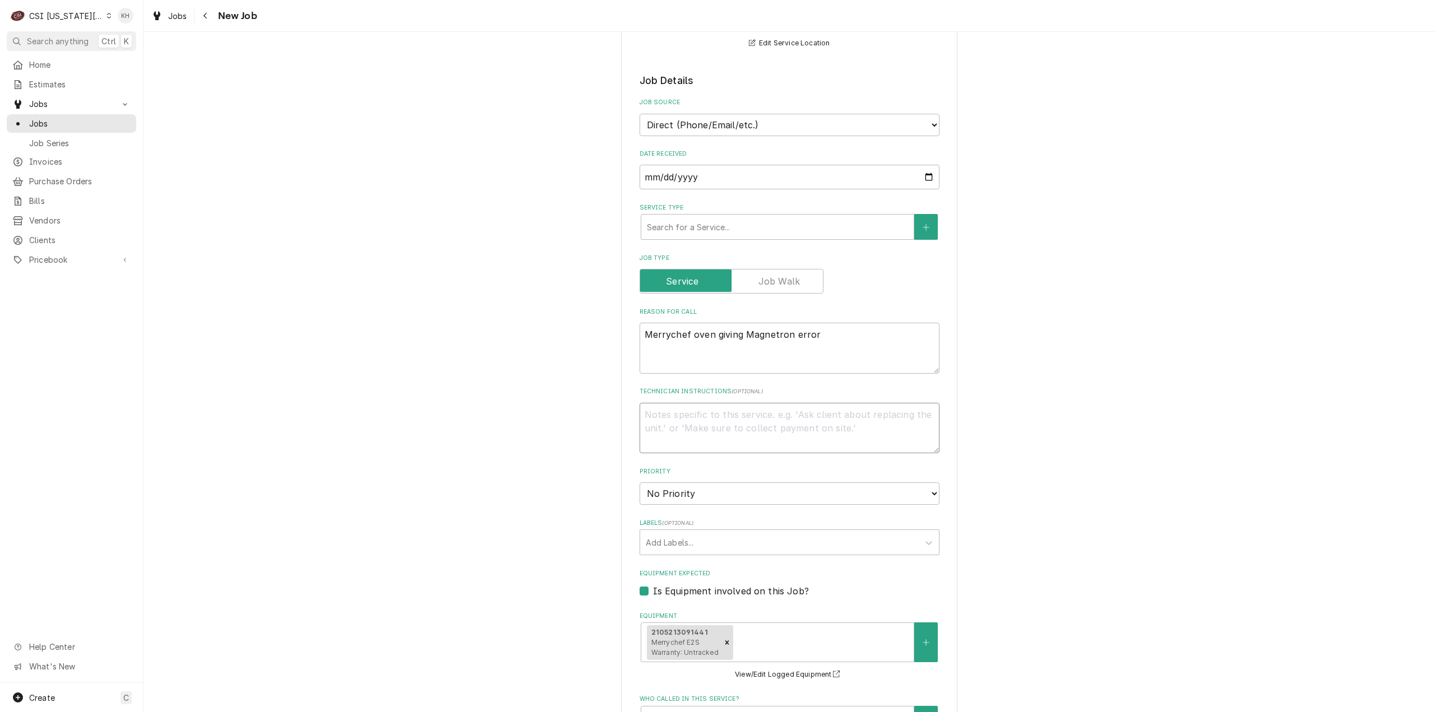
type textarea "Jason Anderson – 816-506-0242"
type textarea "x"
type textarea "Jason Anderson – 816-506-0242"
click at [751, 483] on select "No Priority Urgent High Medium Low" at bounding box center [790, 494] width 300 height 22
select select "4"
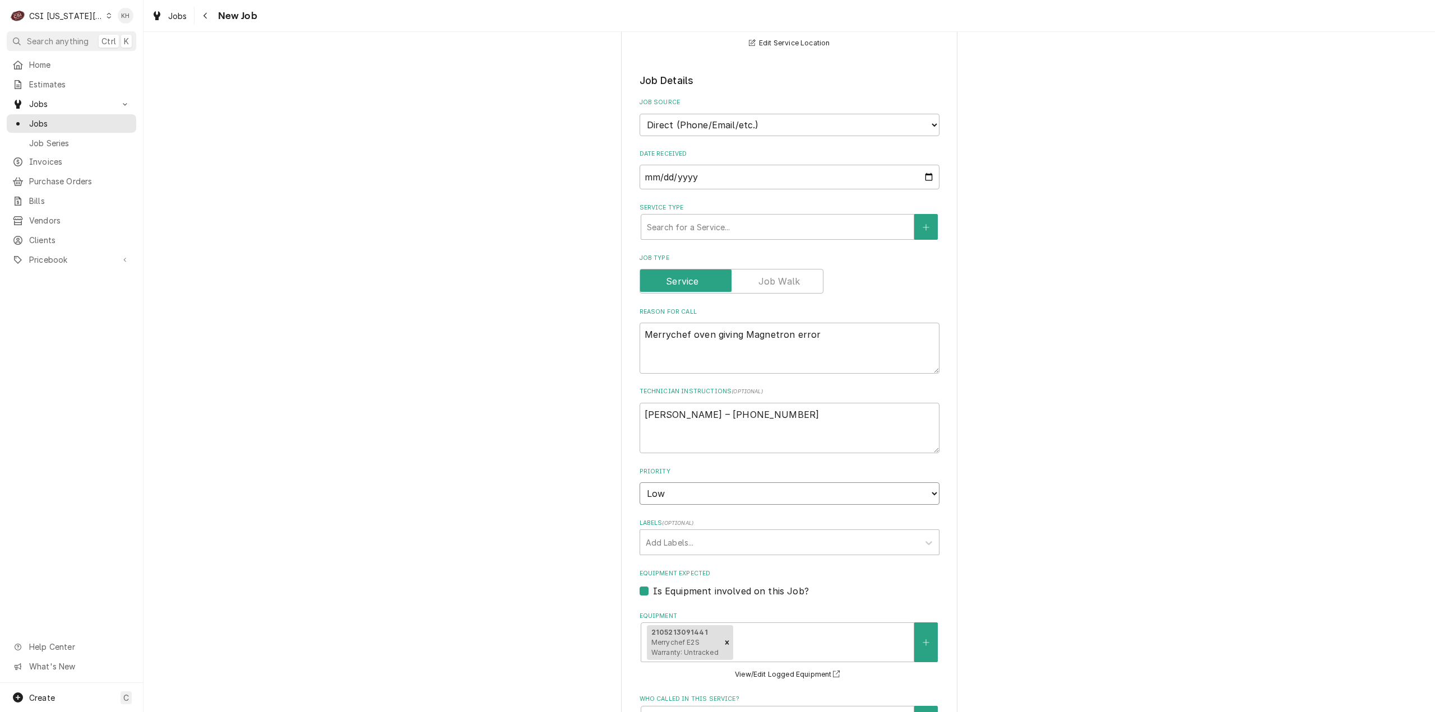
click at [640, 483] on select "No Priority Urgent High Medium Low" at bounding box center [790, 494] width 300 height 22
click at [734, 533] on div "Labels" at bounding box center [779, 543] width 267 height 20
type textarea "x"
type input "cook"
type textarea "x"
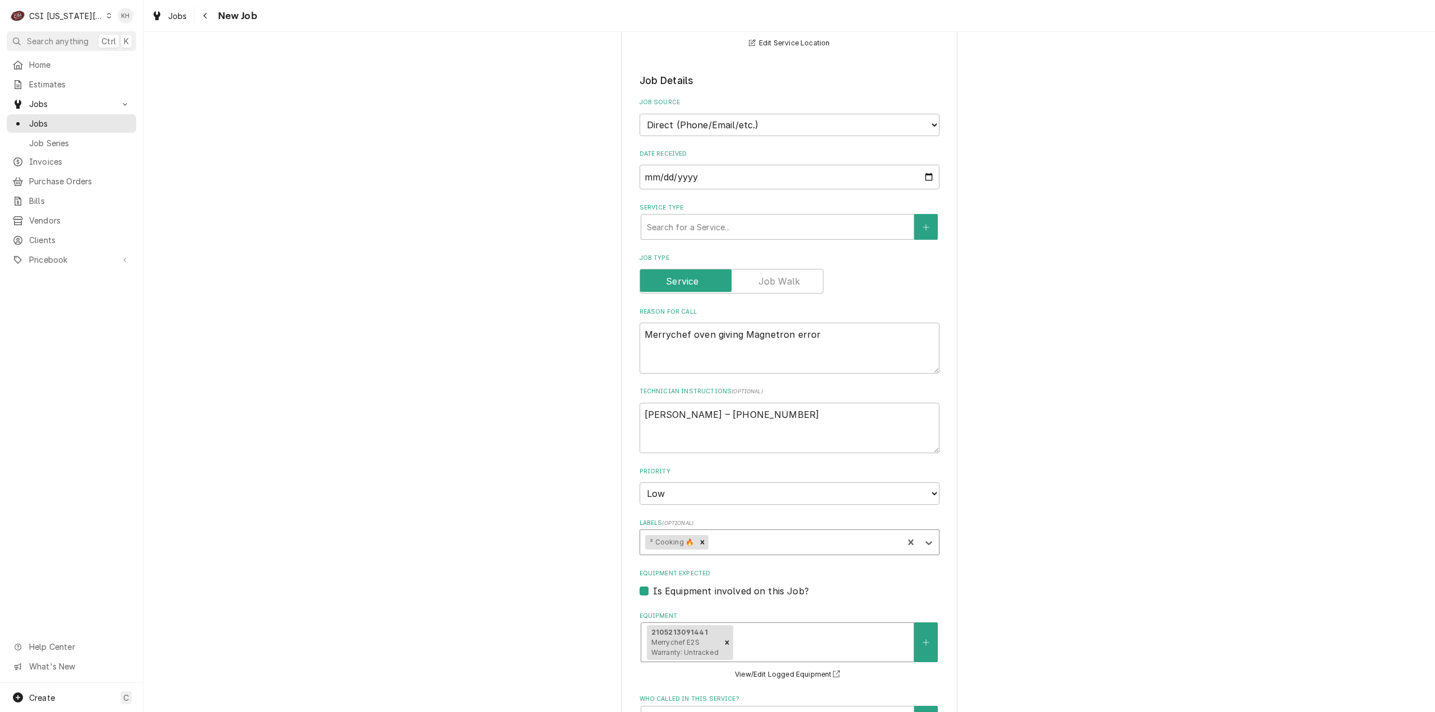
scroll to position [441, 0]
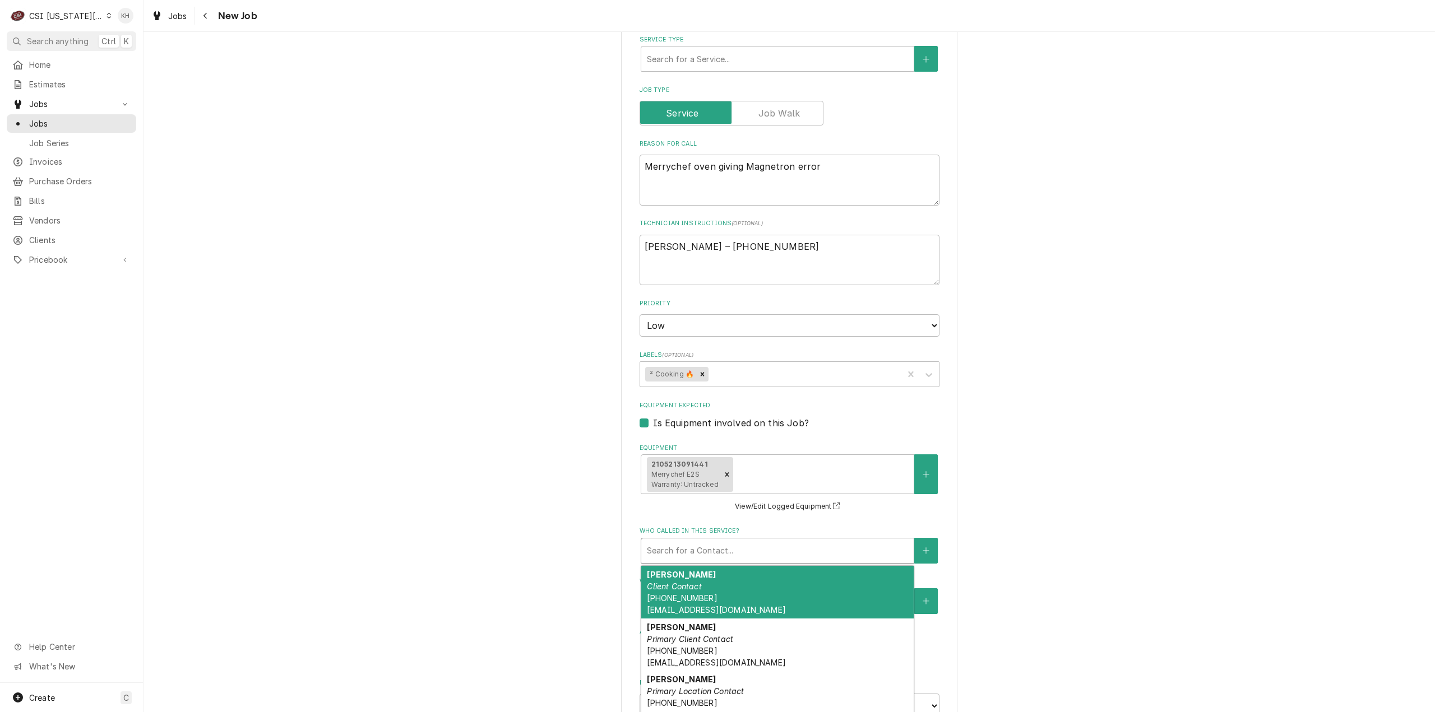
click at [727, 541] on div "Who called in this service?" at bounding box center [777, 551] width 261 height 20
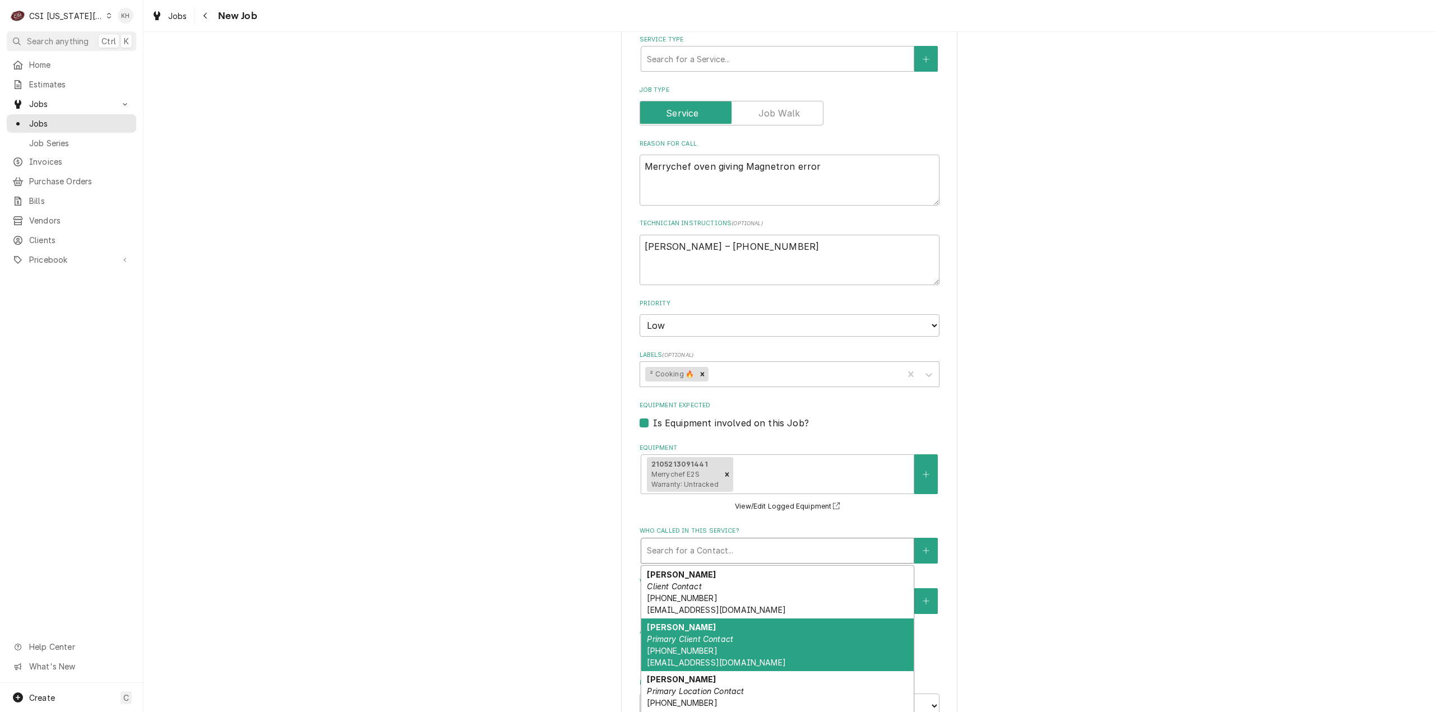
click at [721, 635] on em "Primary Client Contact" at bounding box center [690, 640] width 86 height 10
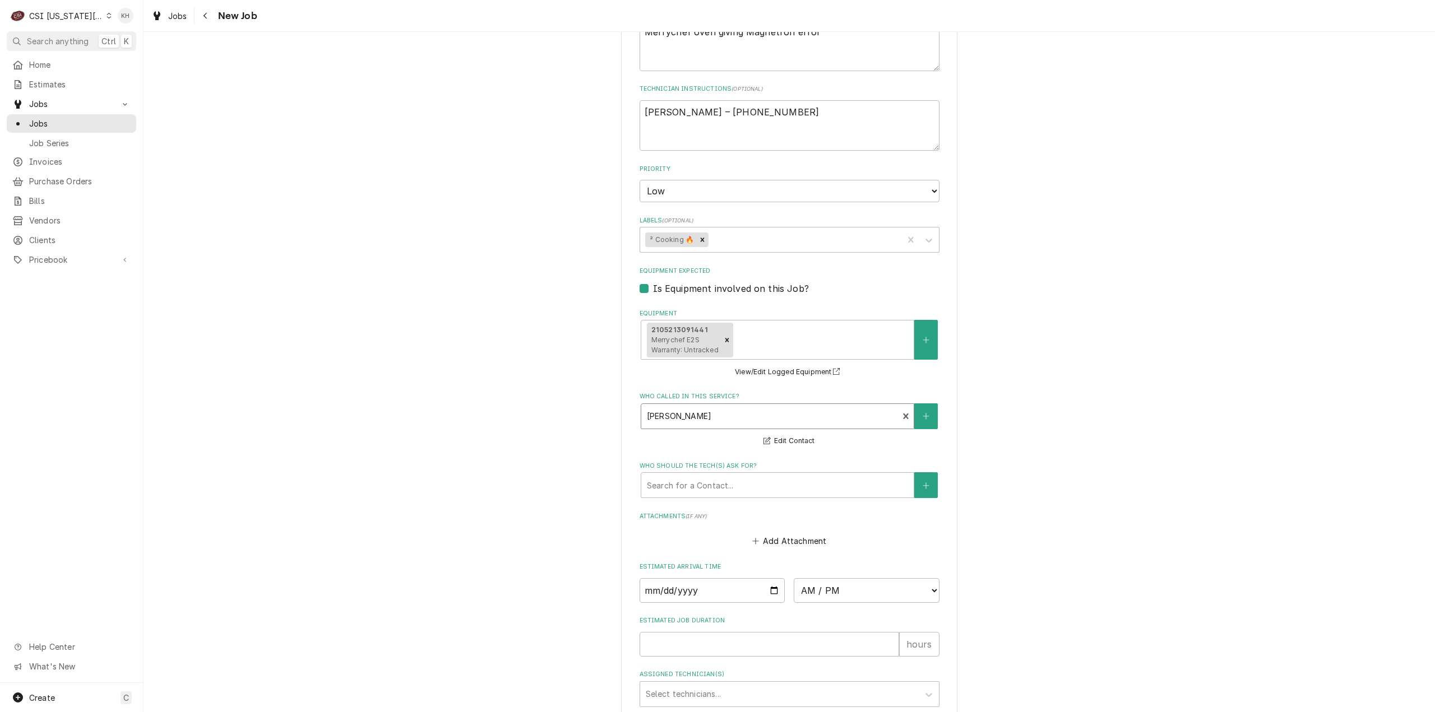
scroll to position [656, 0]
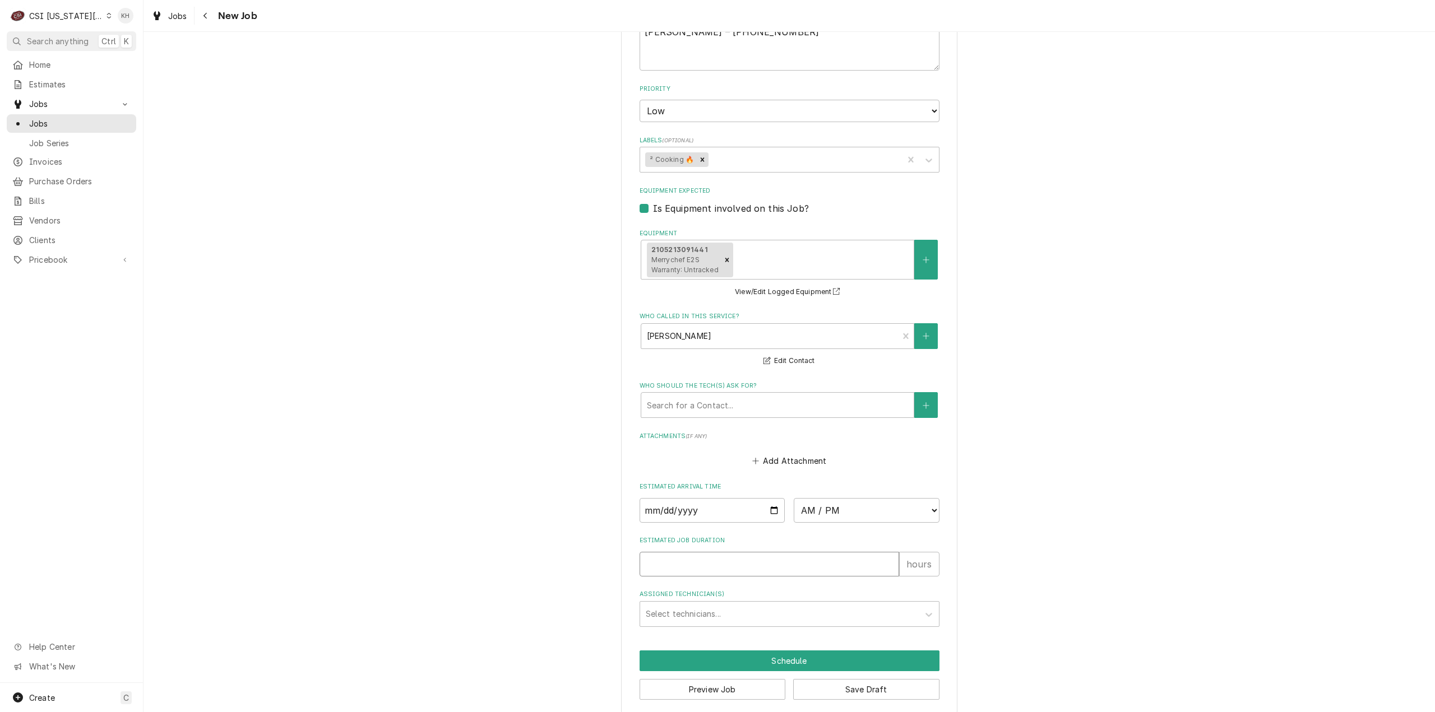
click at [713, 552] on input "Estimated Job Duration" at bounding box center [770, 564] width 260 height 25
type textarea "x"
type input "2"
type textarea "x"
type input "2"
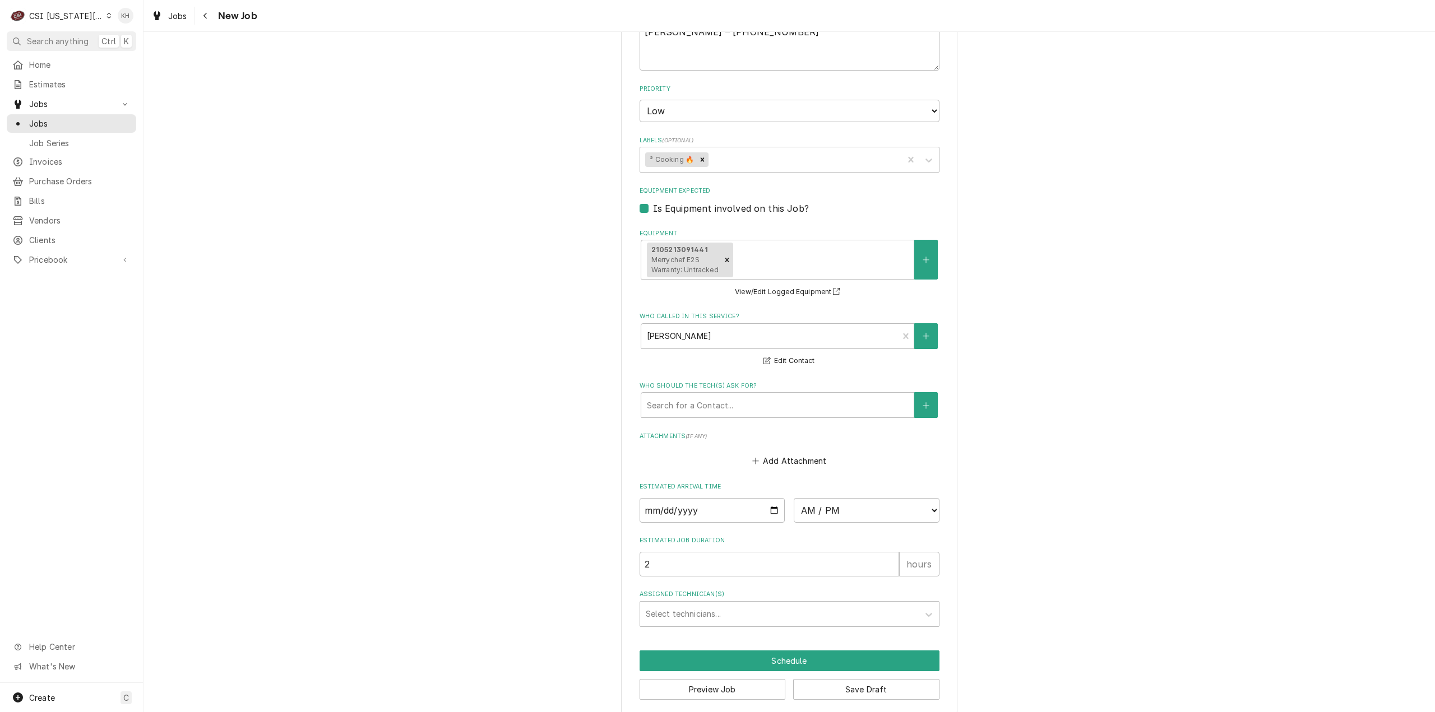
click at [577, 478] on div "Please provide the following information to create a job: Client Details Client…" at bounding box center [790, 56] width 1292 height 1336
drag, startPoint x: 728, startPoint y: 677, endPoint x: 693, endPoint y: 697, distance: 40.2
click at [715, 681] on button "Preview Job" at bounding box center [713, 689] width 146 height 21
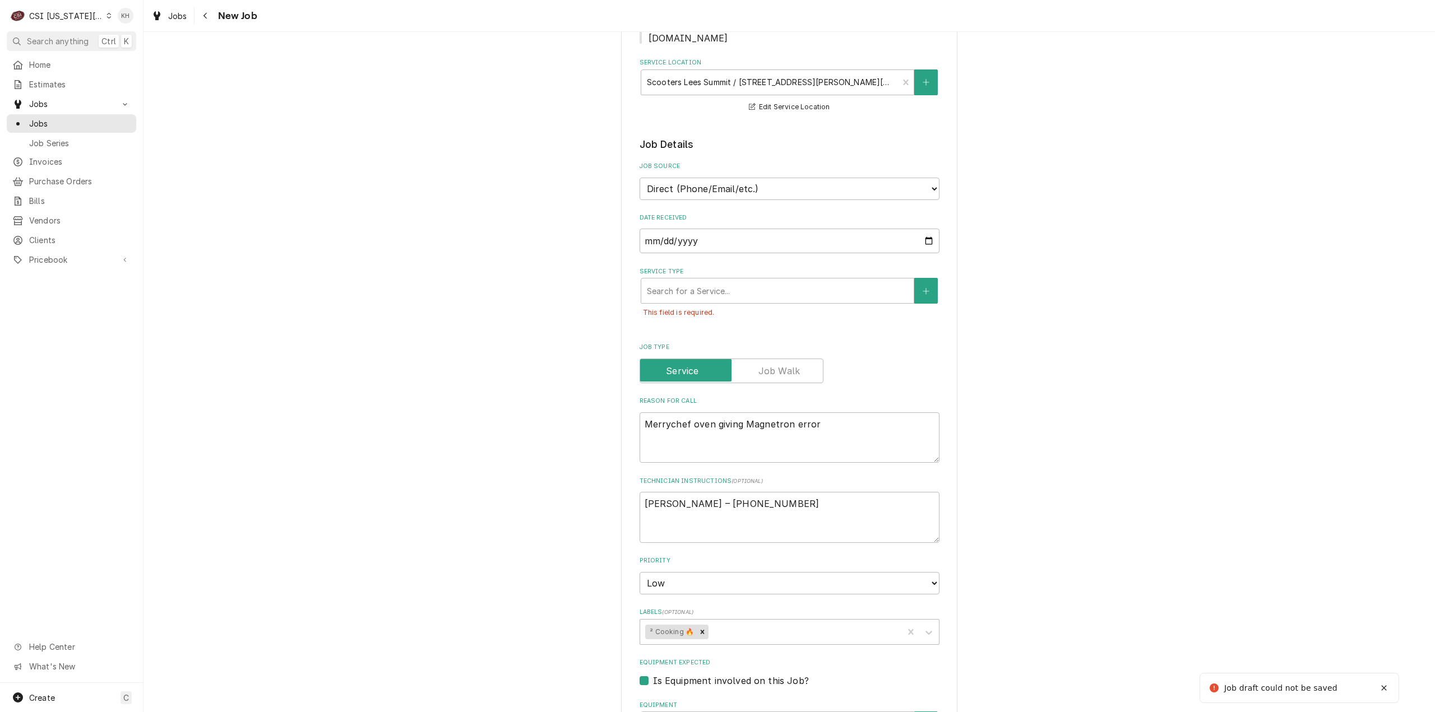
scroll to position [151, 0]
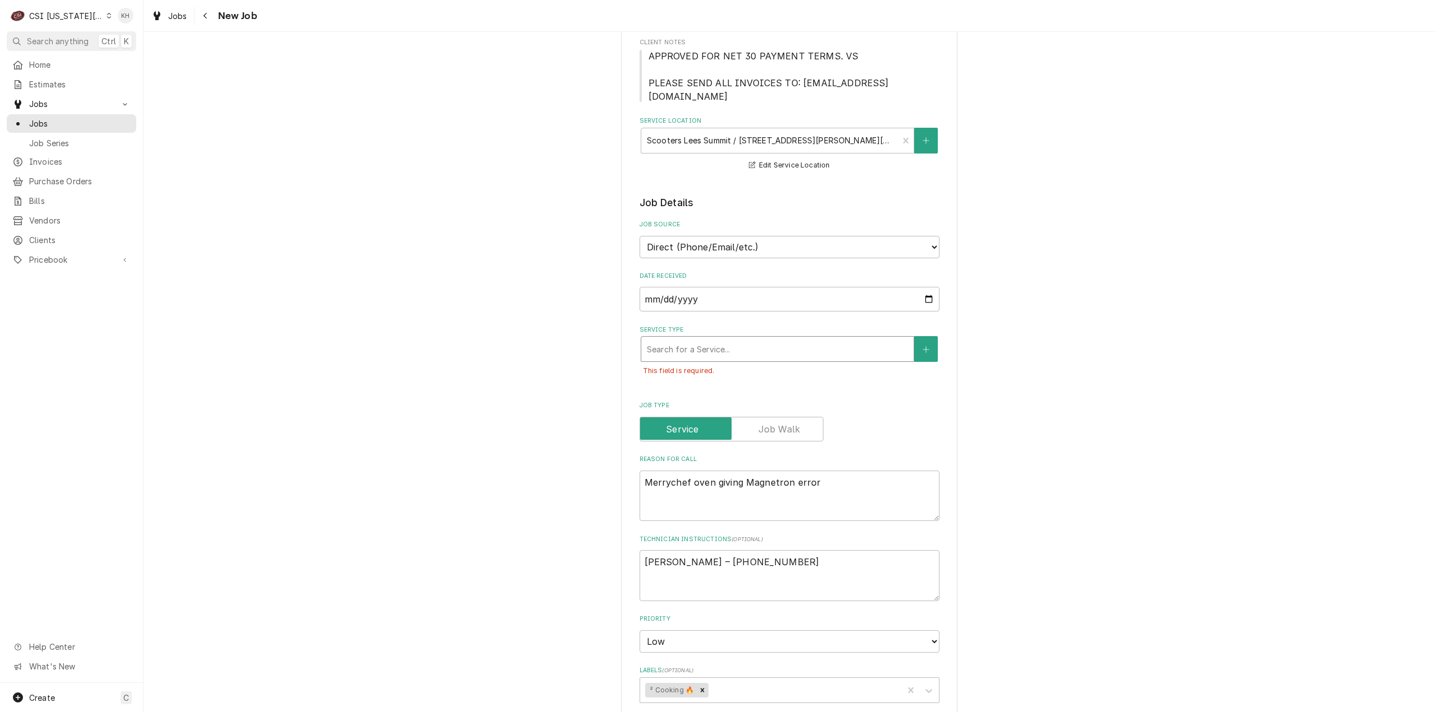
click at [807, 339] on div "Service Type" at bounding box center [777, 349] width 261 height 20
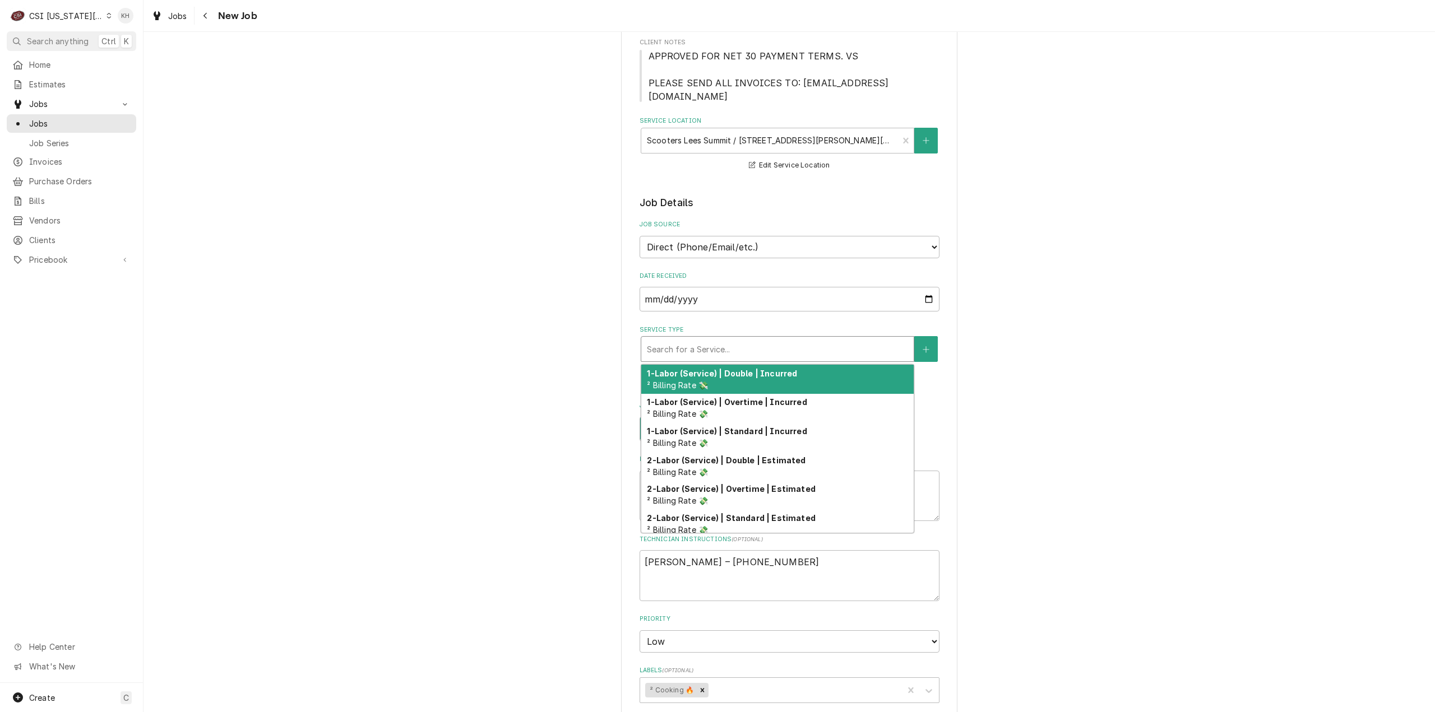
type textarea "x"
type input "s"
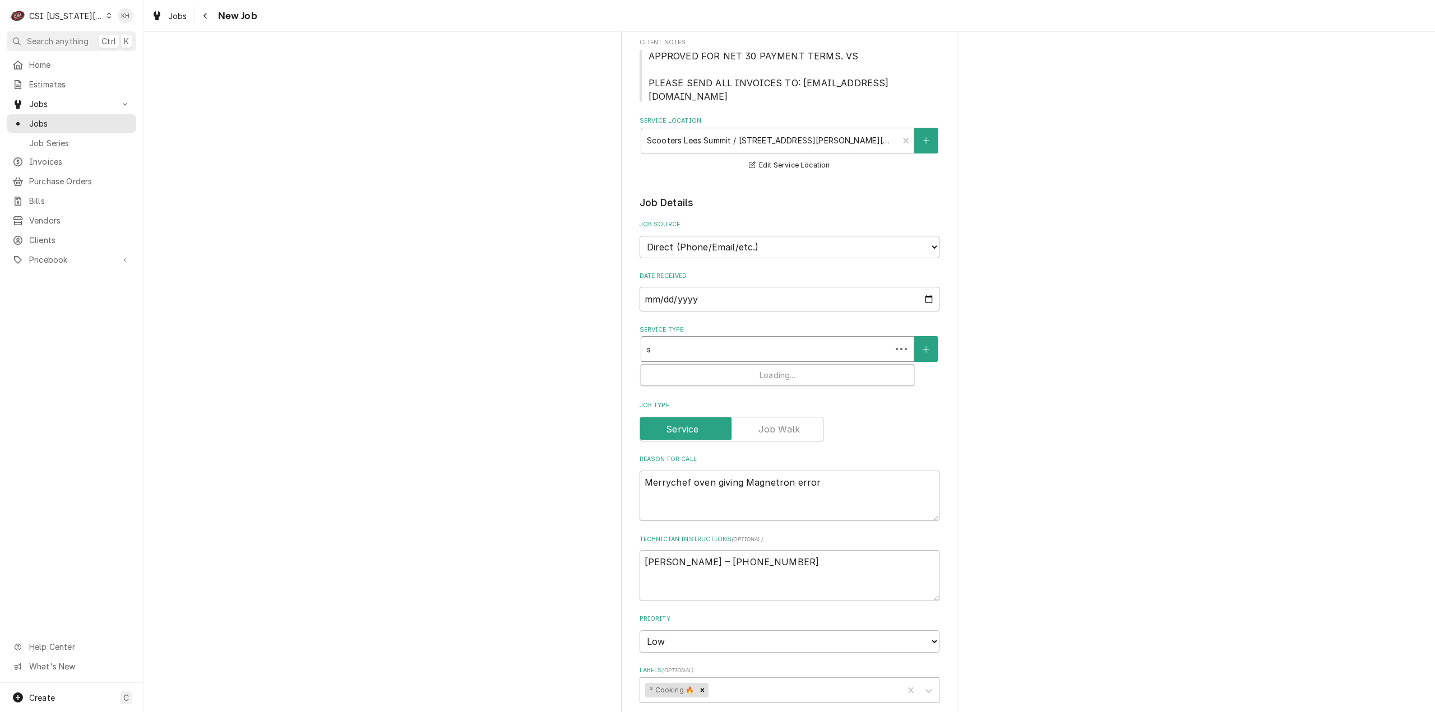
type textarea "x"
type input "se"
type textarea "x"
type input "ser"
type textarea "x"
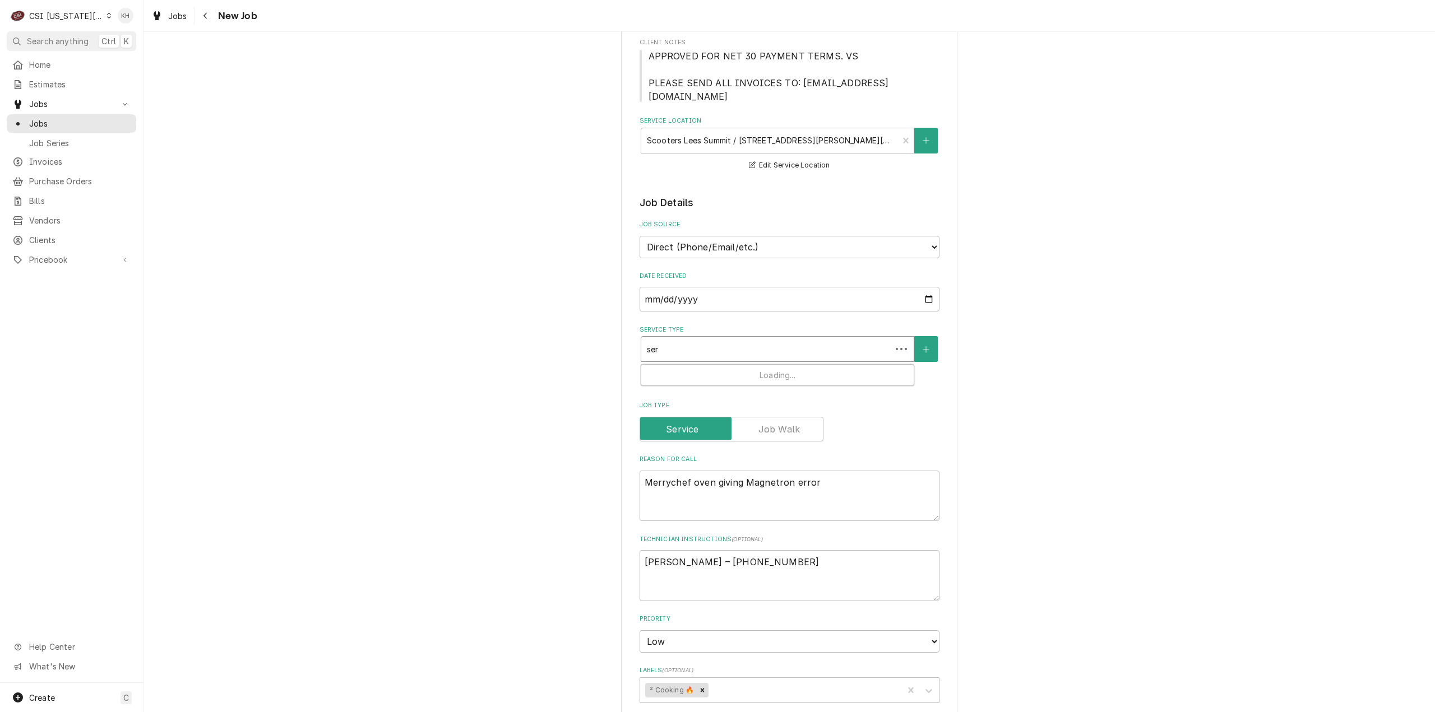
type input "serv"
type textarea "x"
type input "servi"
type textarea "x"
type input "servic"
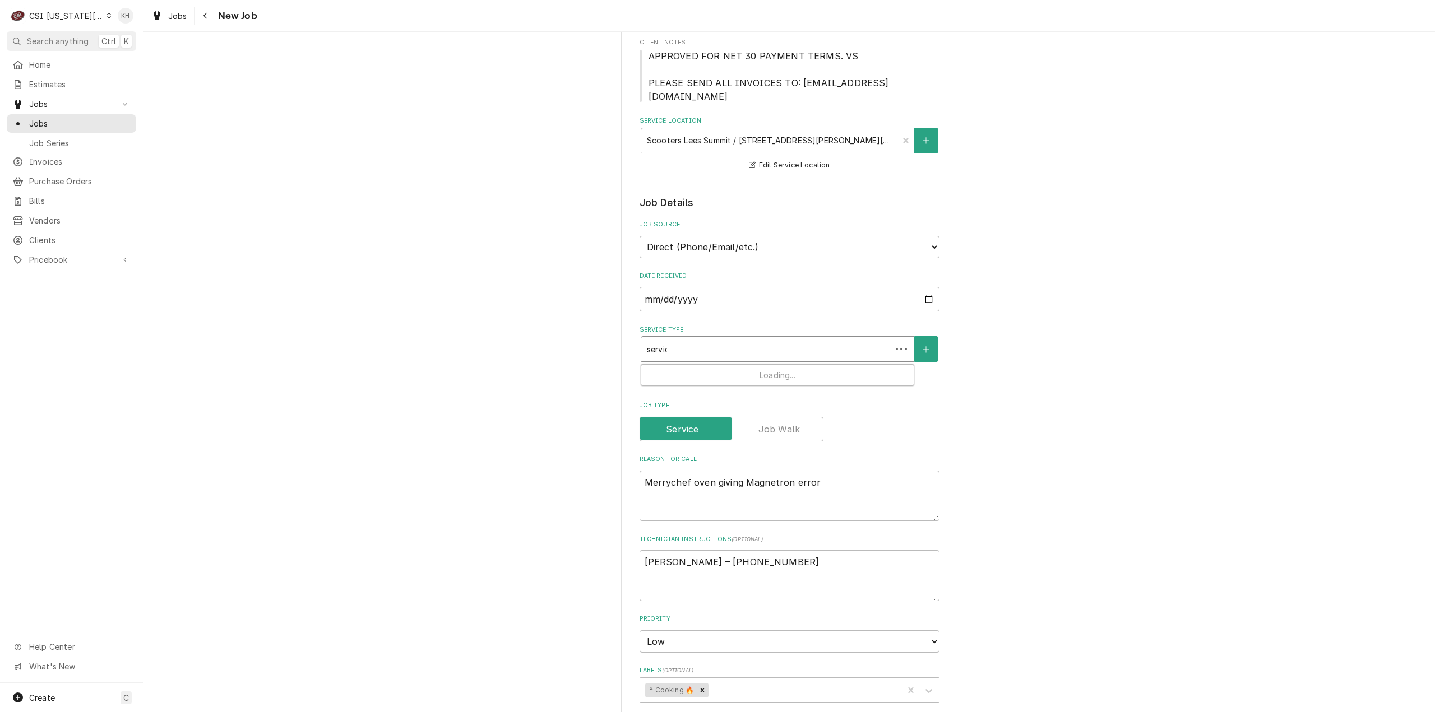
type textarea "x"
type input "service"
type textarea "x"
type input "service c"
type textarea "x"
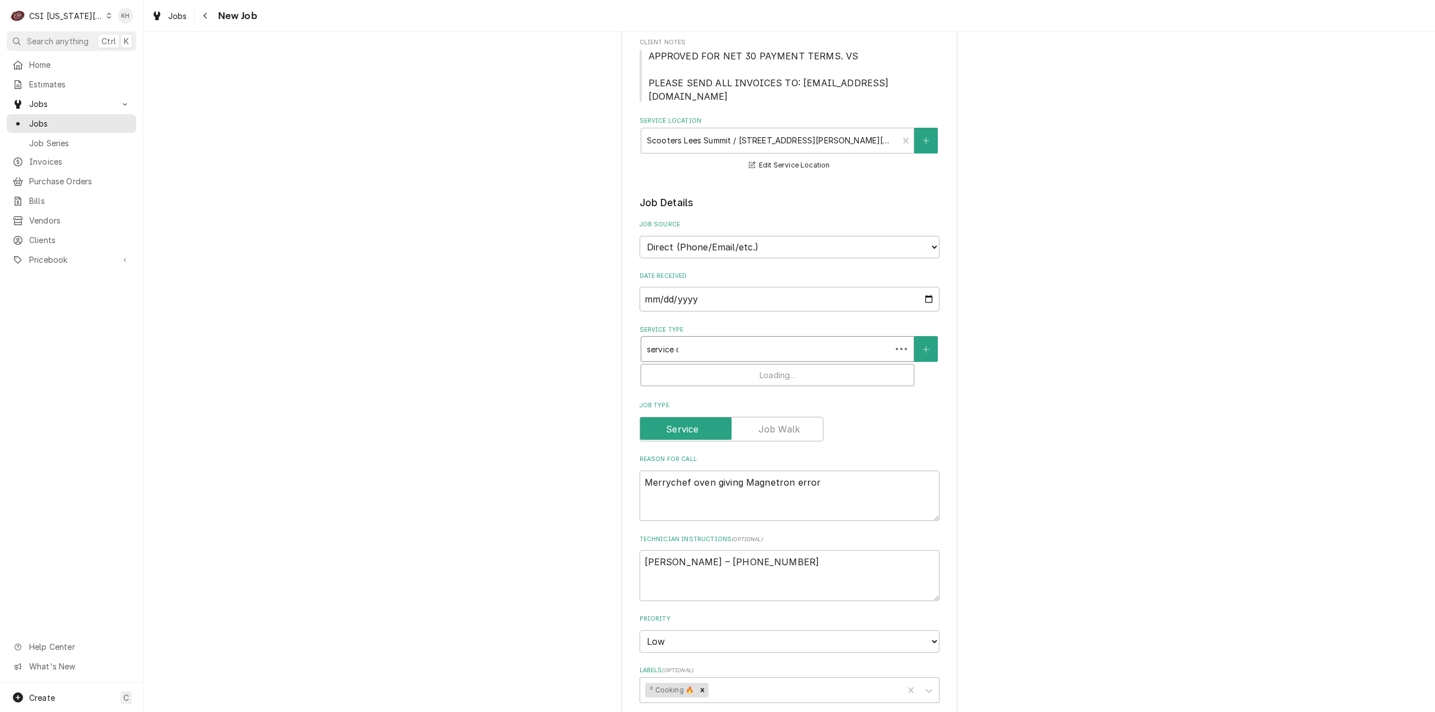
type input "service ca"
type textarea "x"
type input "service cal"
type textarea "x"
type input "service call"
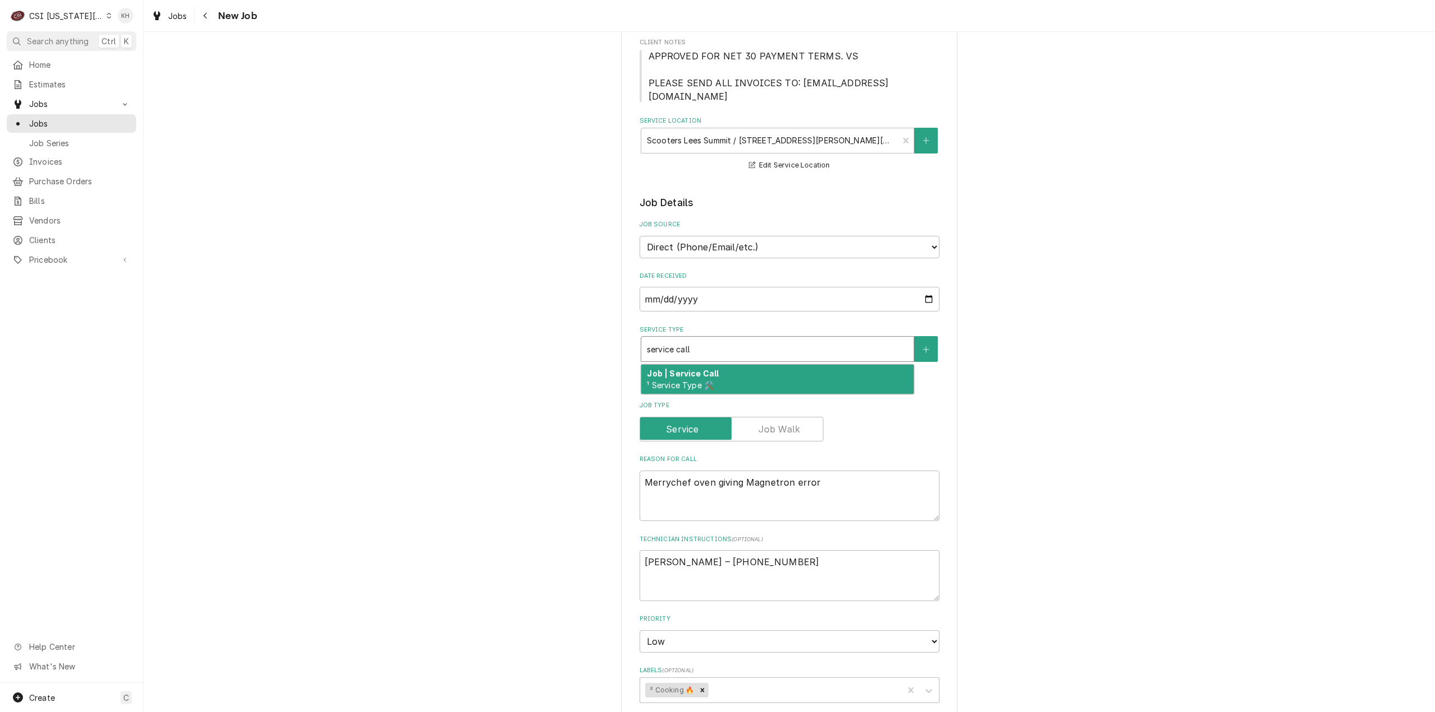
click at [803, 365] on div "Job | Service Call ¹ Service Type 🛠️" at bounding box center [777, 379] width 272 height 29
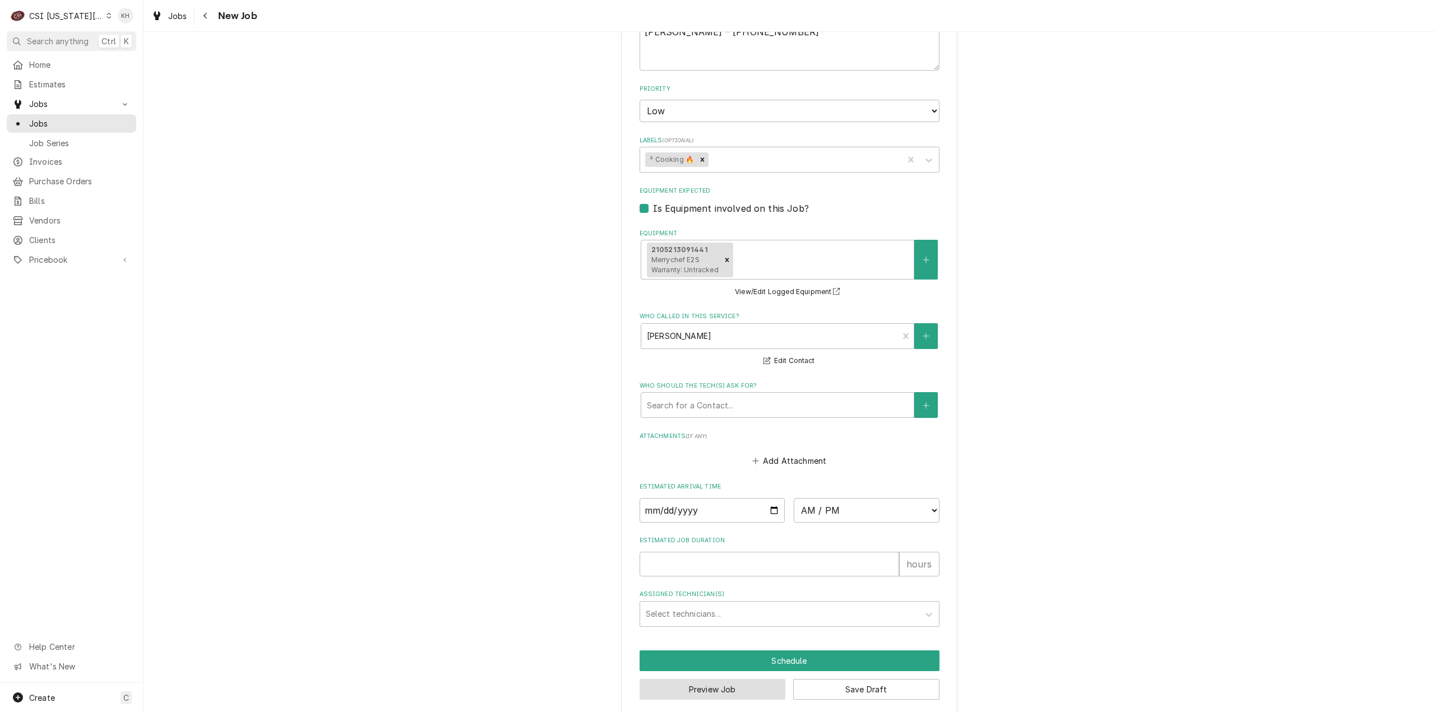
click at [751, 679] on button "Preview Job" at bounding box center [713, 689] width 146 height 21
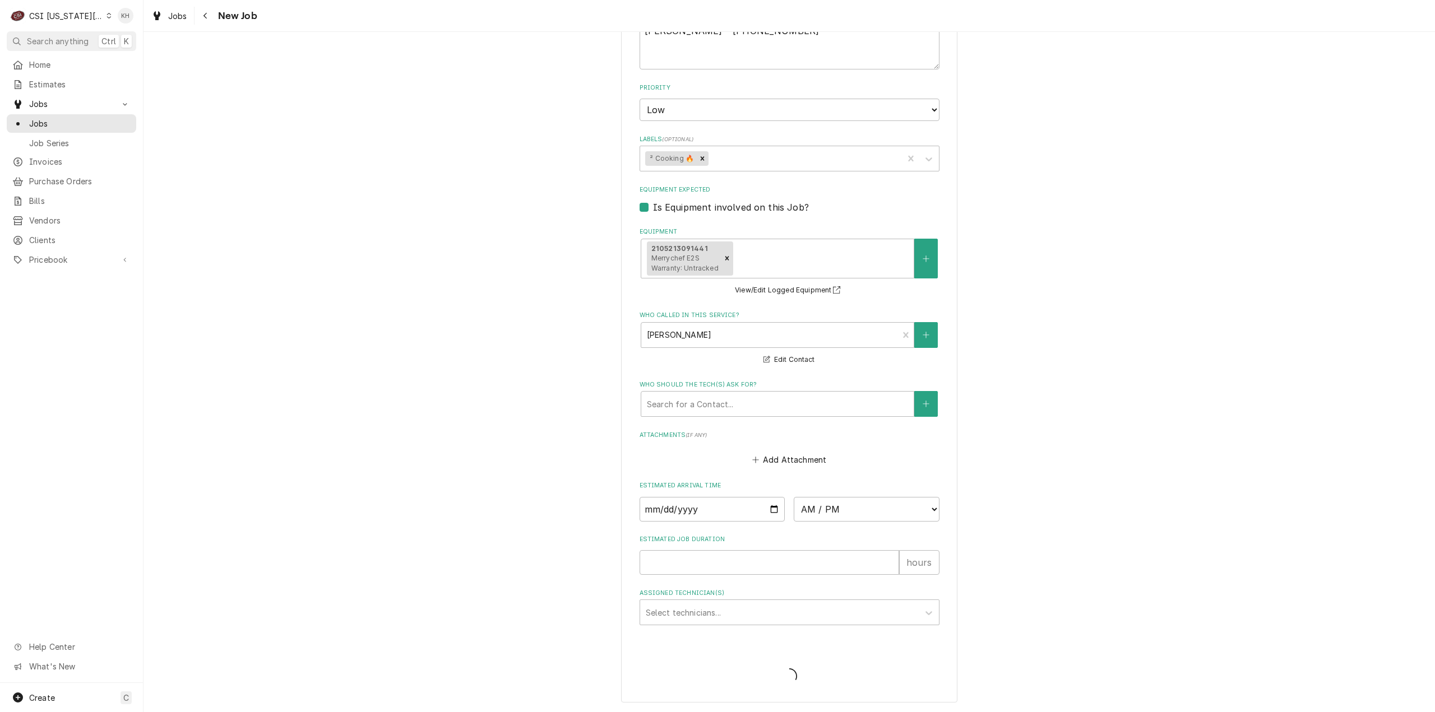
scroll to position [664, 0]
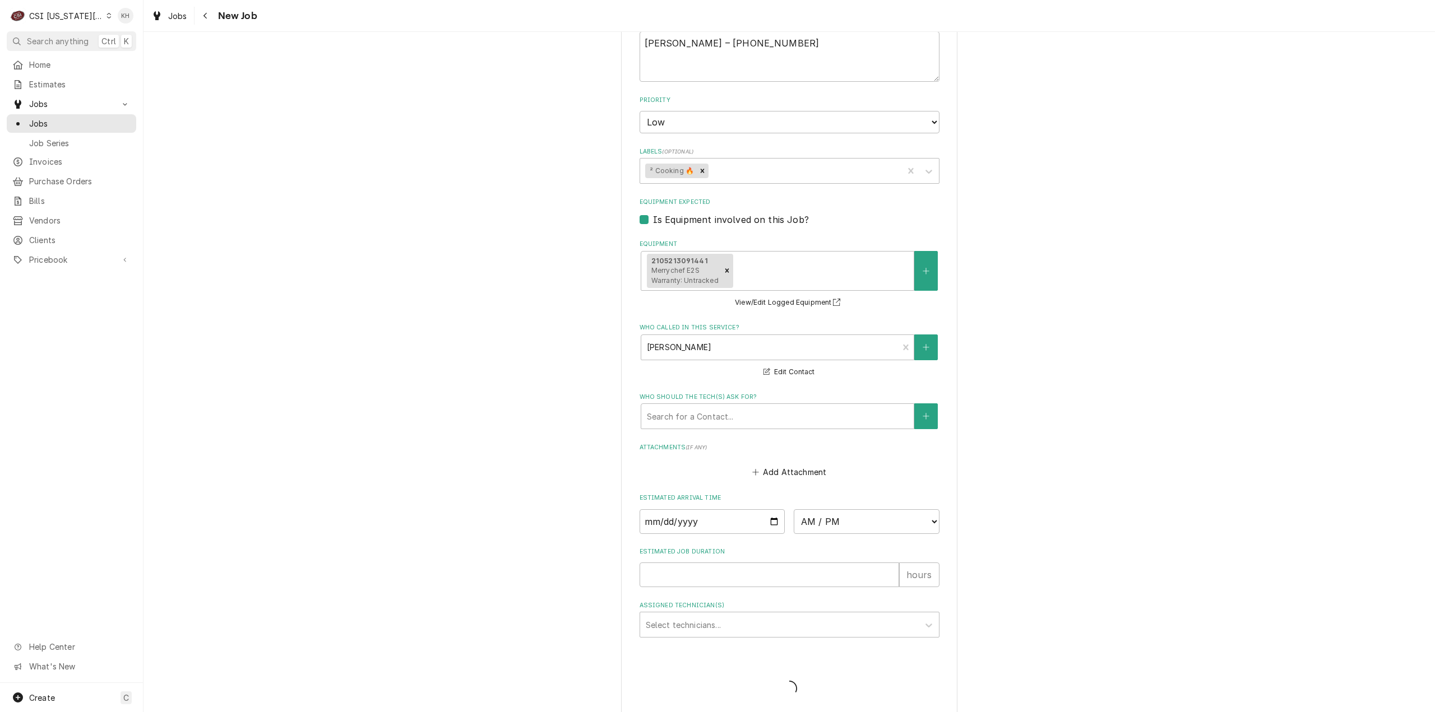
type textarea "x"
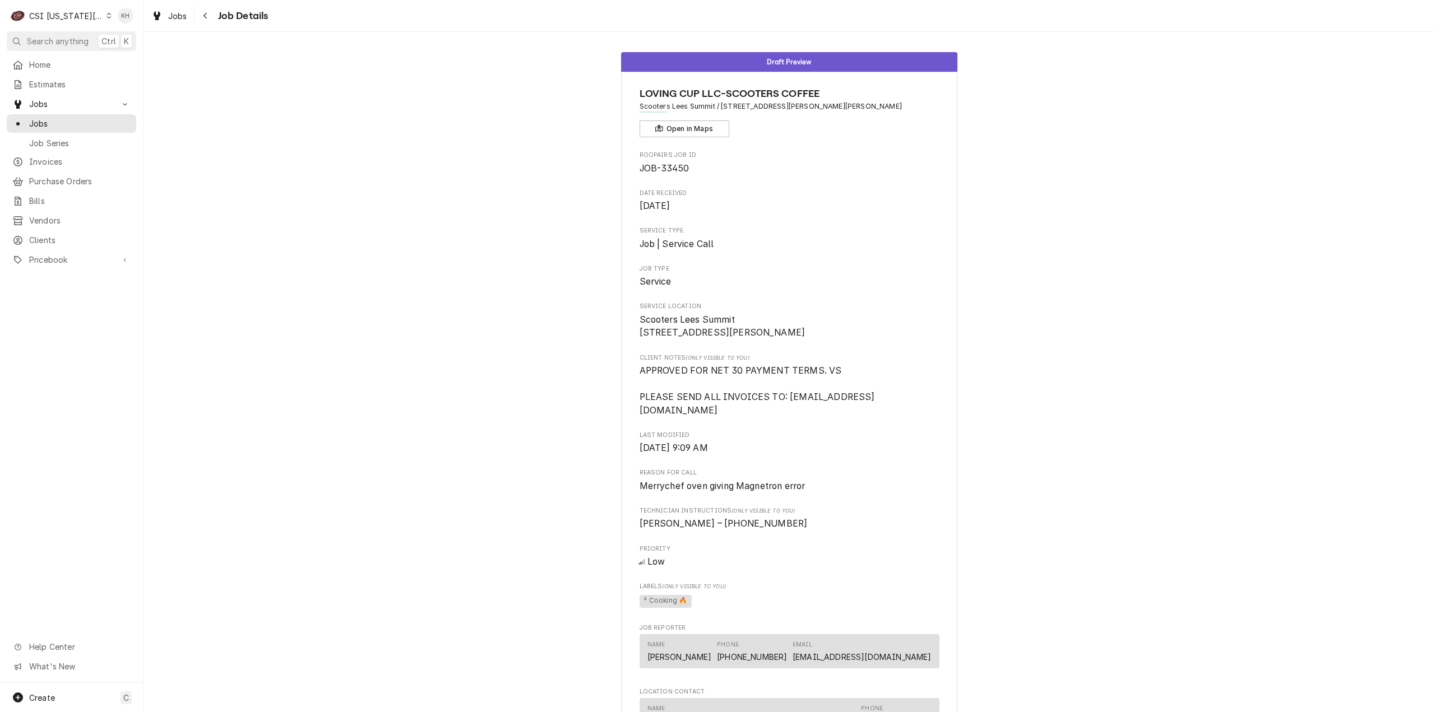
click at [56, 18] on div "CSI [US_STATE][GEOGRAPHIC_DATA]" at bounding box center [66, 16] width 74 height 12
click at [124, 52] on div "CSI St. [PERSON_NAME]" at bounding box center [192, 61] width 175 height 18
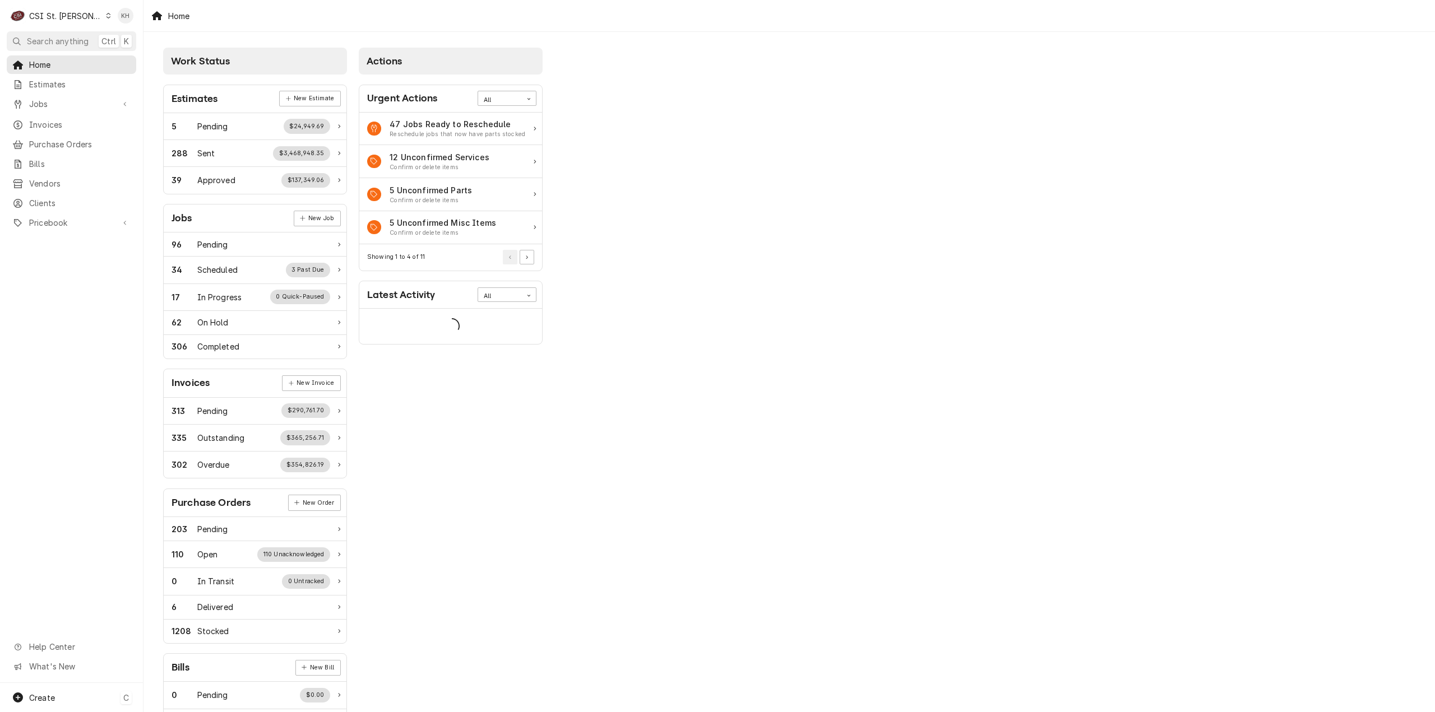
click at [67, 702] on div "Create C" at bounding box center [71, 697] width 143 height 29
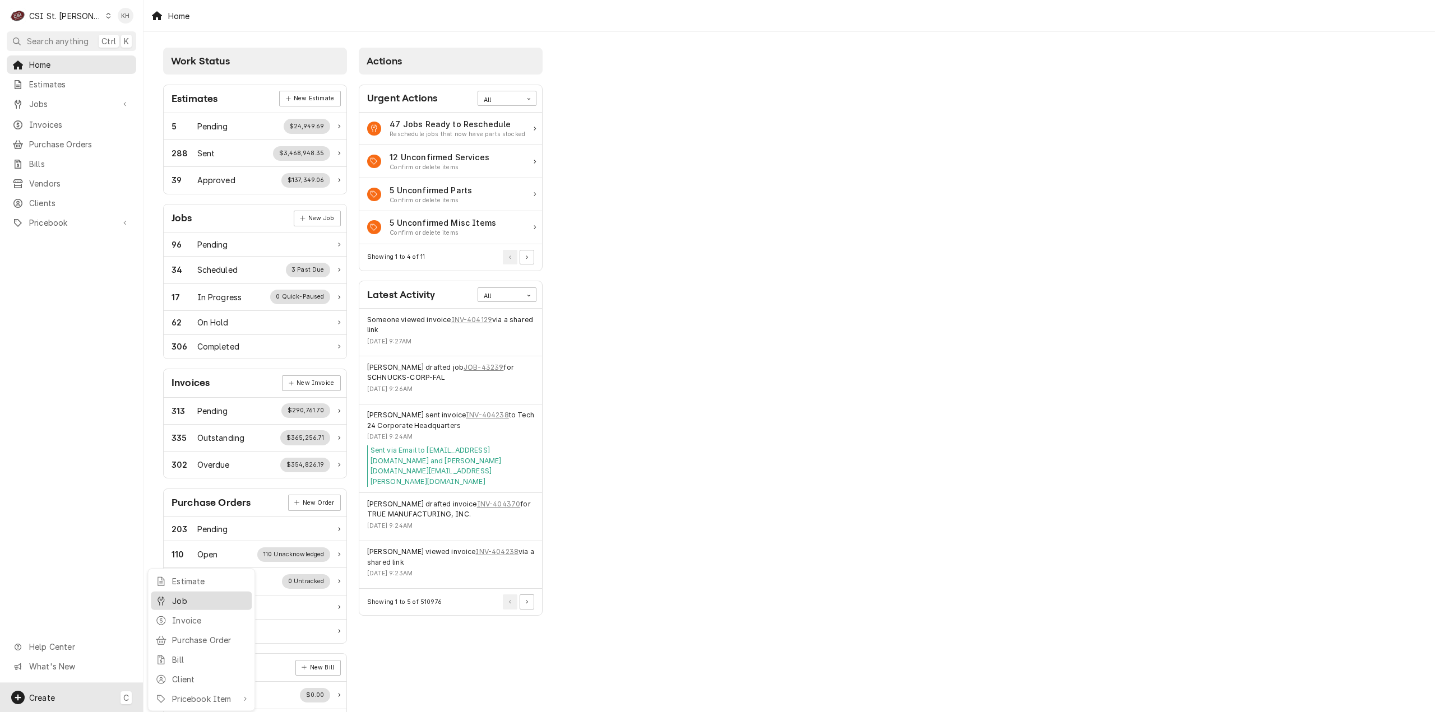
click at [183, 606] on div "Job" at bounding box center [201, 601] width 96 height 14
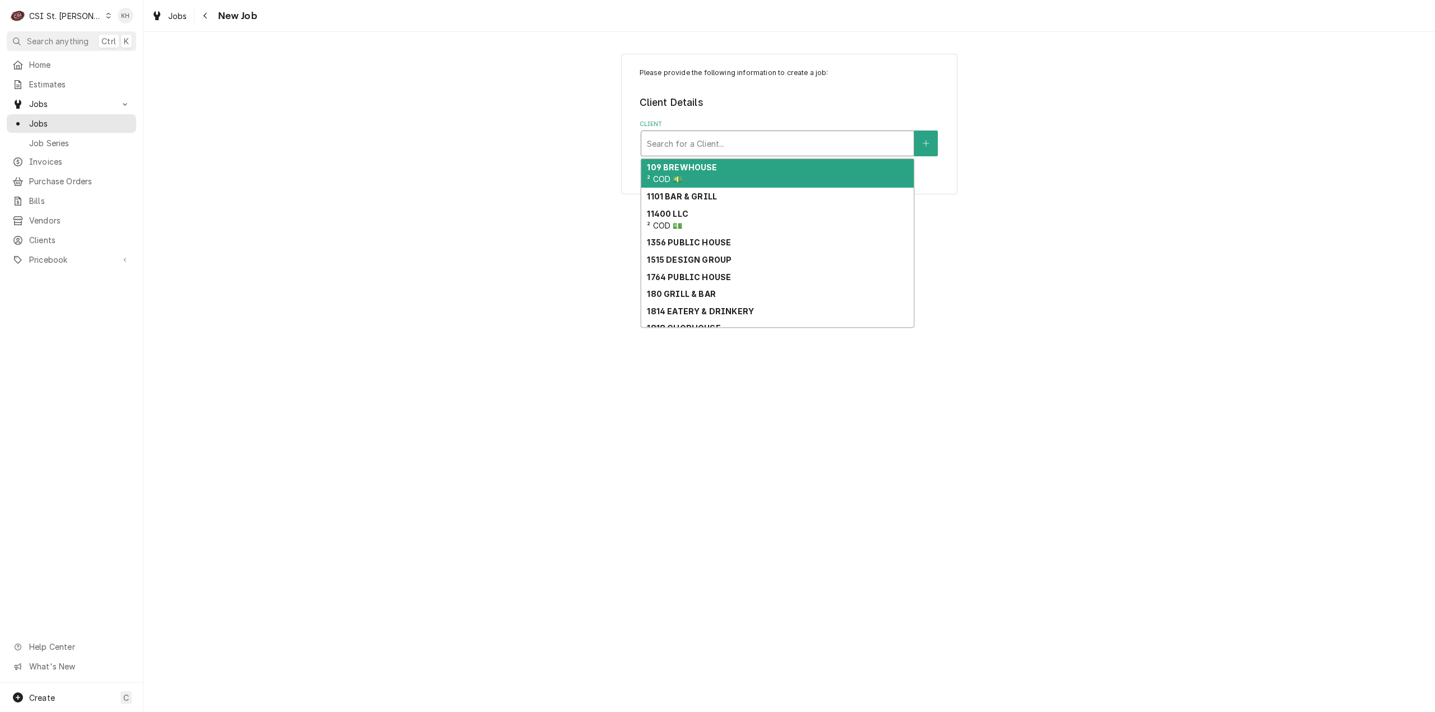
click at [818, 149] on div "Client" at bounding box center [777, 143] width 261 height 20
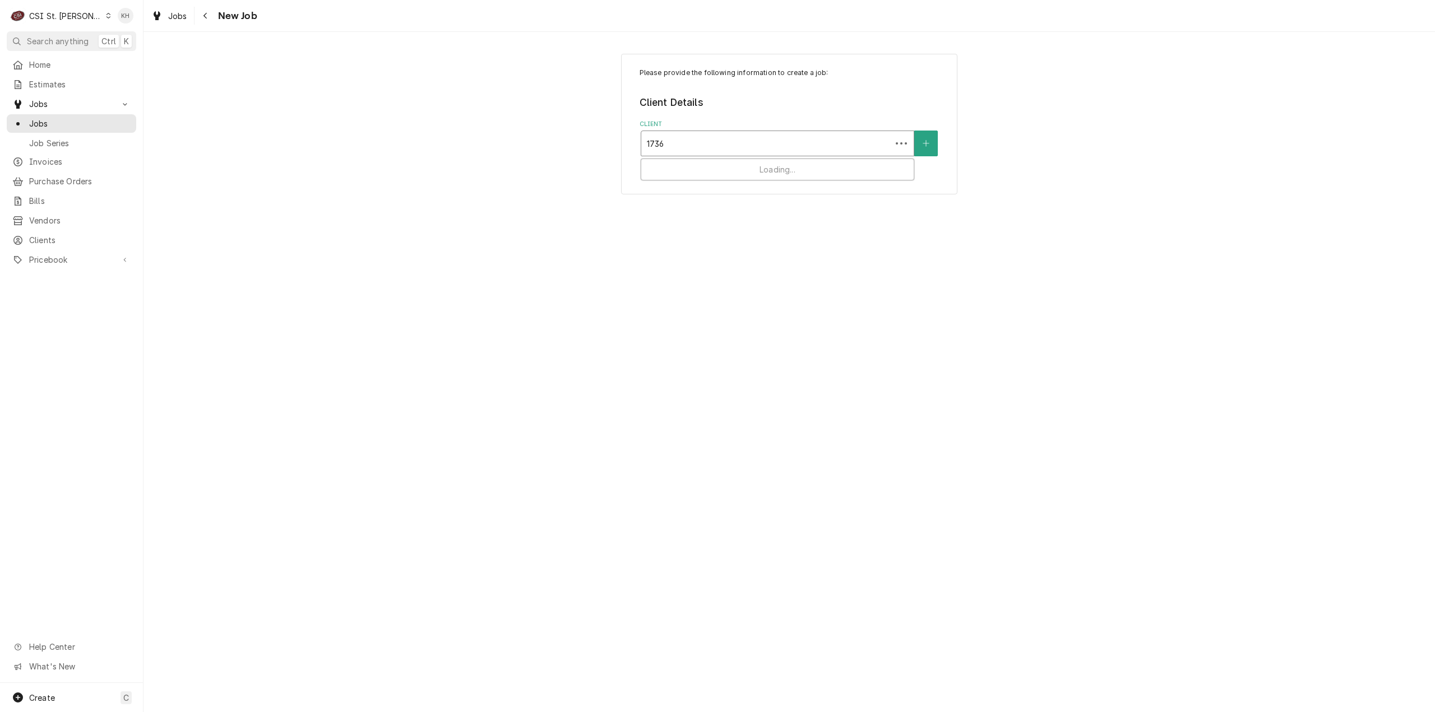
type input "17360"
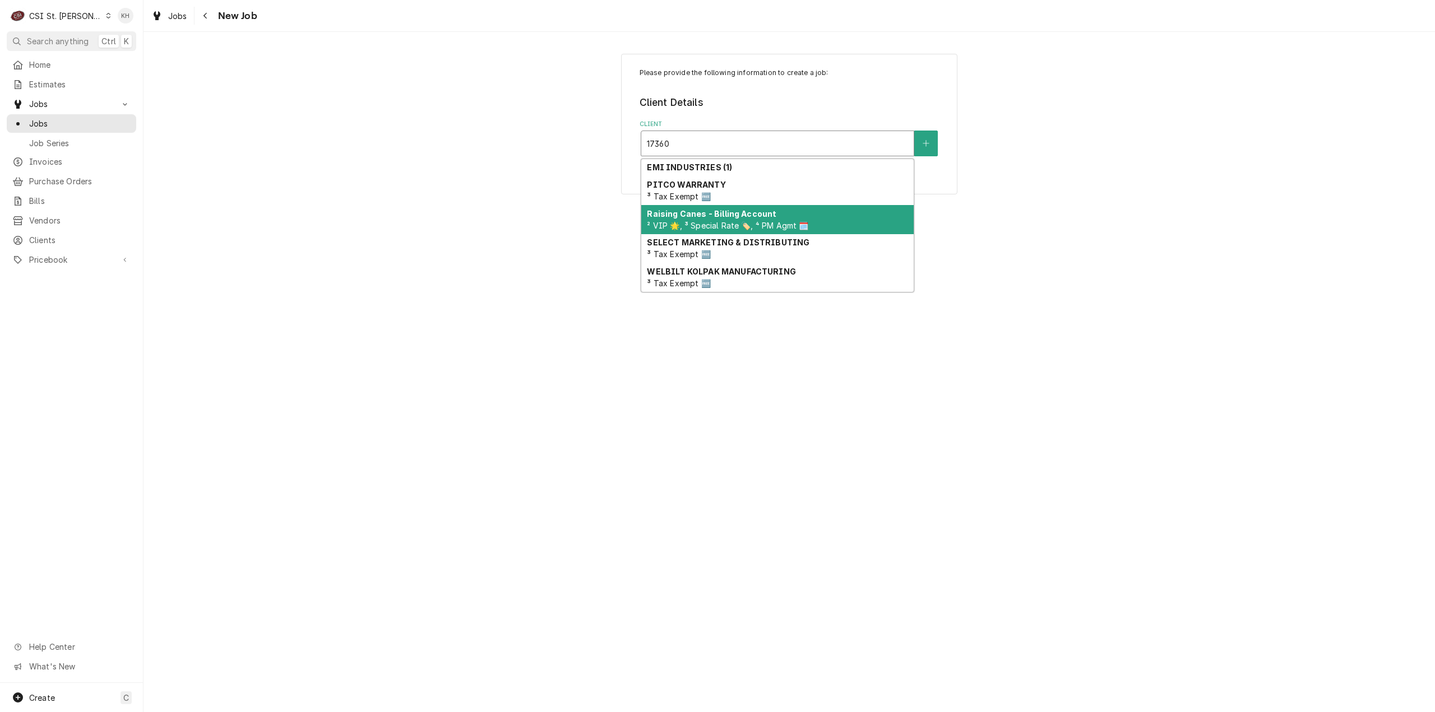
click at [800, 214] on div "Raising Canes - Billing Account ² VIP 🌟, ³ Special Rate 🏷️, ⁴ PM Agmt 🗓️" at bounding box center [777, 219] width 272 height 29
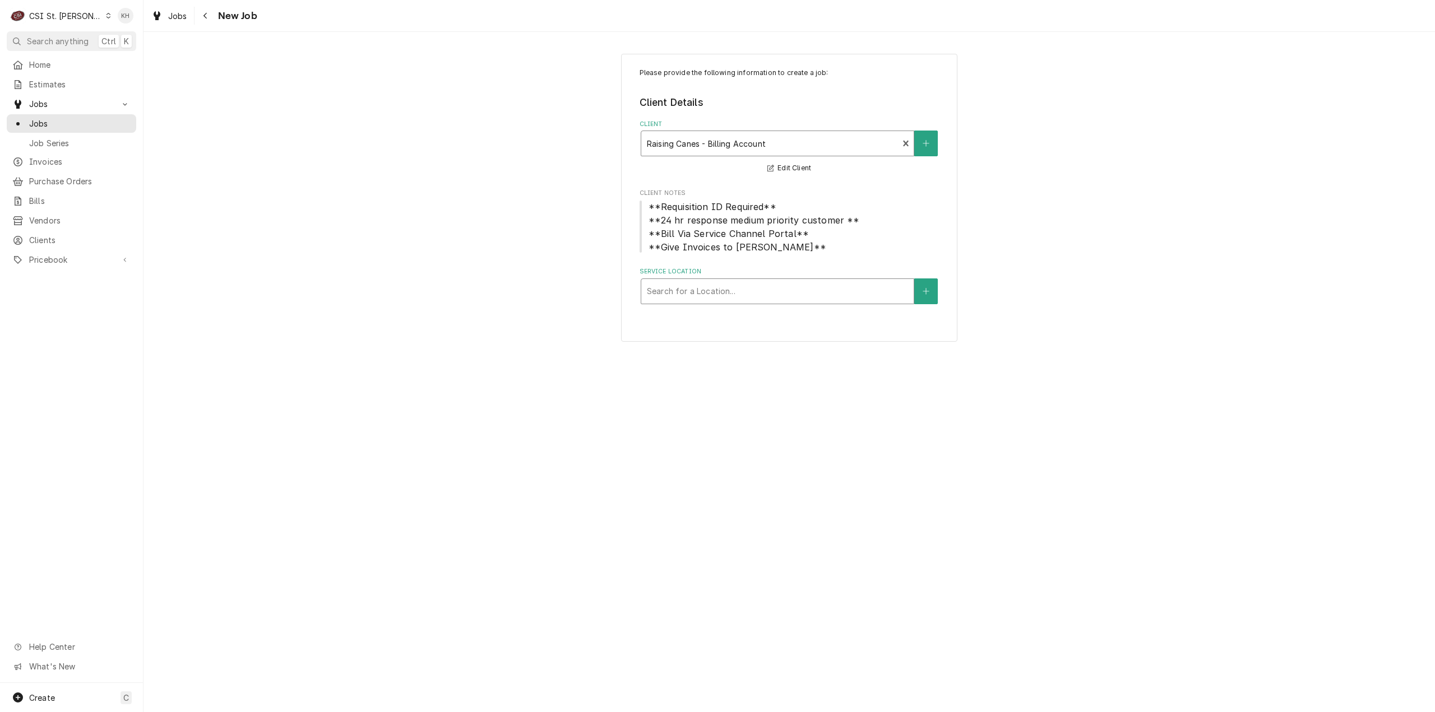
click at [789, 298] on div "Service Location" at bounding box center [777, 291] width 261 height 20
type input "17360"
click at [786, 317] on div "Raising Cane's #247 Chesterfield / 17360 Chesterfield Airport Rd, Chesterfield,…" at bounding box center [777, 315] width 272 height 17
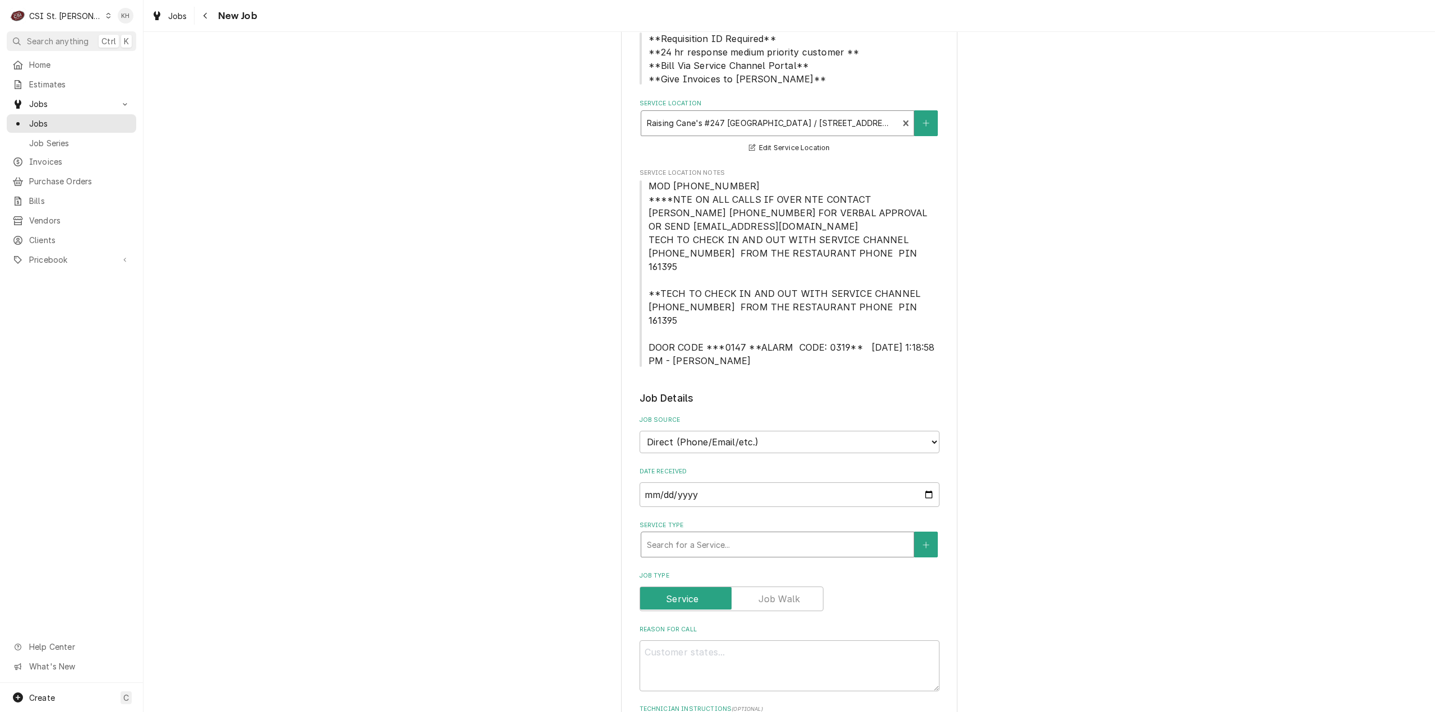
scroll to position [280, 0]
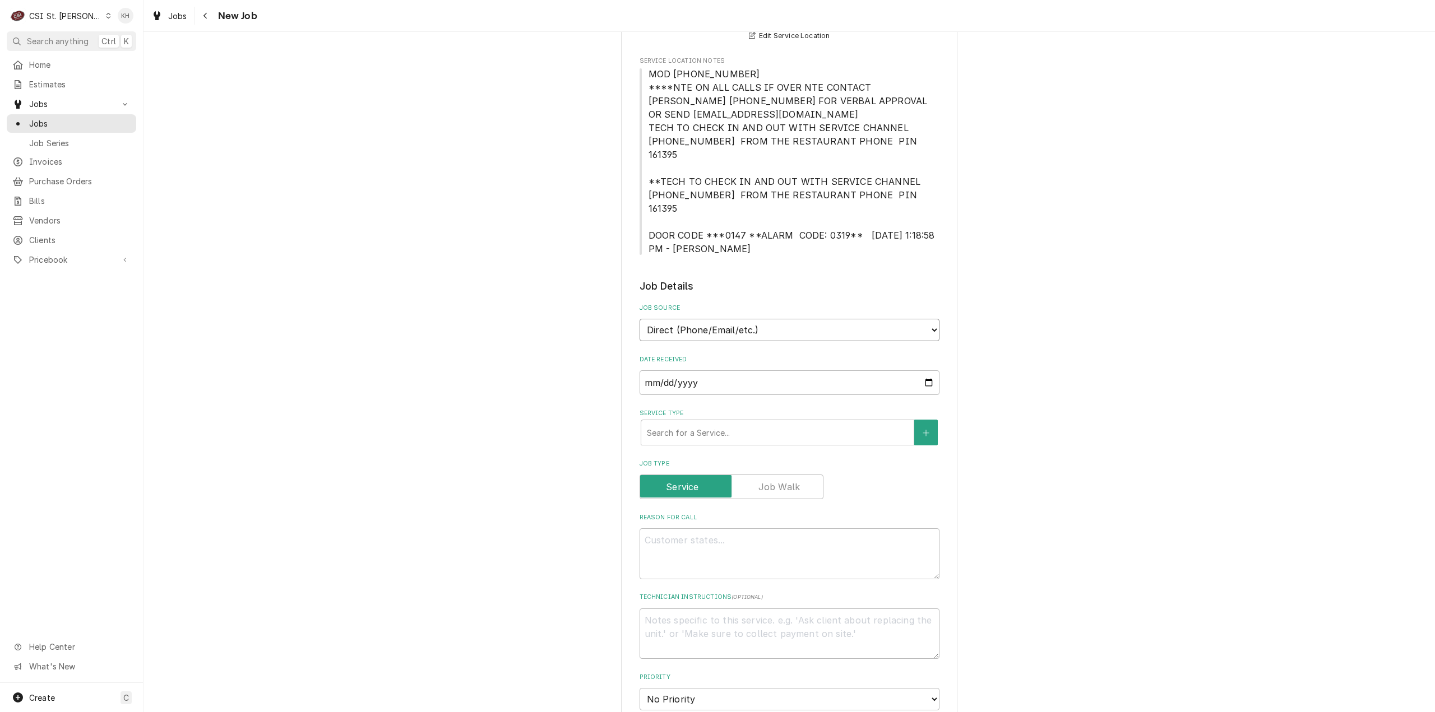
drag, startPoint x: 777, startPoint y: 295, endPoint x: 775, endPoint y: 309, distance: 14.1
click at [777, 319] on select "Direct (Phone/Email/etc.) Service Channel Corrigo Ecotrak Other" at bounding box center [790, 330] width 300 height 22
select select "1"
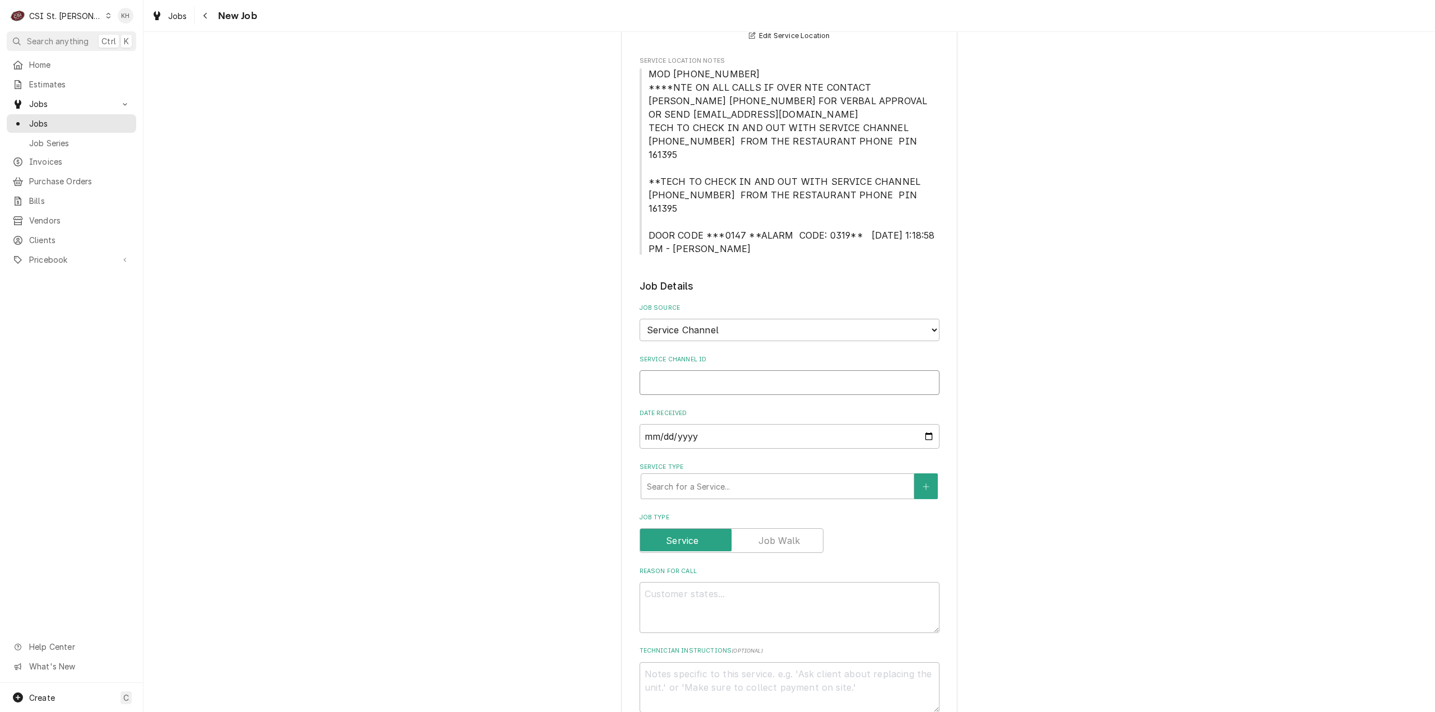
click at [770, 371] on input "Service Channel ID" at bounding box center [790, 383] width 300 height 25
paste input "328660651"
type textarea "x"
type input "328660651"
type textarea "x"
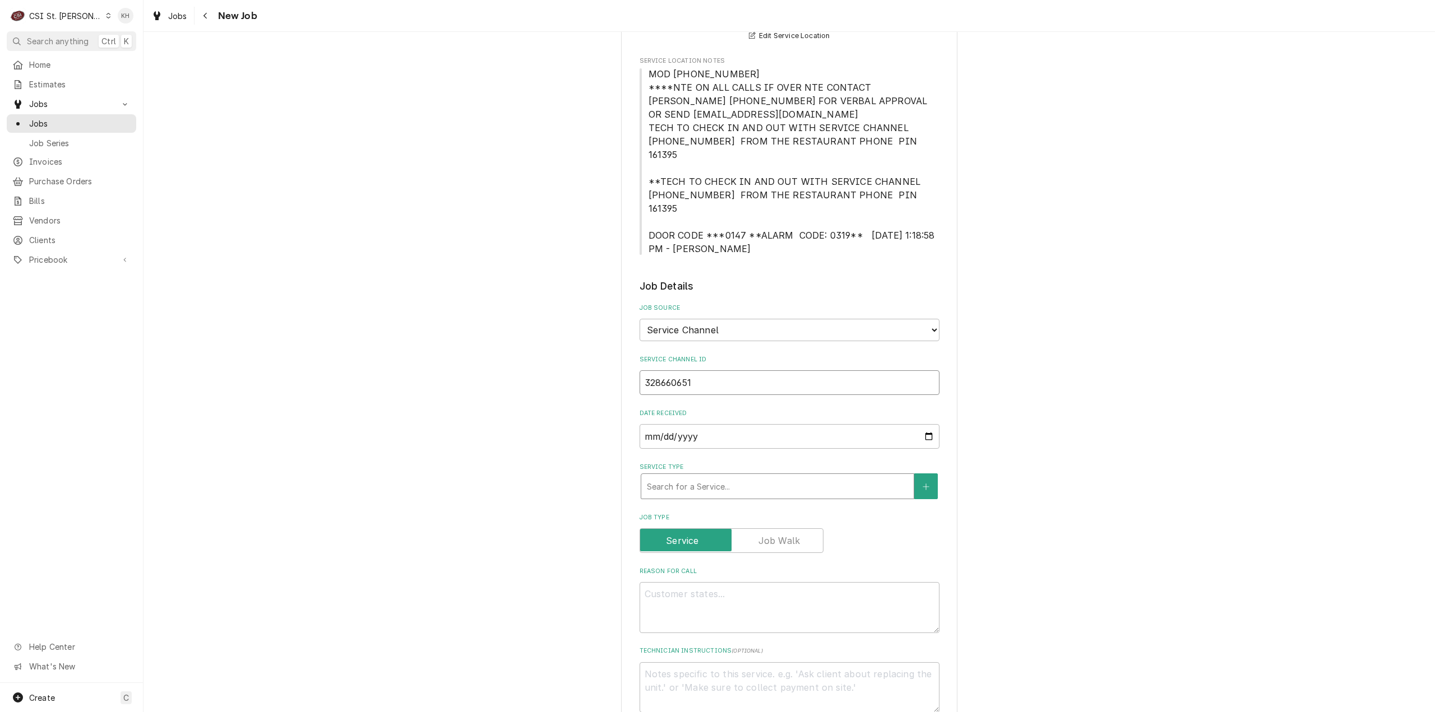
type input "328660651"
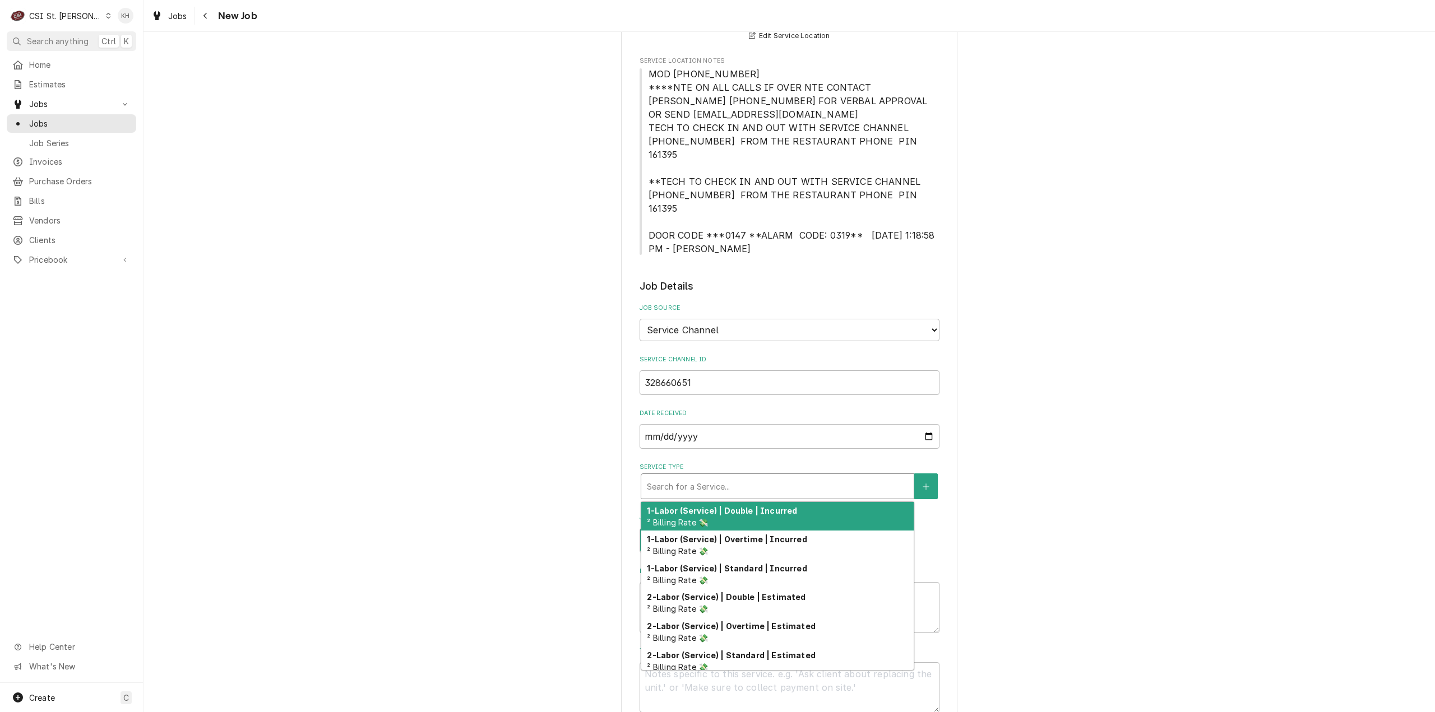
click at [755, 476] on div "Service Type" at bounding box center [777, 486] width 261 height 20
type textarea "x"
type input "s"
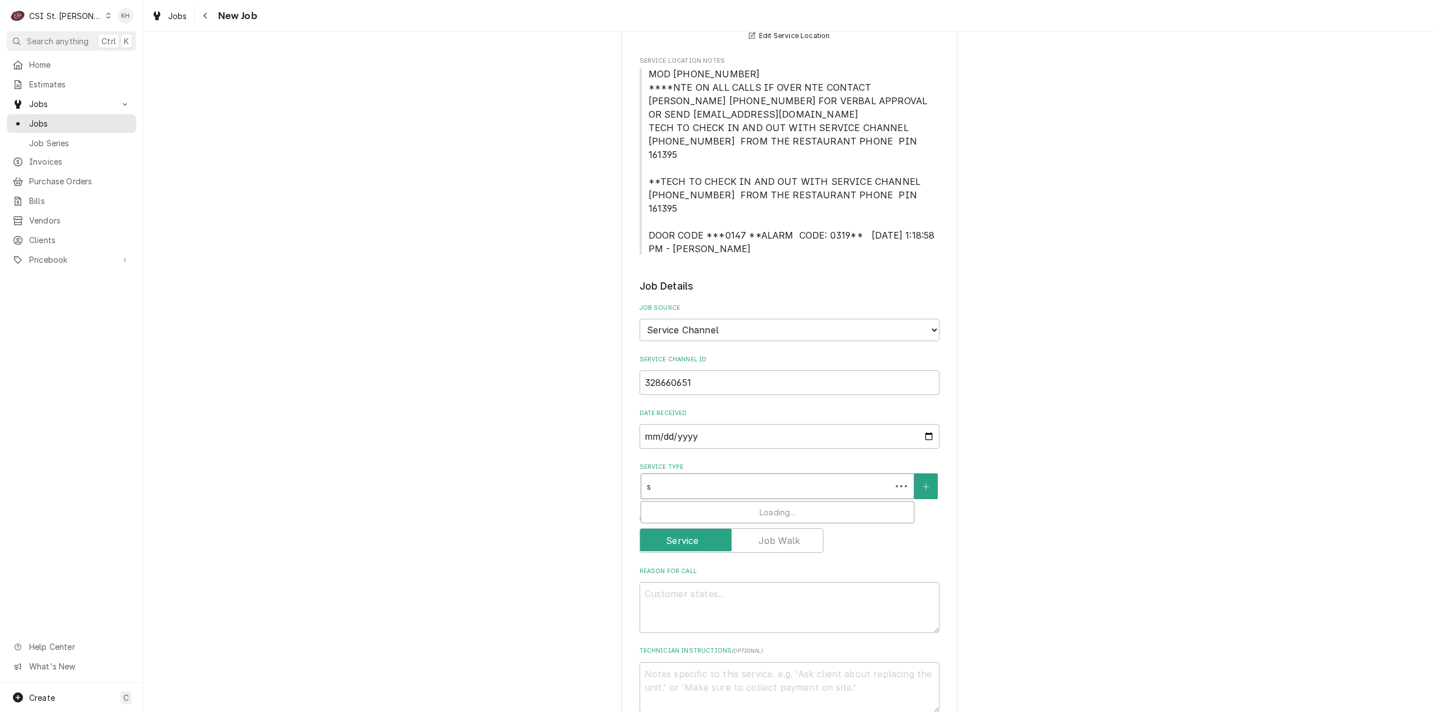
type textarea "x"
type input "se"
type textarea "x"
type input "ser"
type textarea "x"
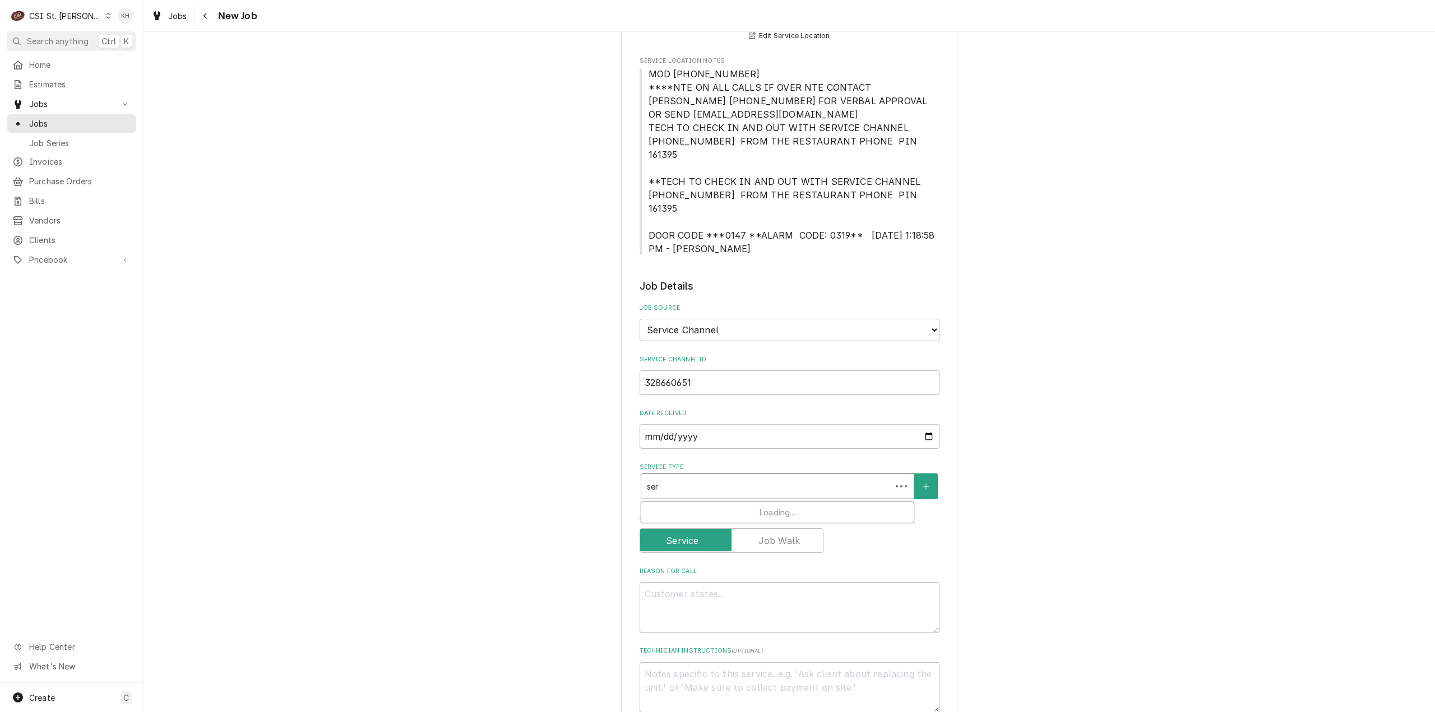
type input "serv"
type textarea "x"
type input "servi"
type textarea "x"
type input "servic"
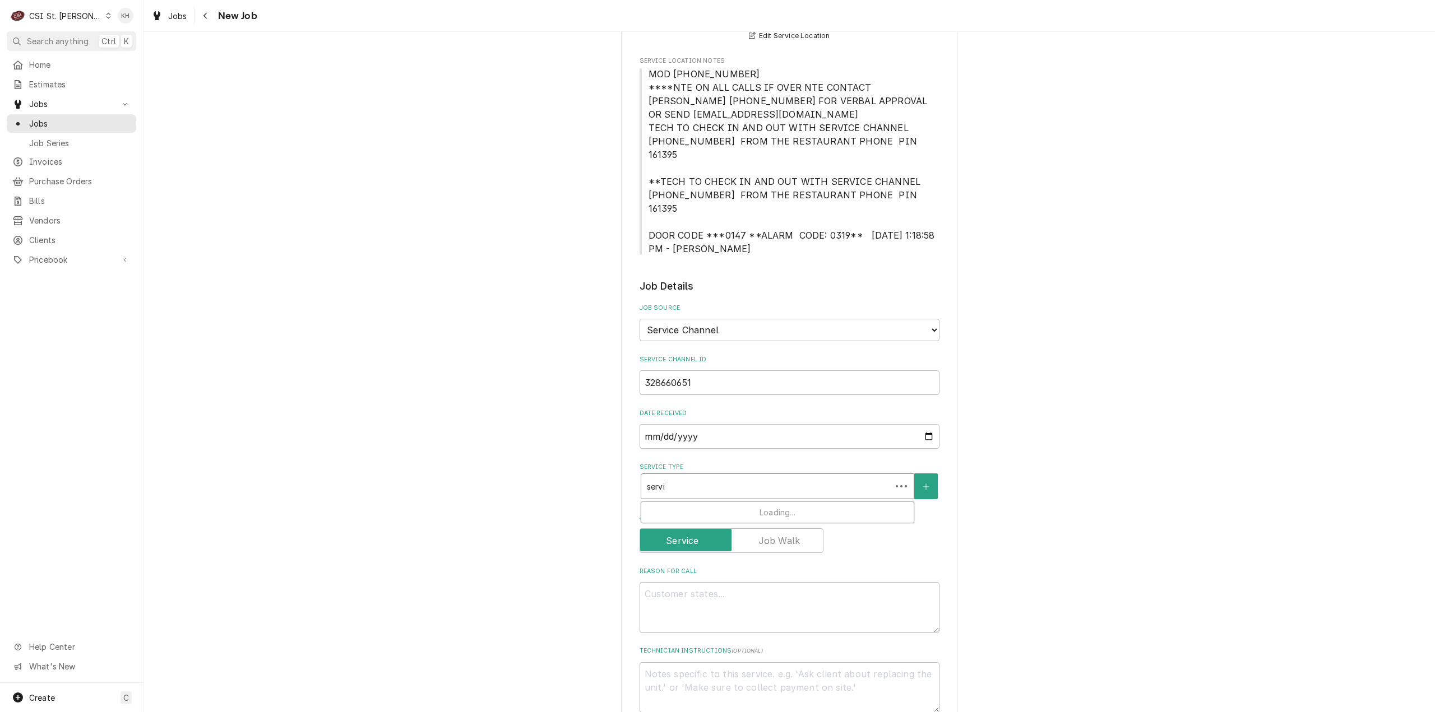
type textarea "x"
type input "service"
type textarea "x"
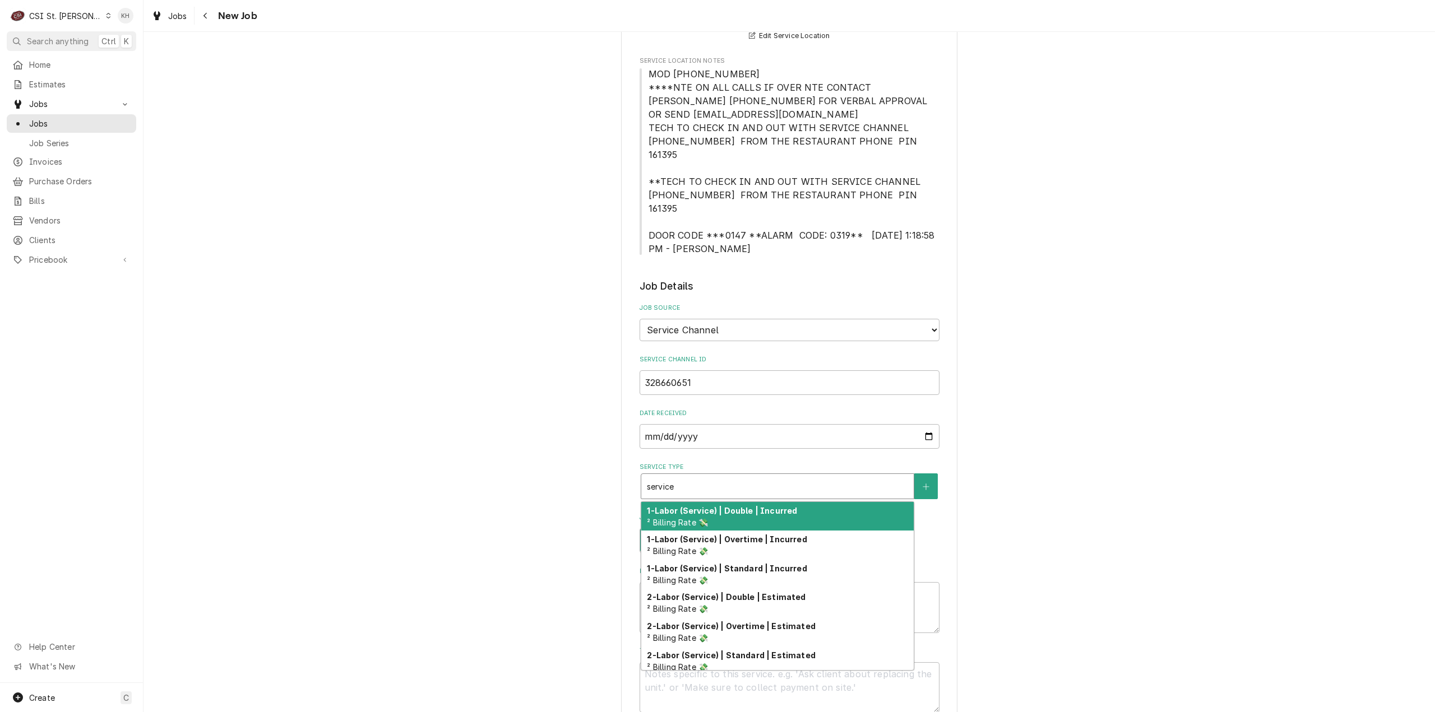
type input "service"
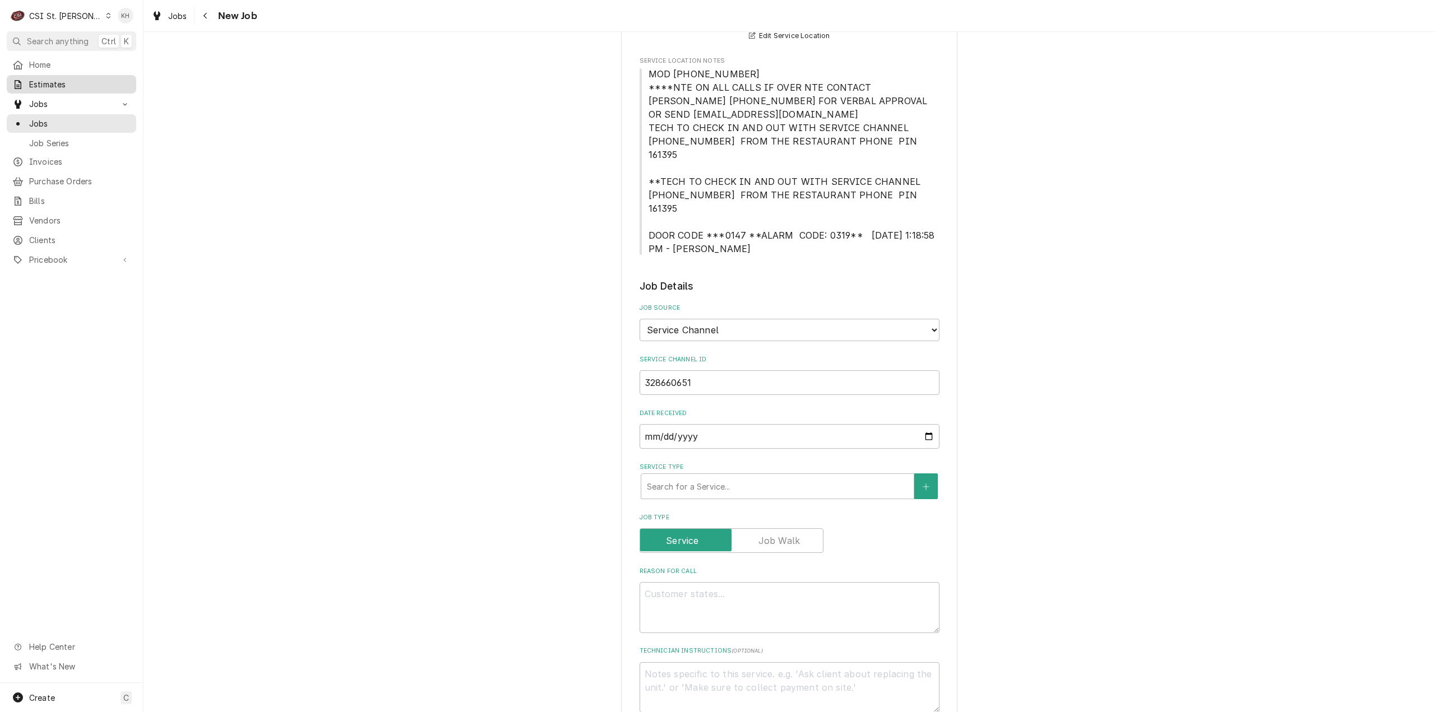
click at [66, 85] on span "Estimates" at bounding box center [79, 84] width 101 height 12
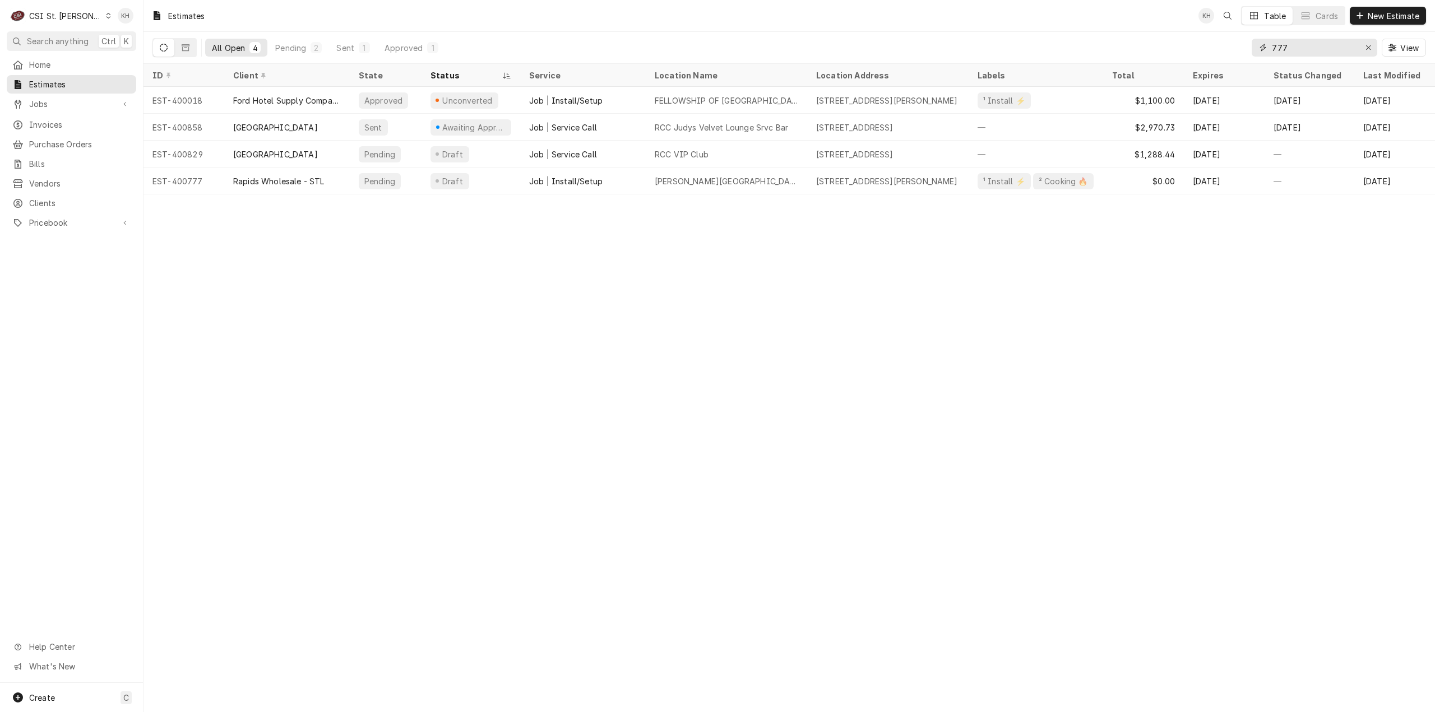
drag, startPoint x: 1302, startPoint y: 52, endPoint x: 1199, endPoint y: 59, distance: 103.4
click at [1200, 60] on div "All Open 4 Pending 2 Sent 1 Approved 1 777 View" at bounding box center [789, 47] width 1274 height 31
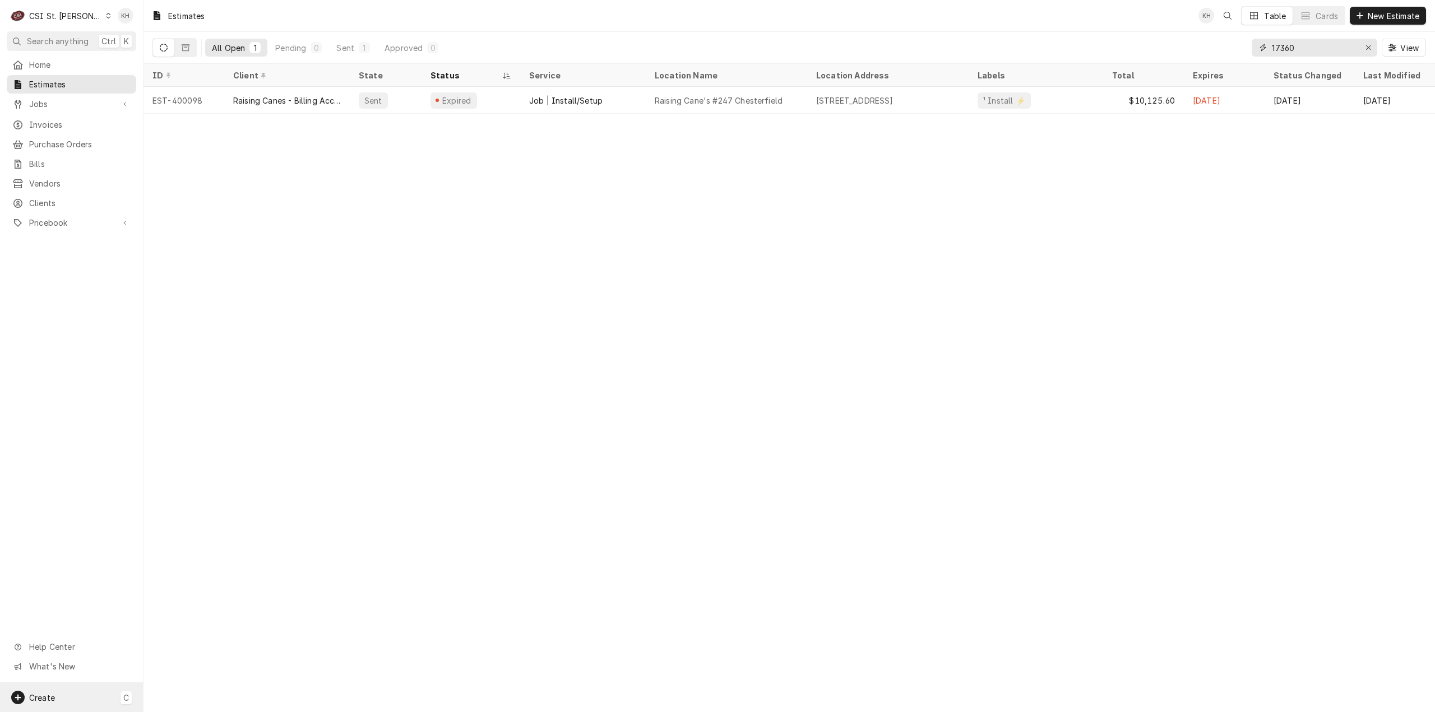
type input "17360"
click at [57, 708] on div "Create C" at bounding box center [71, 697] width 143 height 29
click at [209, 604] on div "Job" at bounding box center [209, 601] width 75 height 12
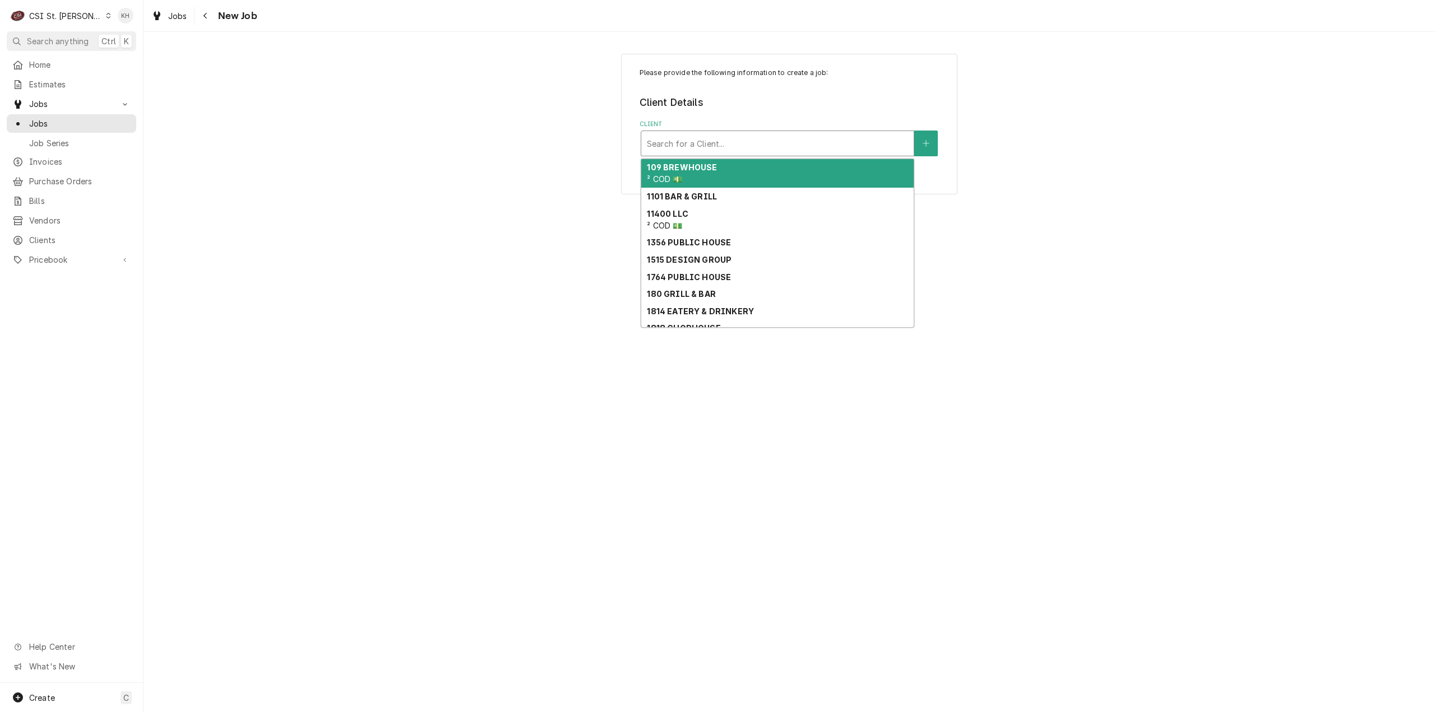
click at [848, 140] on div "Client" at bounding box center [777, 143] width 261 height 20
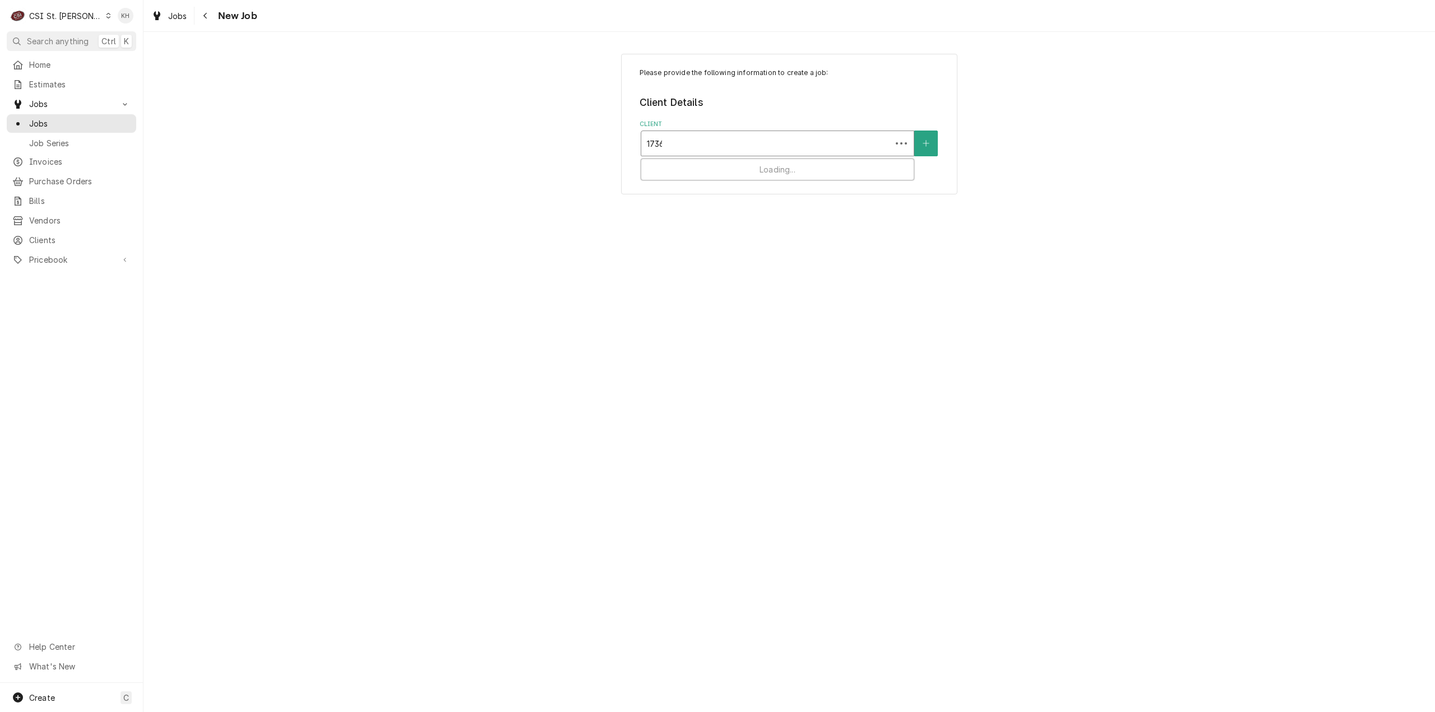
type input "17360"
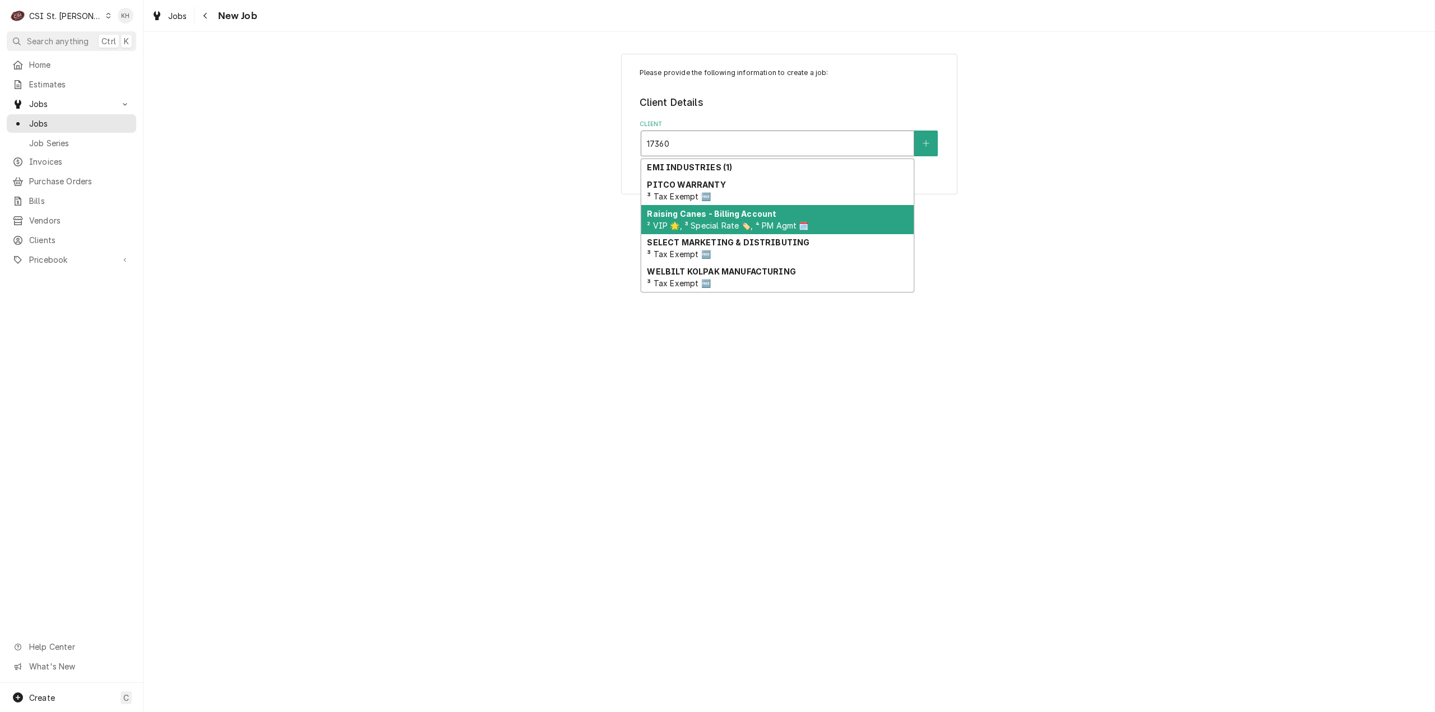
click at [748, 225] on span "² VIP 🌟, ³ Special Rate 🏷️, ⁴ PM Agmt 🗓️" at bounding box center [727, 226] width 161 height 10
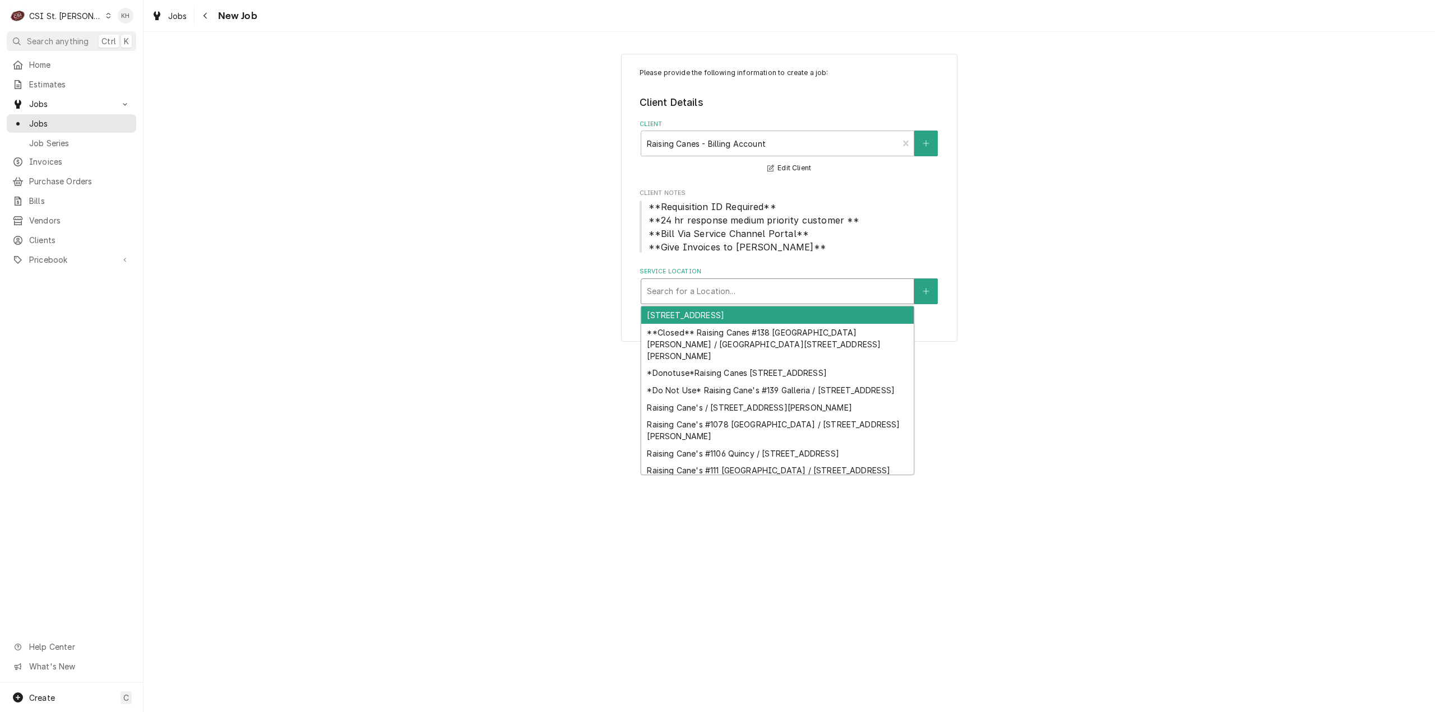
click at [779, 286] on div "Service Location" at bounding box center [777, 291] width 261 height 20
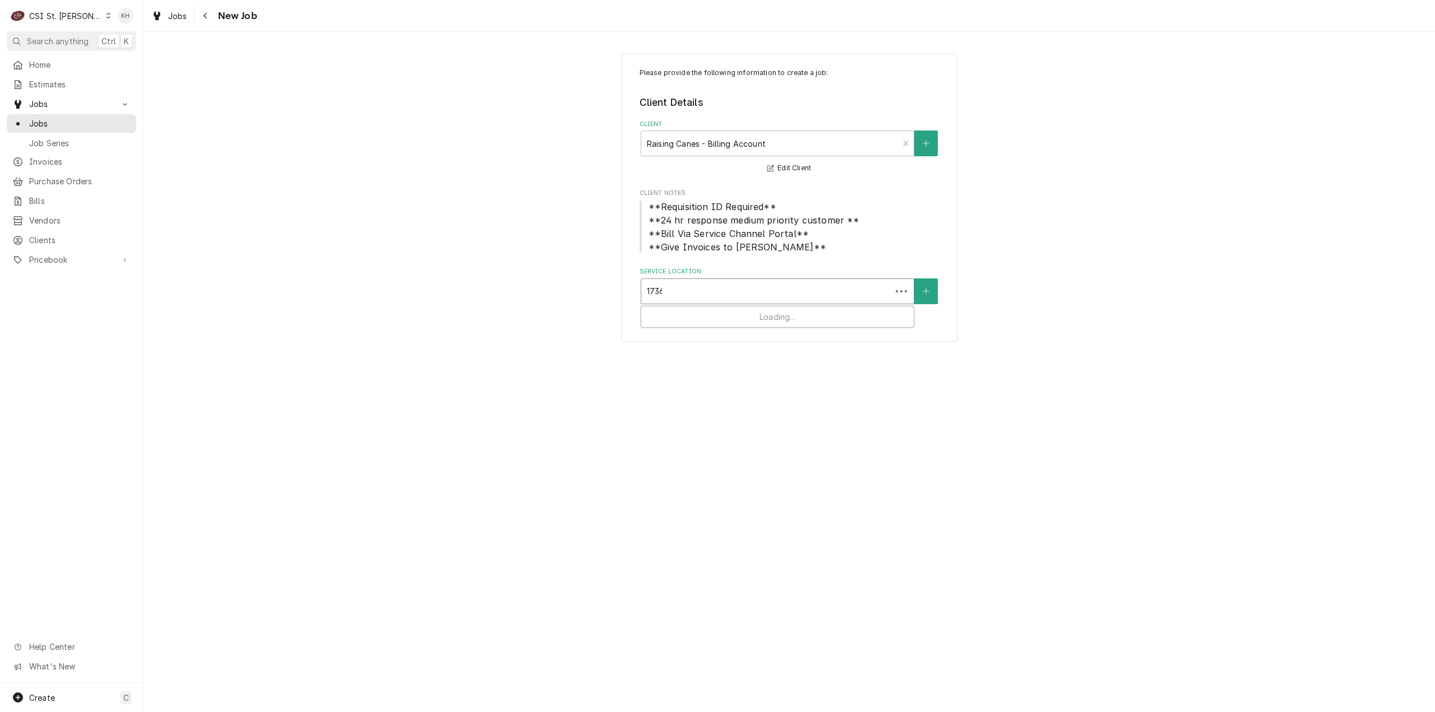
type input "17360"
click at [778, 316] on div "Raising Cane's #247 [GEOGRAPHIC_DATA] / [STREET_ADDRESS]" at bounding box center [777, 315] width 272 height 17
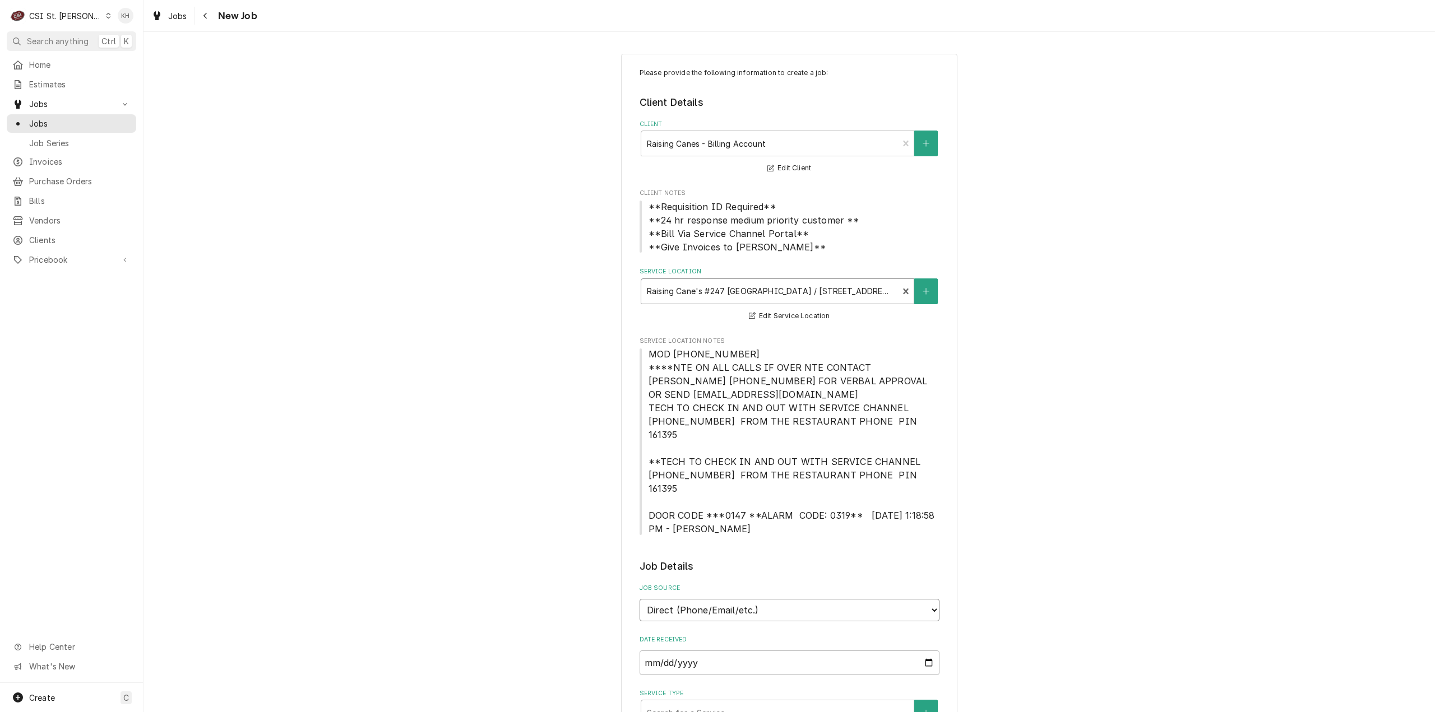
click at [779, 599] on select "Direct (Phone/Email/etc.) Service Channel Corrigo Ecotrak Other" at bounding box center [790, 610] width 300 height 22
select select "1"
click at [747, 651] on input "Service Channel ID" at bounding box center [790, 663] width 300 height 25
paste input "328660651"
type textarea "x"
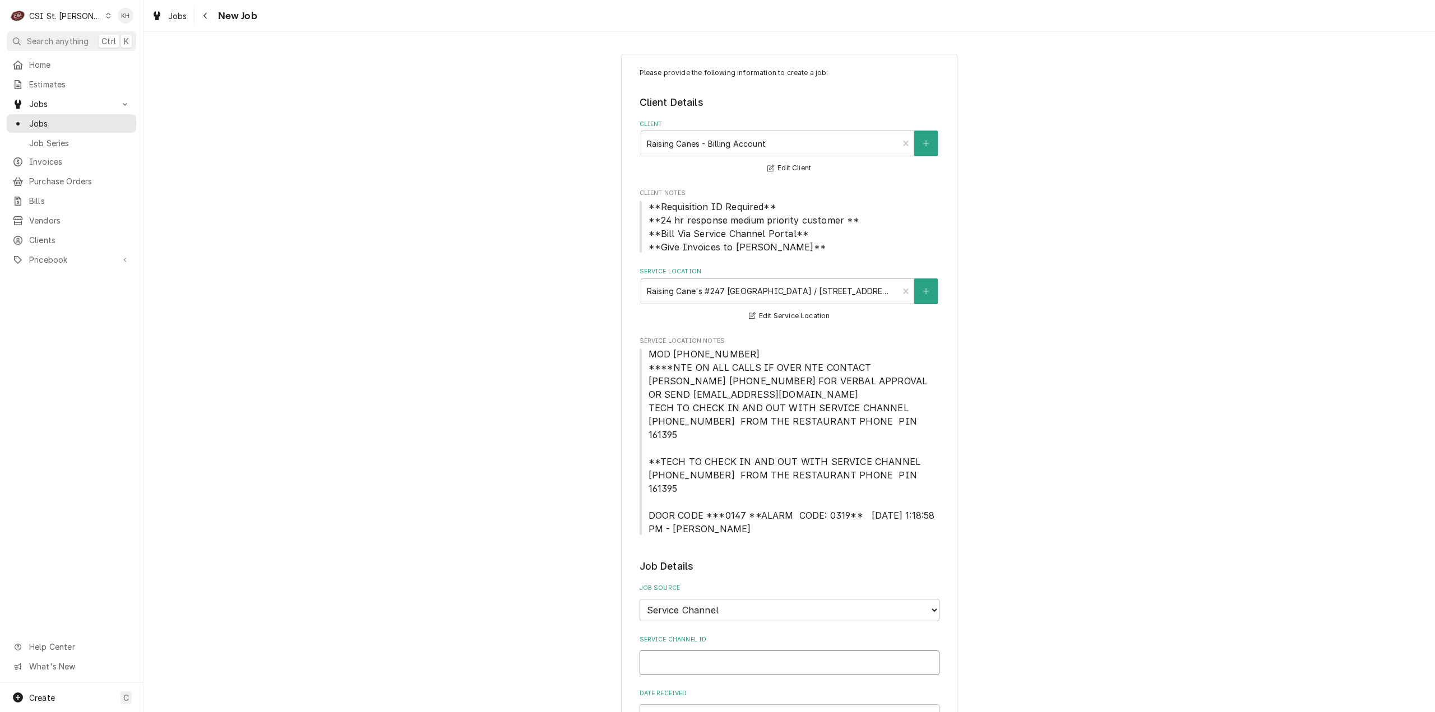
type input "328660651"
type textarea "x"
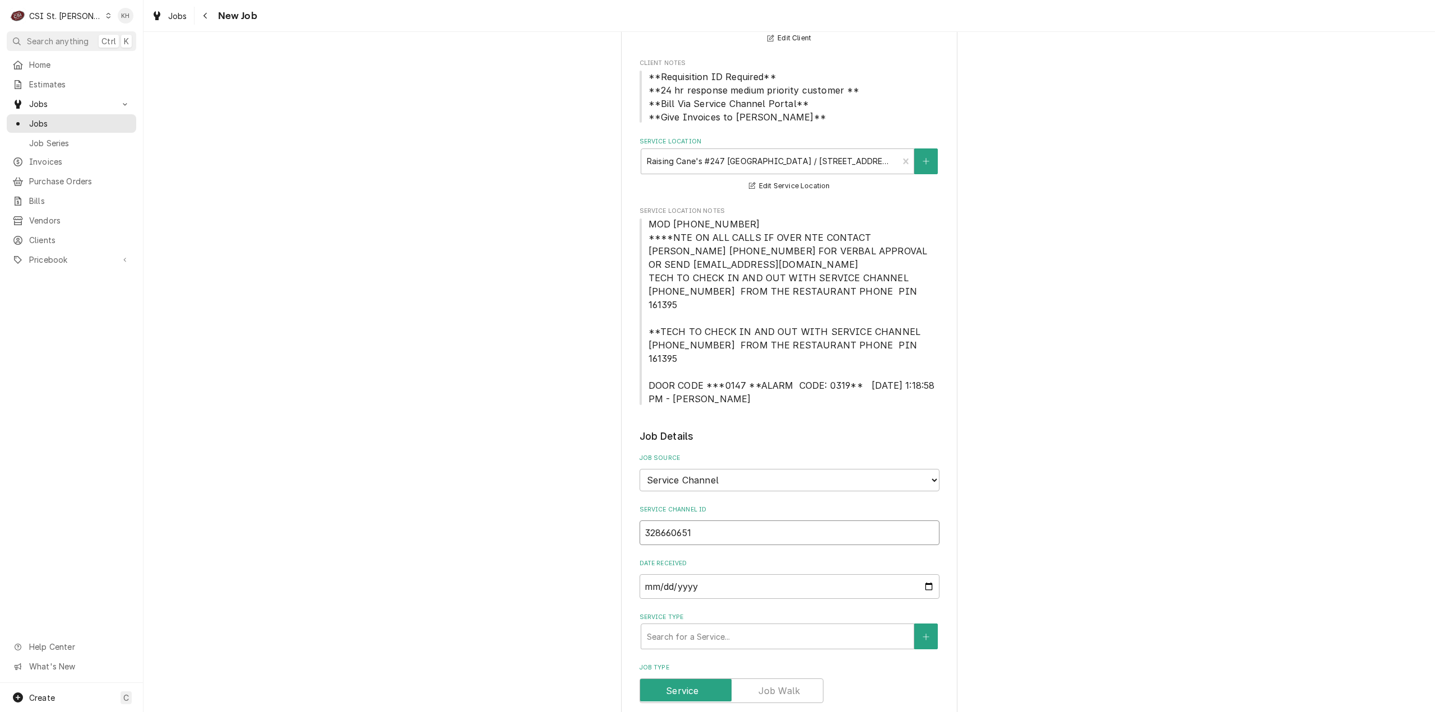
scroll to position [168, 0]
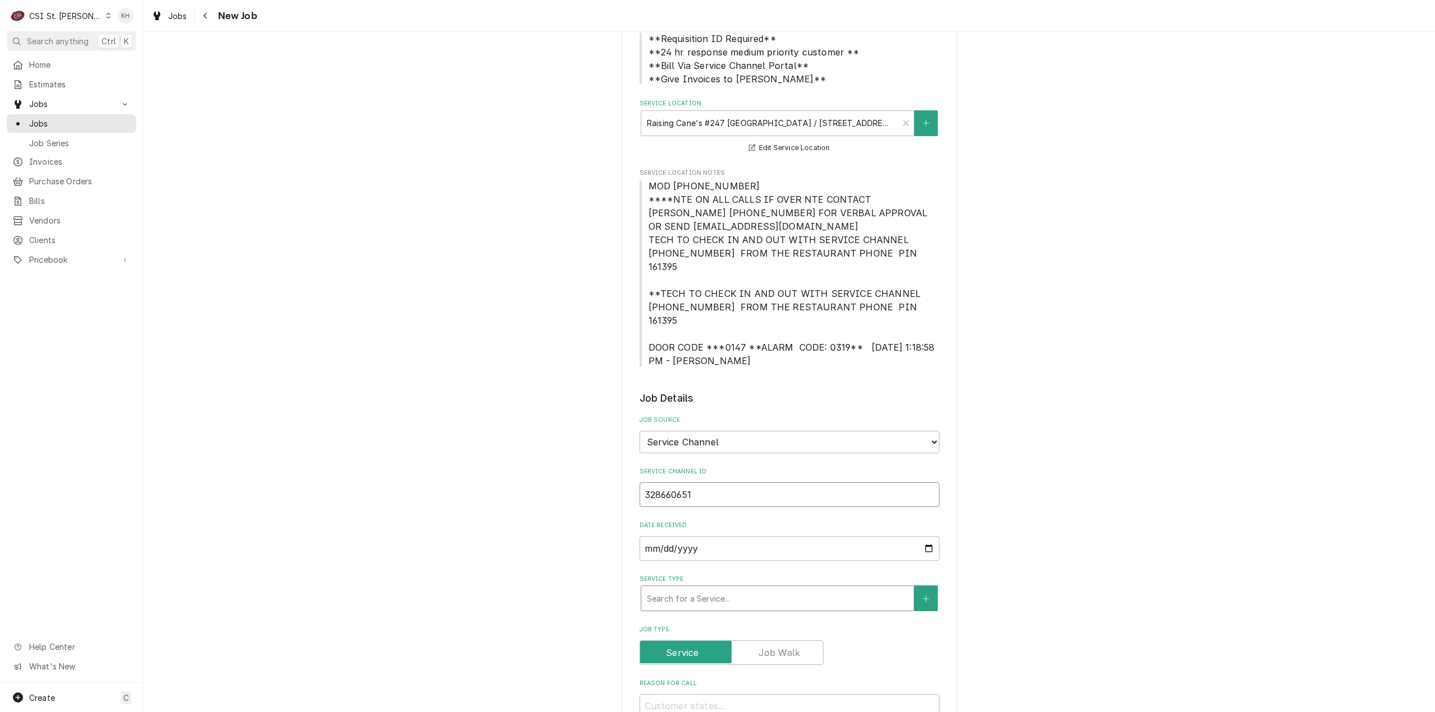
type input "328660651"
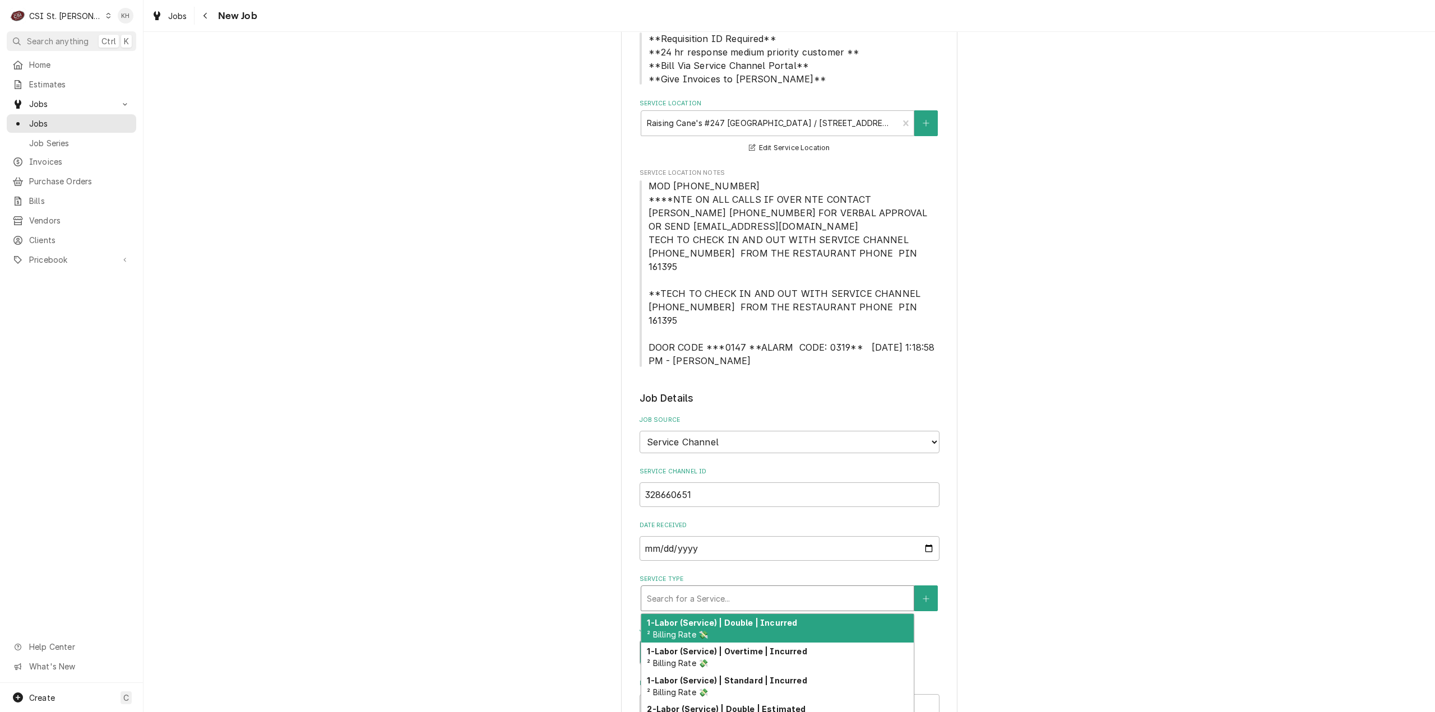
click at [716, 589] on div "Service Type" at bounding box center [777, 599] width 261 height 20
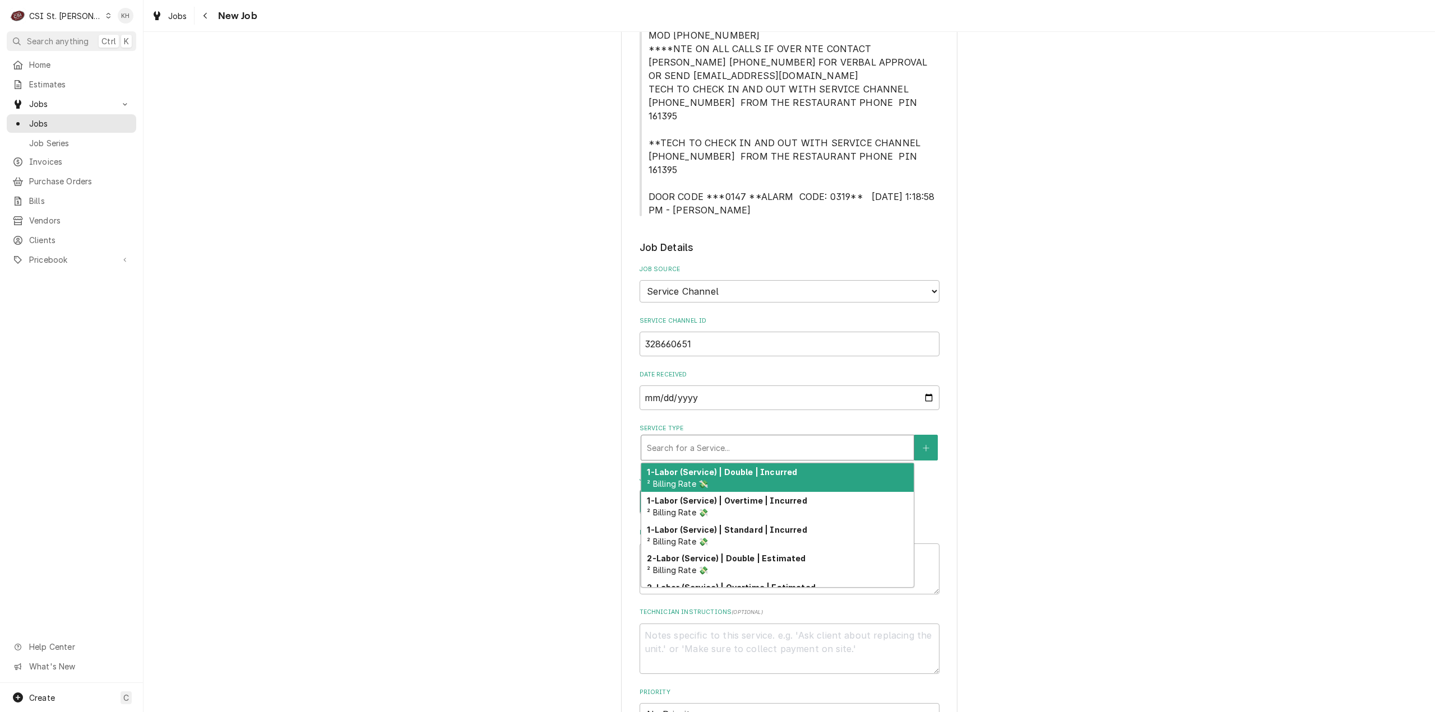
scroll to position [336, 0]
